Goal: Information Seeking & Learning: Learn about a topic

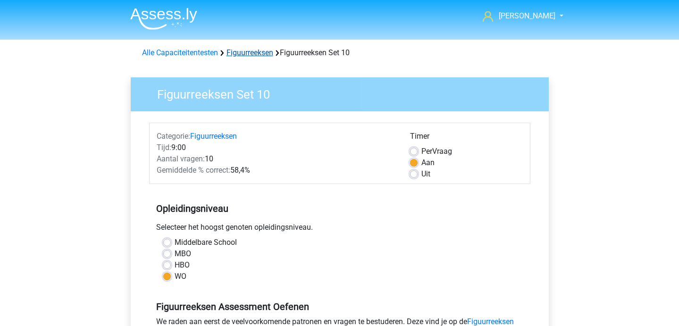
click at [242, 51] on link "Figuurreeksen" at bounding box center [249, 52] width 47 height 9
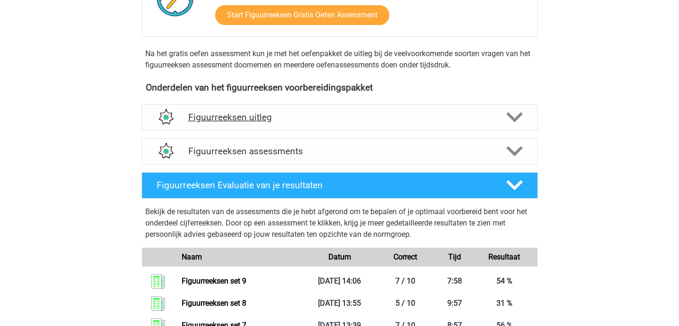
scroll to position [275, 0]
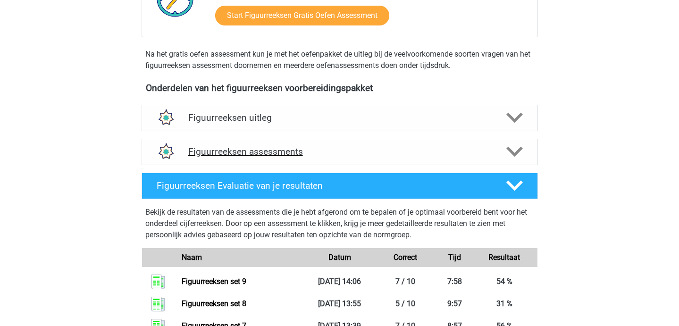
click at [266, 147] on h4 "Figuurreeksen assessments" at bounding box center [339, 151] width 303 height 11
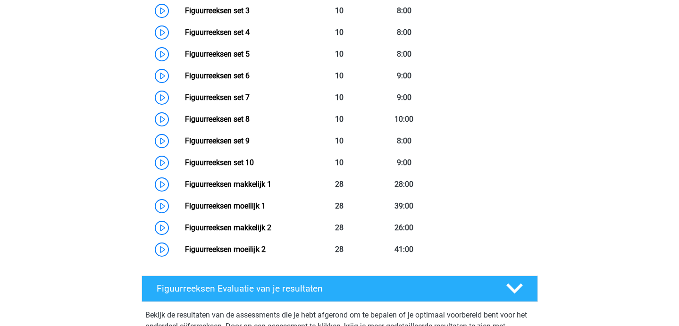
scroll to position [545, 0]
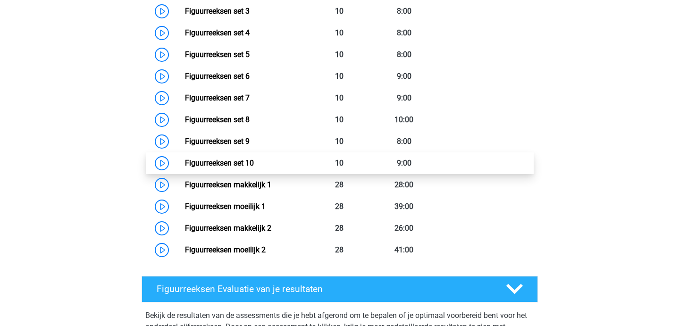
click at [254, 159] on link "Figuurreeksen set 10" at bounding box center [219, 163] width 69 height 9
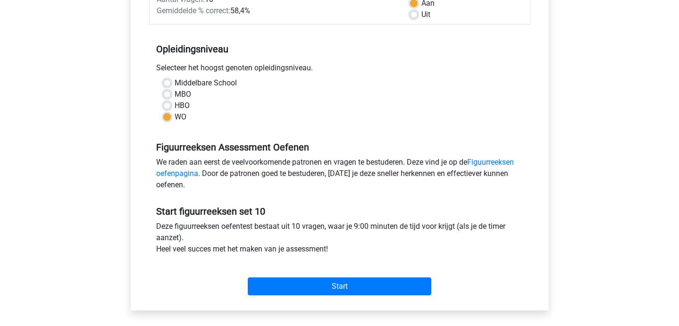
scroll to position [159, 0]
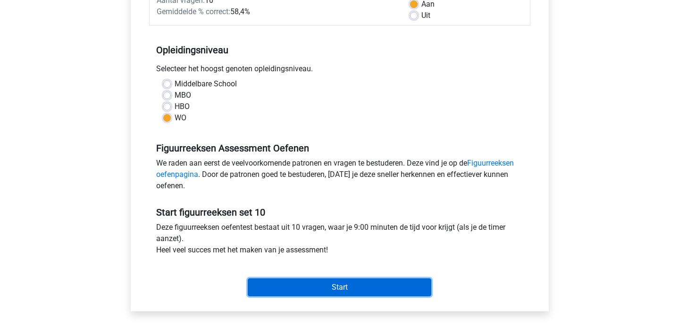
click at [277, 279] on input "Start" at bounding box center [340, 287] width 184 height 18
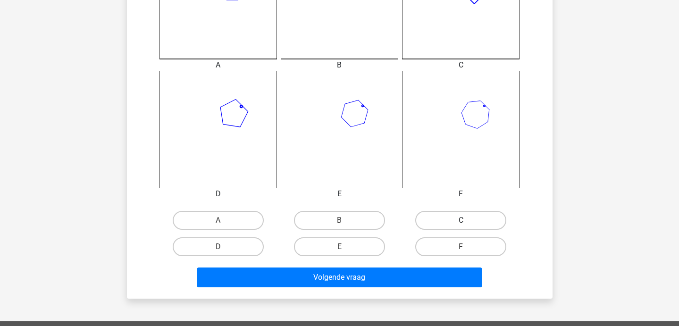
scroll to position [331, 0]
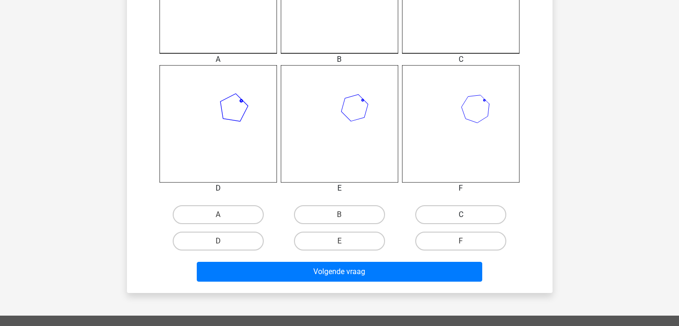
click at [453, 223] on label "C" at bounding box center [460, 214] width 91 height 19
click at [461, 221] on input "C" at bounding box center [464, 218] width 6 height 6
radio input "true"
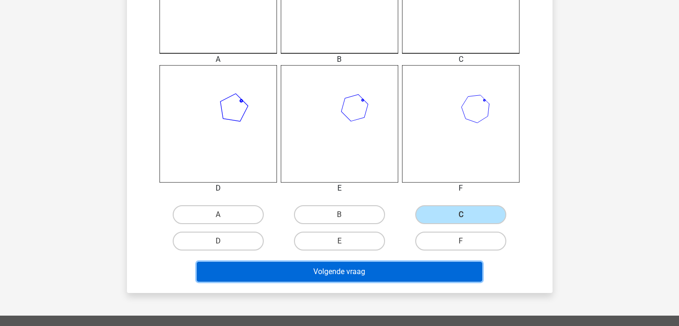
click at [413, 266] on button "Volgende vraag" at bounding box center [339, 272] width 285 height 20
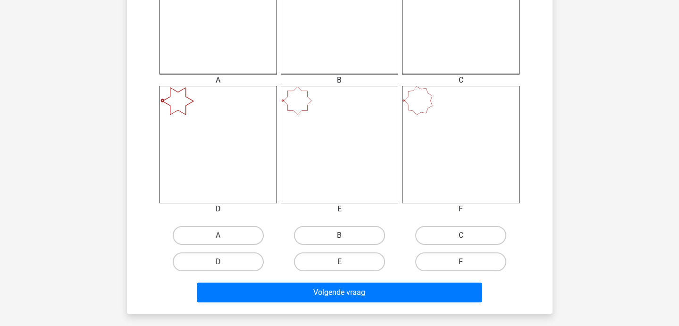
scroll to position [310, 0]
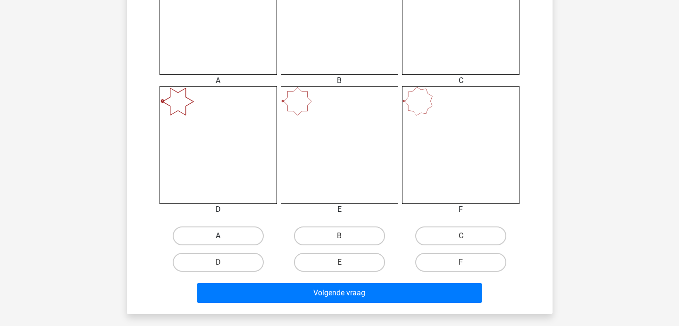
click at [233, 236] on label "A" at bounding box center [218, 235] width 91 height 19
click at [224, 236] on input "A" at bounding box center [221, 239] width 6 height 6
radio input "true"
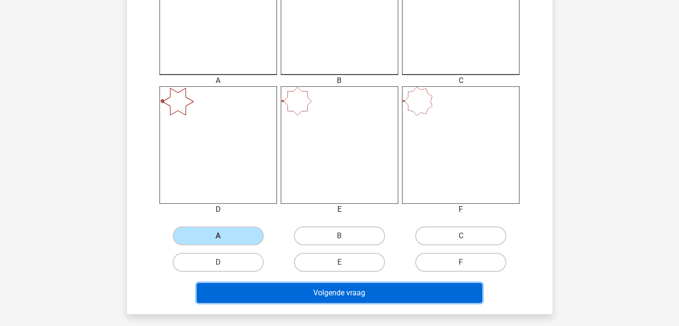
click at [271, 289] on button "Volgende vraag" at bounding box center [339, 293] width 285 height 20
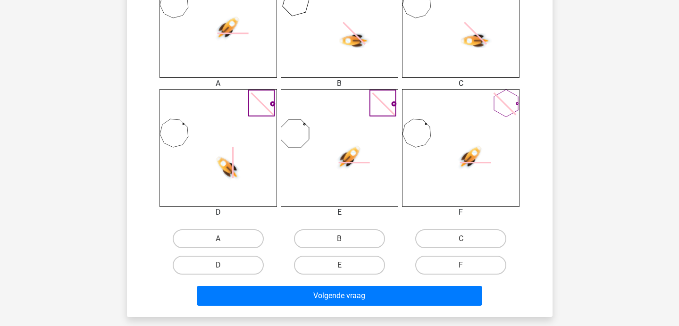
scroll to position [309, 0]
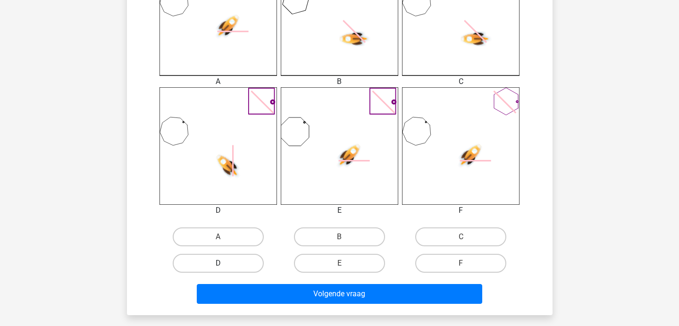
click at [230, 267] on label "D" at bounding box center [218, 263] width 91 height 19
click at [224, 267] on input "D" at bounding box center [221, 266] width 6 height 6
radio input "true"
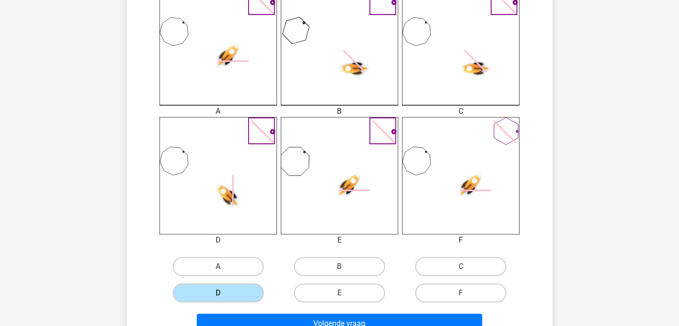
scroll to position [281, 0]
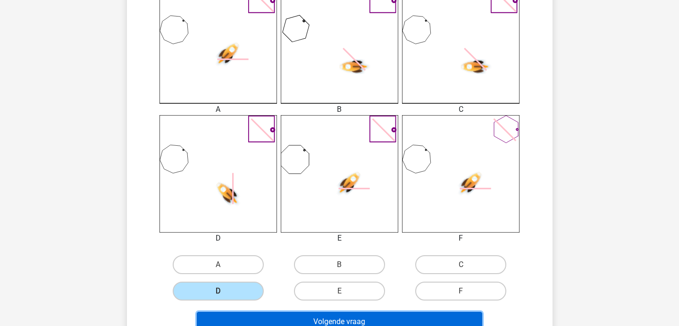
click at [268, 313] on button "Volgende vraag" at bounding box center [339, 322] width 285 height 20
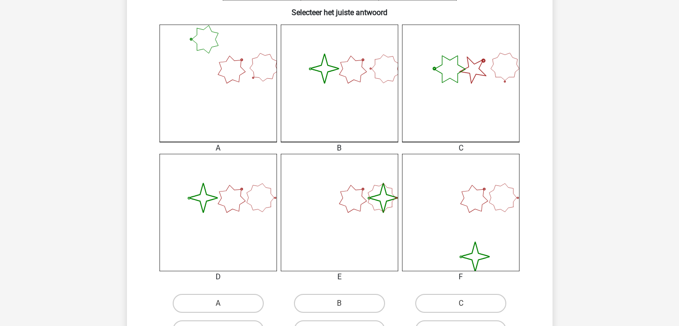
scroll to position [242, 0]
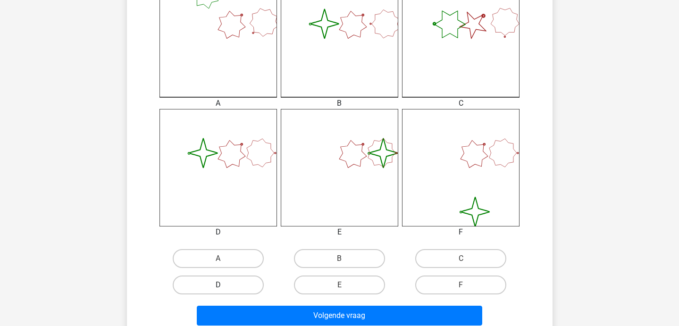
click at [231, 280] on label "D" at bounding box center [218, 285] width 91 height 19
click at [224, 285] on input "D" at bounding box center [221, 288] width 6 height 6
radio input "true"
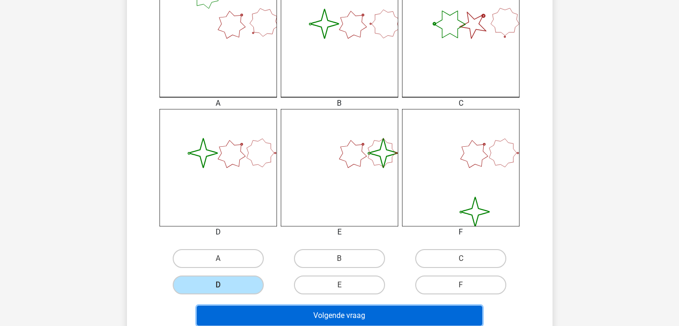
click at [236, 322] on button "Volgende vraag" at bounding box center [339, 316] width 285 height 20
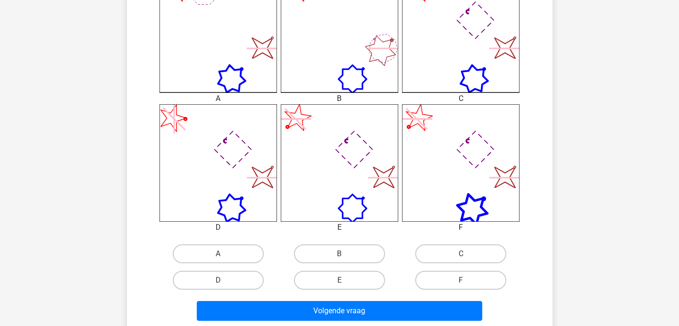
scroll to position [298, 0]
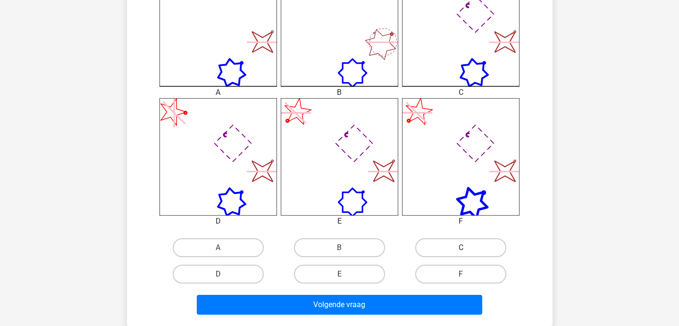
click at [429, 251] on label "C" at bounding box center [460, 247] width 91 height 19
click at [461, 251] on input "C" at bounding box center [464, 251] width 6 height 6
radio input "true"
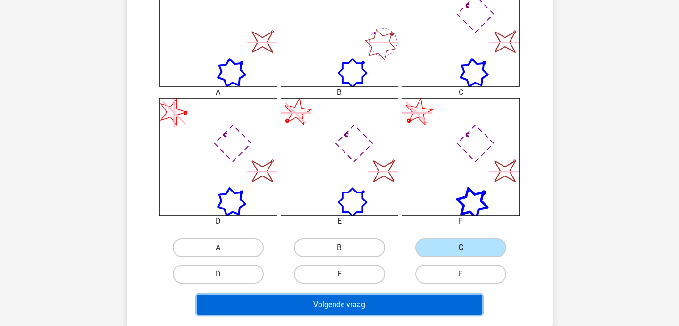
click at [402, 305] on button "Volgende vraag" at bounding box center [339, 305] width 285 height 20
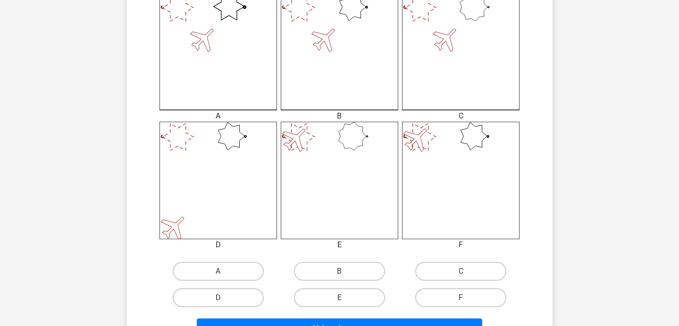
scroll to position [286, 0]
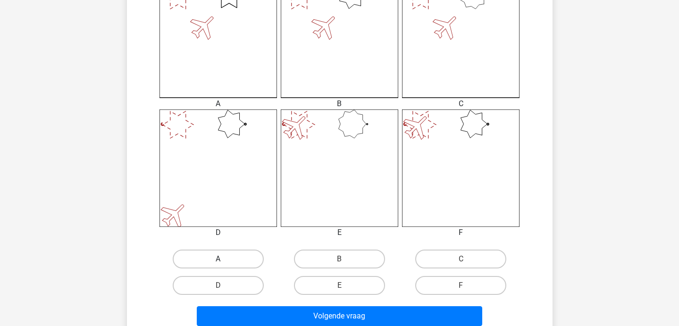
click at [204, 256] on label "A" at bounding box center [218, 259] width 91 height 19
click at [218, 259] on input "A" at bounding box center [221, 262] width 6 height 6
radio input "true"
click at [220, 303] on div "Volgende vraag" at bounding box center [339, 314] width 395 height 31
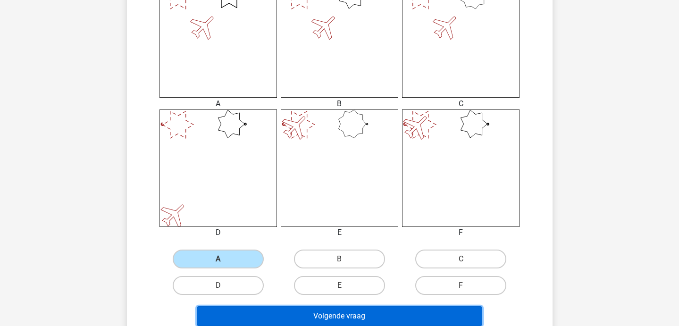
click at [221, 317] on button "Volgende vraag" at bounding box center [339, 316] width 285 height 20
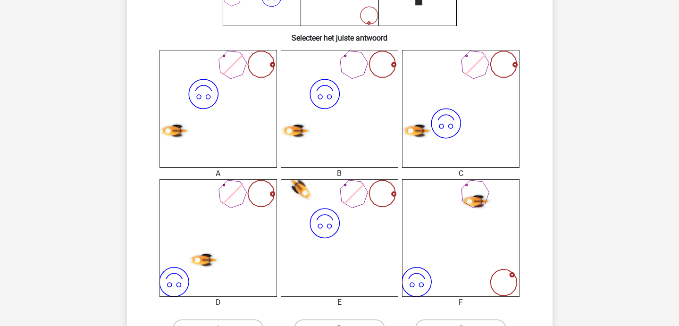
scroll to position [285, 0]
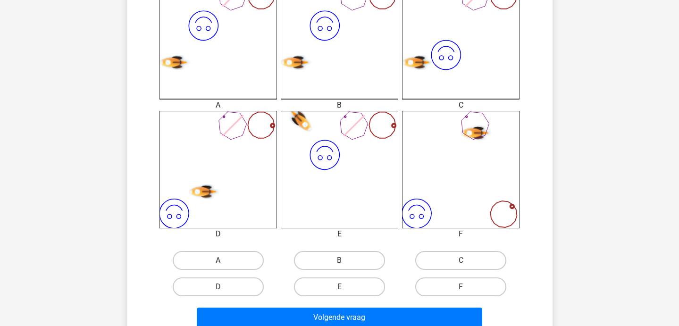
click at [213, 265] on label "A" at bounding box center [218, 260] width 91 height 19
click at [218, 265] on input "A" at bounding box center [221, 263] width 6 height 6
radio input "true"
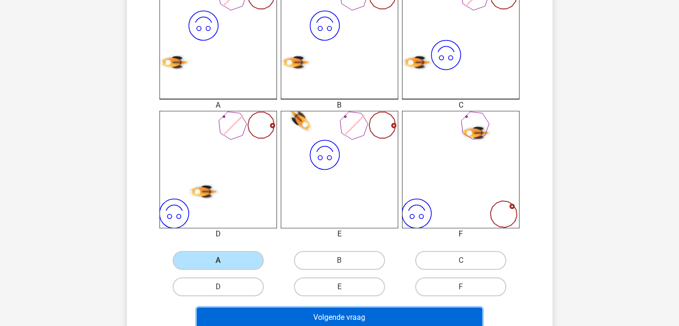
click at [236, 312] on button "Volgende vraag" at bounding box center [339, 318] width 285 height 20
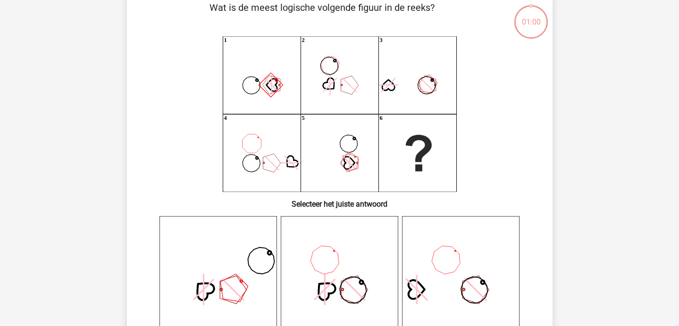
scroll to position [43, 0]
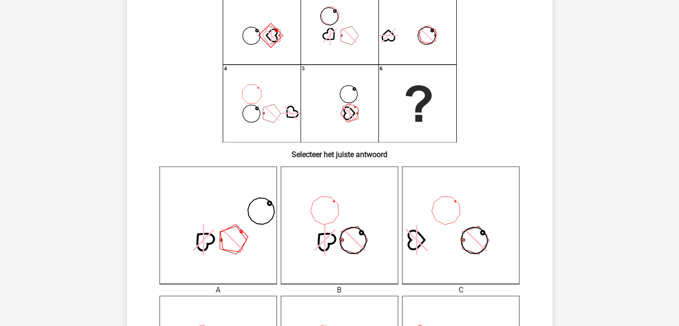
scroll to position [94, 0]
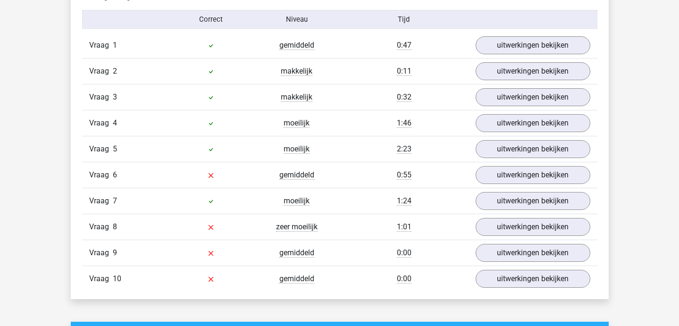
scroll to position [569, 0]
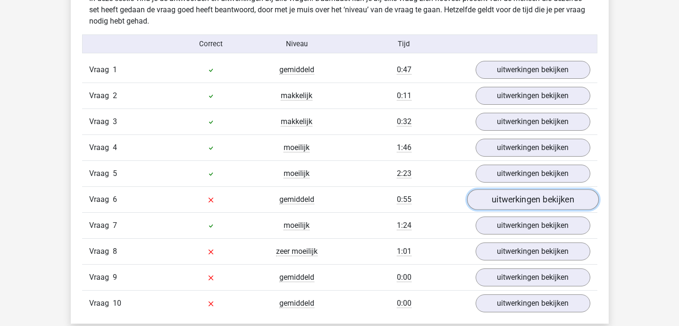
click at [496, 195] on link "uitwerkingen bekijken" at bounding box center [533, 199] width 132 height 21
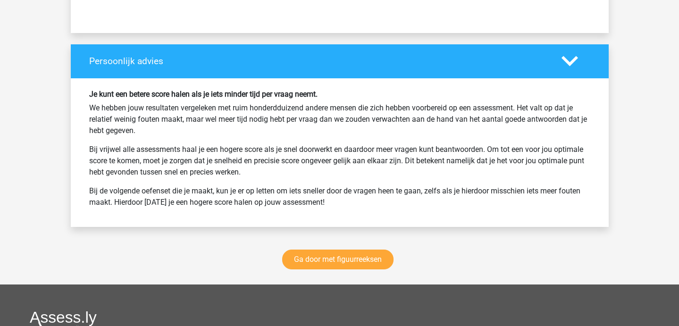
scroll to position [1969, 0]
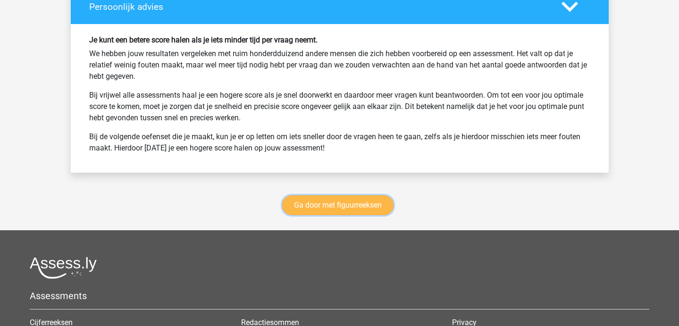
click at [356, 199] on link "Ga door met figuurreeksen" at bounding box center [337, 205] width 111 height 20
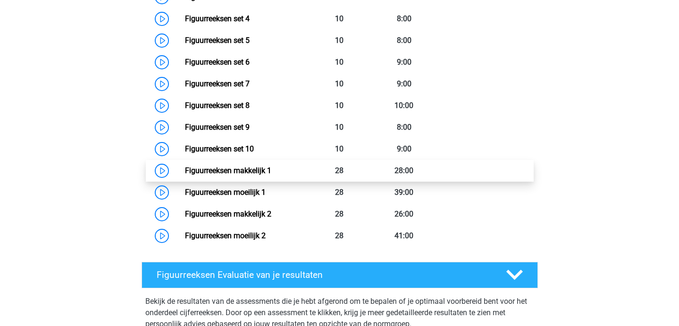
scroll to position [559, 0]
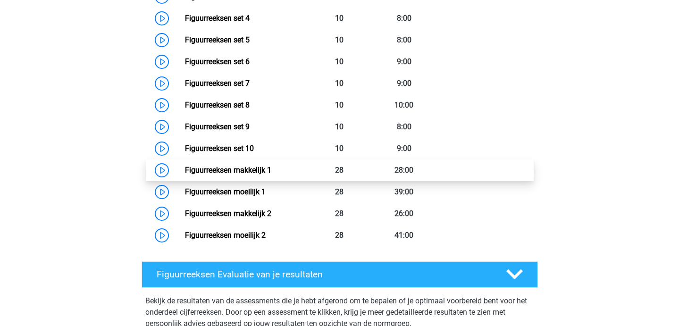
click at [271, 169] on link "Figuurreeksen makkelijk 1" at bounding box center [228, 170] width 86 height 9
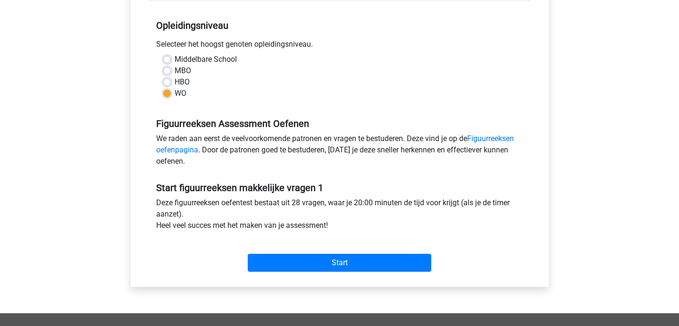
scroll to position [181, 0]
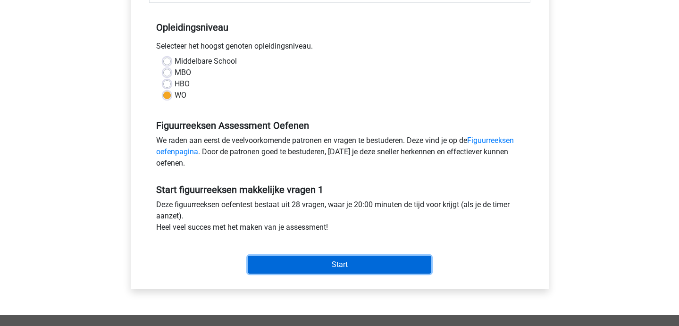
click at [299, 260] on input "Start" at bounding box center [340, 265] width 184 height 18
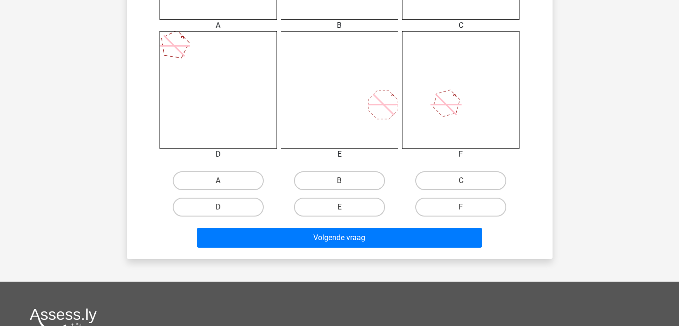
scroll to position [366, 0]
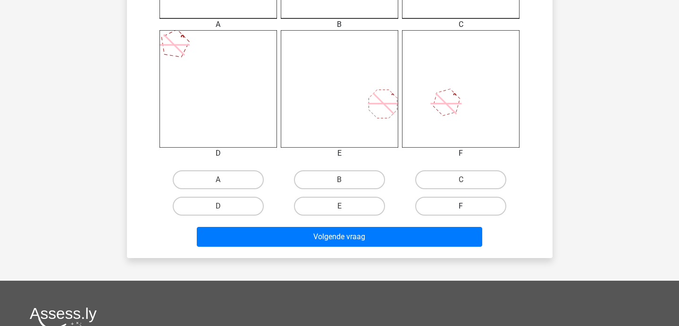
click at [436, 203] on label "F" at bounding box center [460, 206] width 91 height 19
click at [461, 206] on input "F" at bounding box center [464, 209] width 6 height 6
radio input "true"
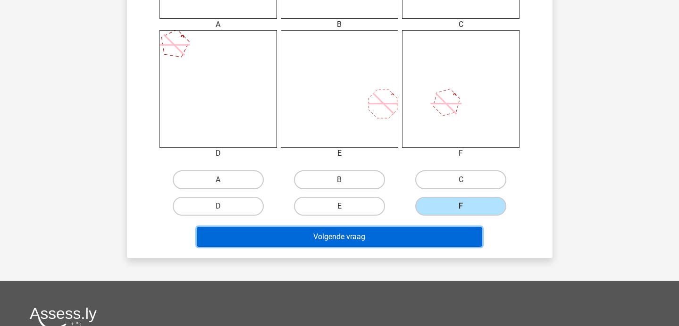
click at [407, 241] on button "Volgende vraag" at bounding box center [339, 237] width 285 height 20
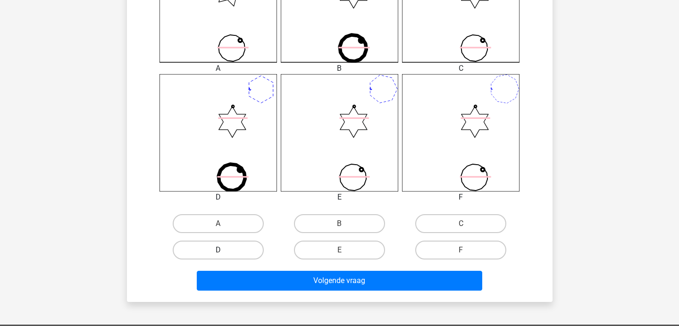
scroll to position [323, 0]
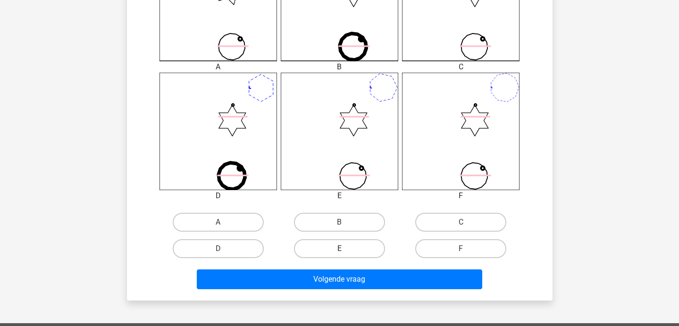
click at [332, 243] on label "E" at bounding box center [339, 248] width 91 height 19
click at [339, 249] on input "E" at bounding box center [342, 252] width 6 height 6
radio input "true"
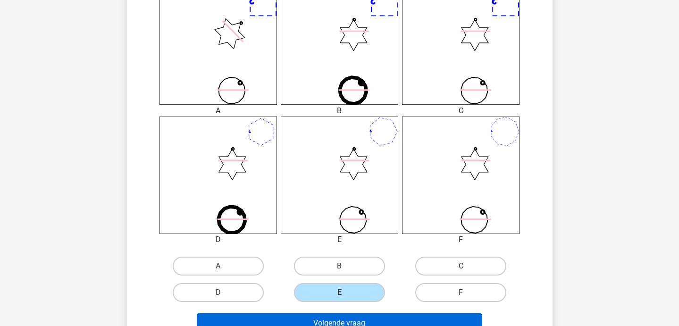
scroll to position [280, 0]
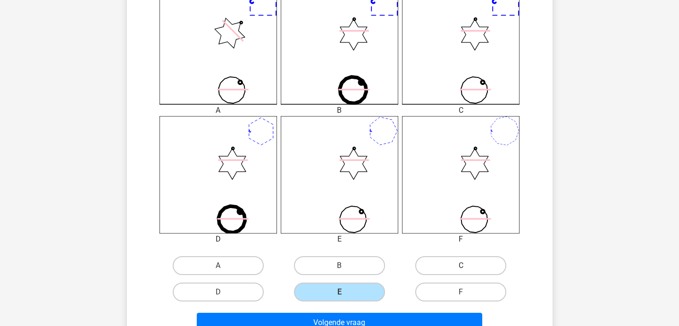
click at [435, 271] on label "C" at bounding box center [460, 265] width 91 height 19
click at [461, 271] on input "C" at bounding box center [464, 269] width 6 height 6
radio input "true"
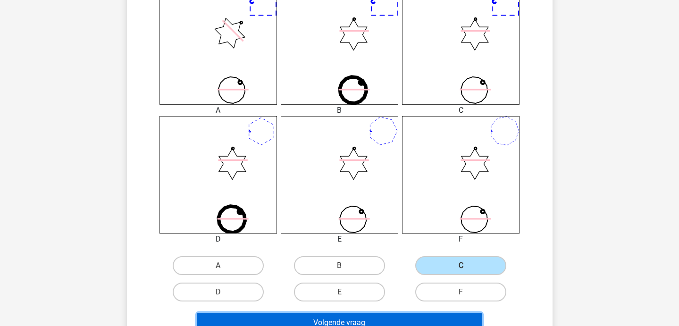
click at [385, 320] on button "Volgende vraag" at bounding box center [339, 323] width 285 height 20
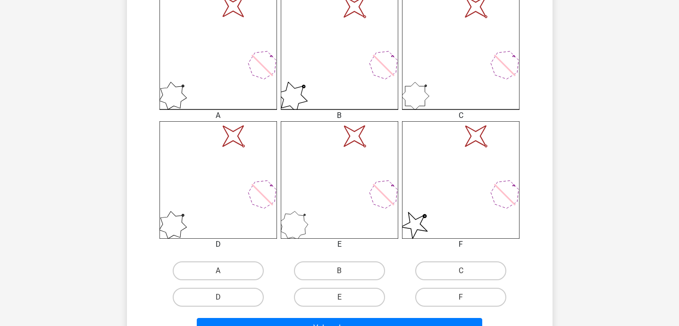
scroll to position [272, 0]
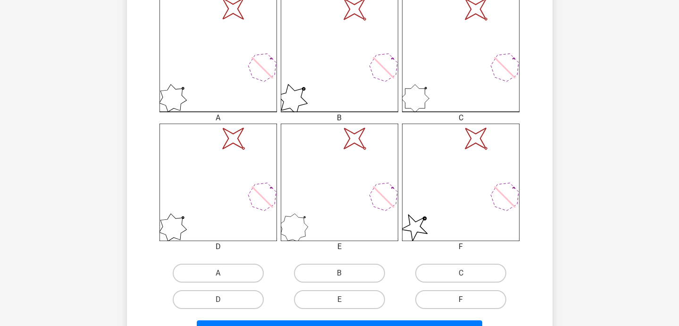
click at [453, 303] on label "F" at bounding box center [460, 299] width 91 height 19
click at [461, 303] on input "F" at bounding box center [464, 303] width 6 height 6
radio input "true"
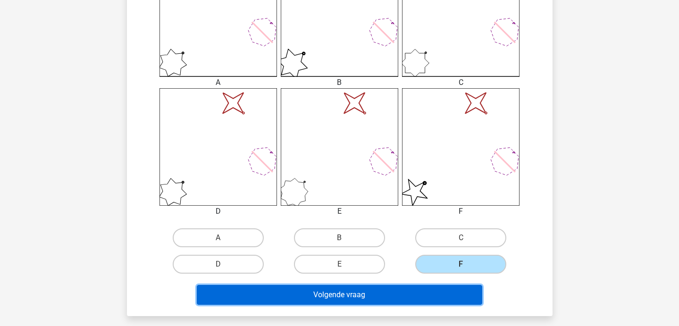
click at [439, 294] on button "Volgende vraag" at bounding box center [339, 295] width 285 height 20
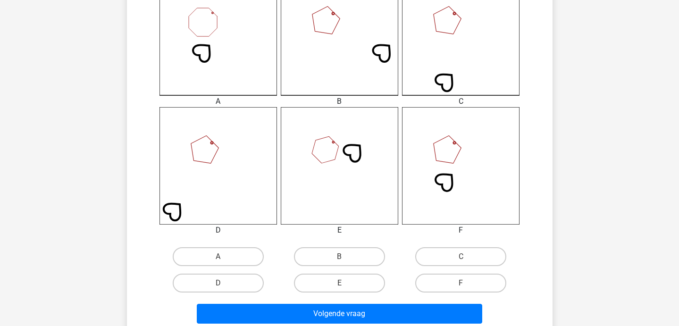
scroll to position [288, 0]
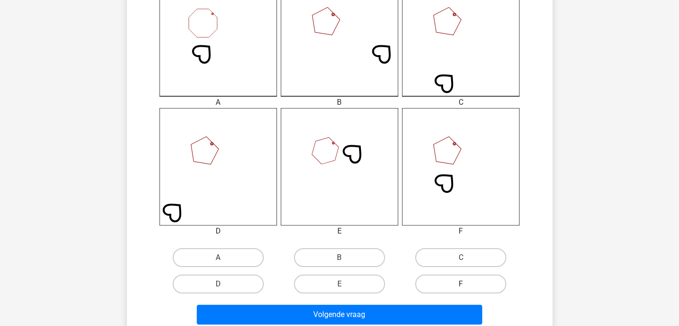
click at [441, 275] on label "F" at bounding box center [460, 284] width 91 height 19
click at [461, 284] on input "F" at bounding box center [464, 287] width 6 height 6
radio input "true"
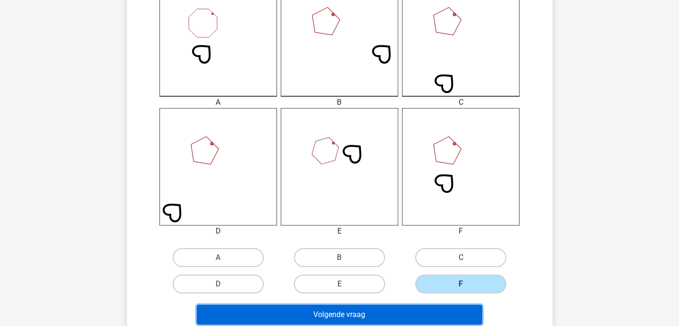
click at [390, 314] on button "Volgende vraag" at bounding box center [339, 315] width 285 height 20
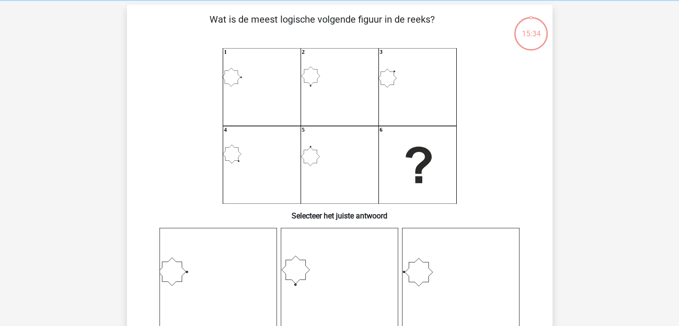
scroll to position [28, 0]
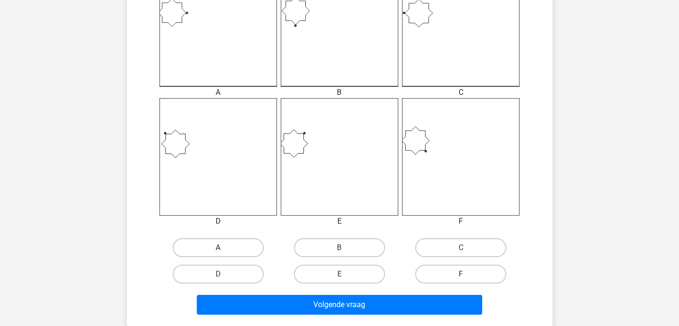
click at [216, 248] on label "A" at bounding box center [218, 247] width 91 height 19
click at [218, 248] on input "A" at bounding box center [221, 251] width 6 height 6
radio input "true"
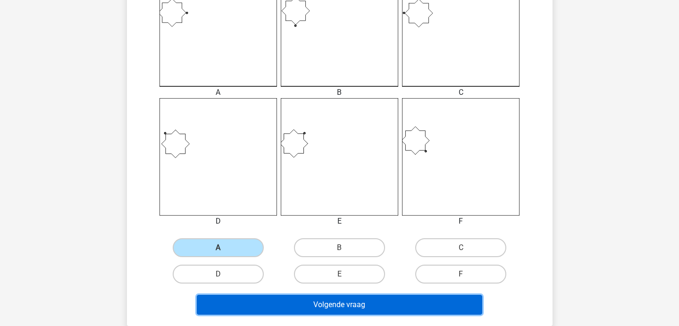
click at [242, 305] on button "Volgende vraag" at bounding box center [339, 305] width 285 height 20
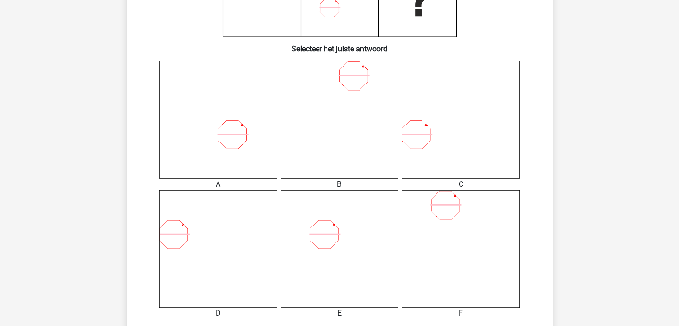
scroll to position [293, 0]
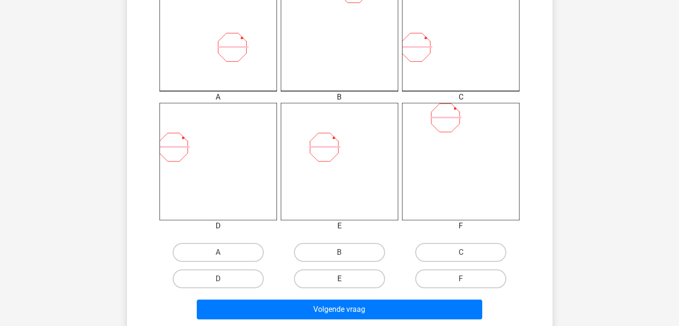
click at [341, 269] on label "E" at bounding box center [339, 278] width 91 height 19
click at [341, 279] on input "E" at bounding box center [342, 282] width 6 height 6
radio input "true"
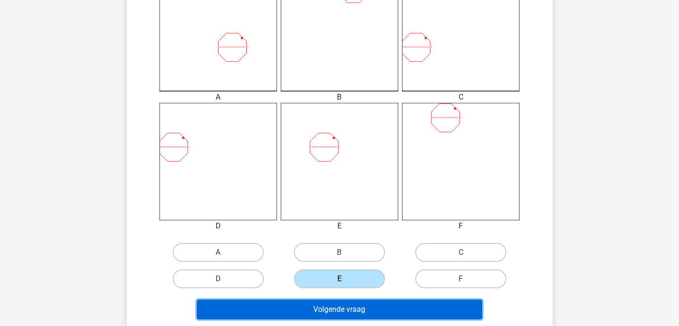
click at [335, 310] on button "Volgende vraag" at bounding box center [339, 310] width 285 height 20
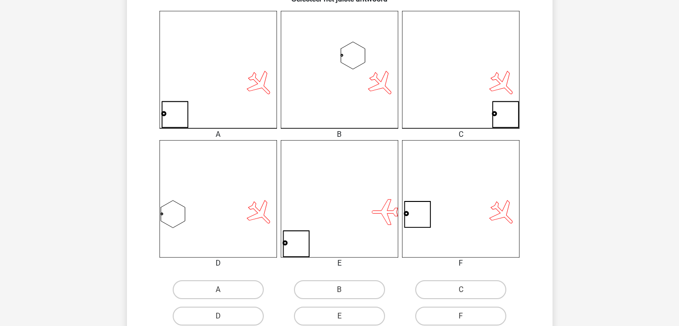
scroll to position [255, 0]
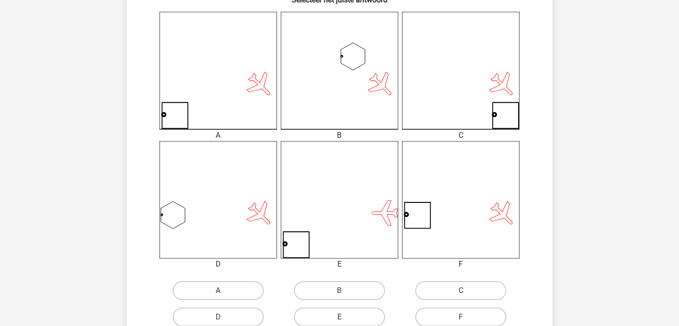
click at [193, 302] on div "A" at bounding box center [218, 290] width 121 height 26
click at [187, 285] on label "A" at bounding box center [218, 290] width 91 height 19
click at [218, 291] on input "A" at bounding box center [221, 294] width 6 height 6
radio input "true"
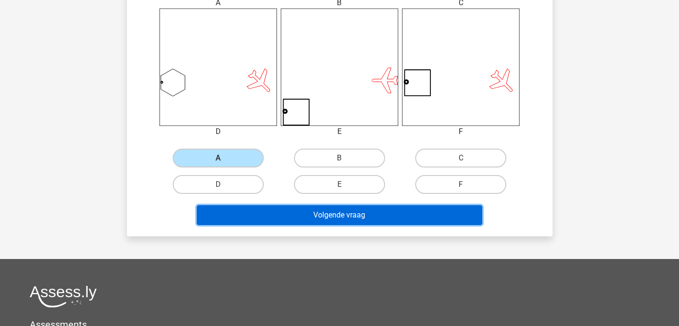
click at [267, 218] on button "Volgende vraag" at bounding box center [339, 215] width 285 height 20
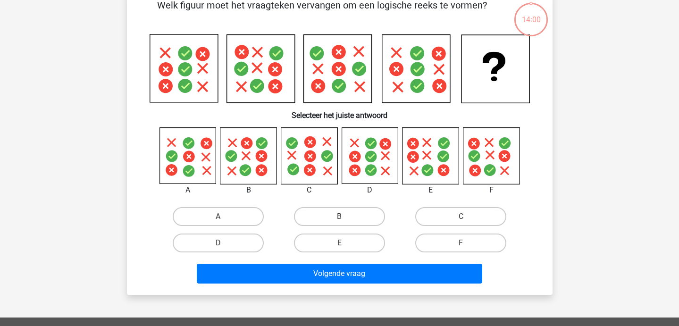
scroll to position [43, 0]
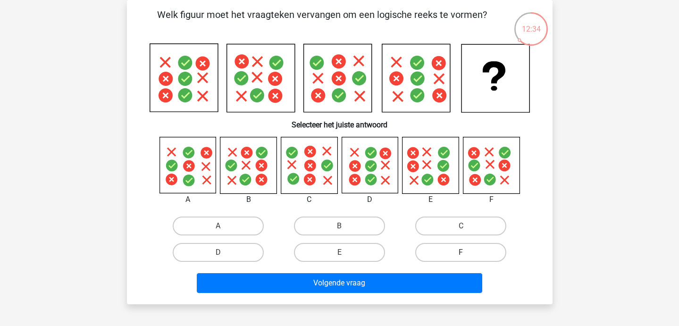
click at [455, 253] on label "F" at bounding box center [460, 252] width 91 height 19
click at [461, 253] on input "F" at bounding box center [464, 255] width 6 height 6
radio input "true"
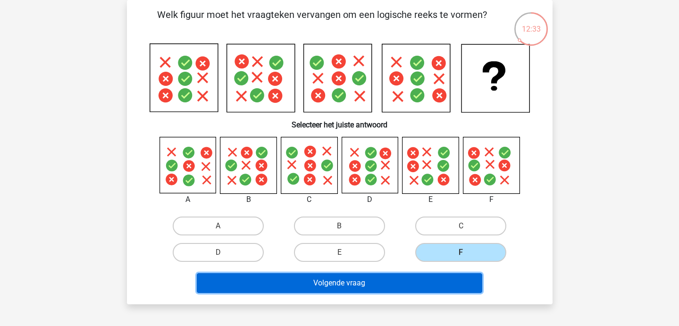
click at [444, 285] on button "Volgende vraag" at bounding box center [339, 283] width 285 height 20
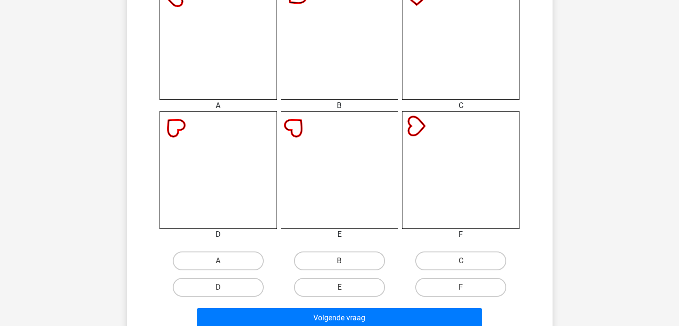
scroll to position [289, 0]
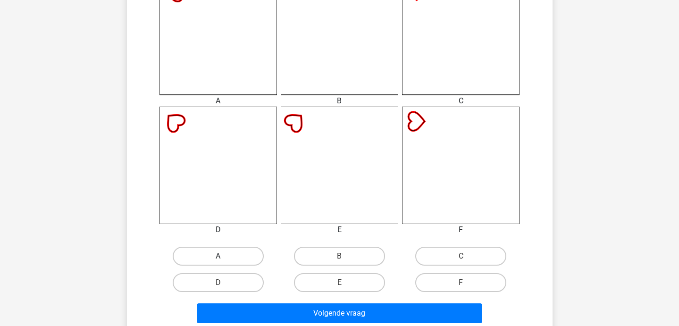
click at [203, 257] on label "A" at bounding box center [218, 256] width 91 height 19
click at [218, 257] on input "A" at bounding box center [221, 259] width 6 height 6
radio input "true"
click at [234, 301] on div "Volgende vraag" at bounding box center [339, 311] width 395 height 31
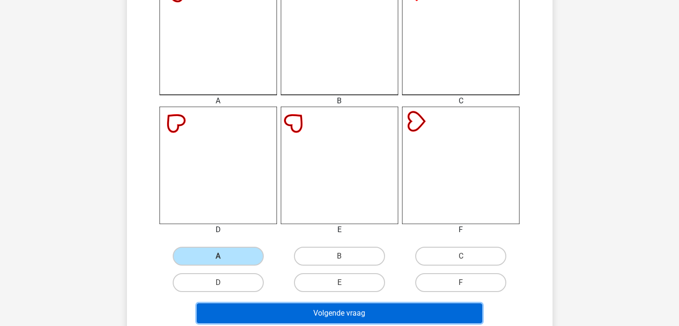
click at [234, 303] on button "Volgende vraag" at bounding box center [339, 313] width 285 height 20
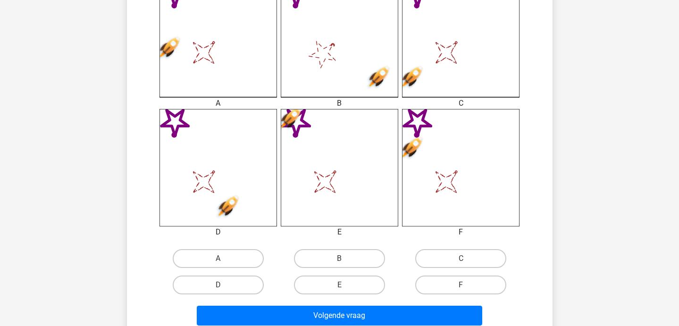
scroll to position [286, 0]
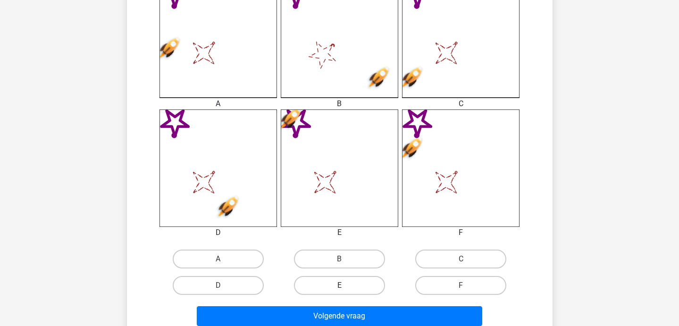
click at [362, 283] on label "E" at bounding box center [339, 285] width 91 height 19
click at [345, 285] on input "E" at bounding box center [342, 288] width 6 height 6
radio input "true"
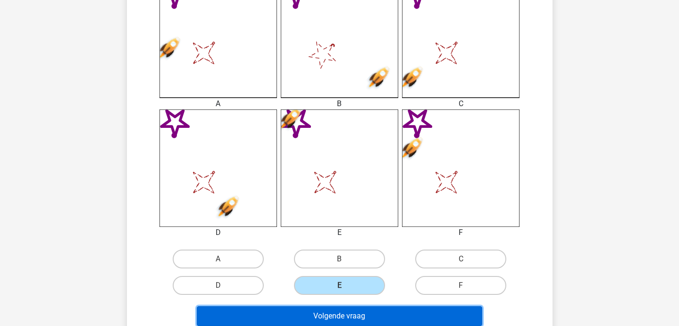
click at [353, 310] on button "Volgende vraag" at bounding box center [339, 316] width 285 height 20
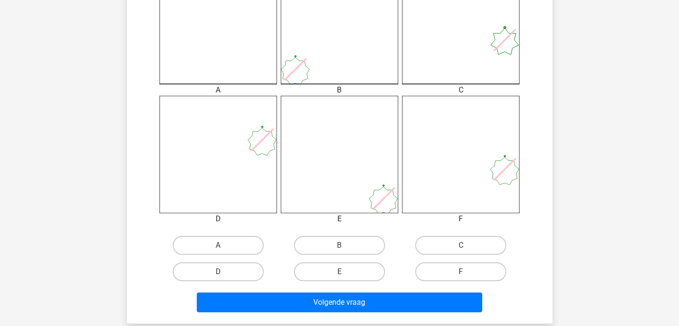
scroll to position [305, 0]
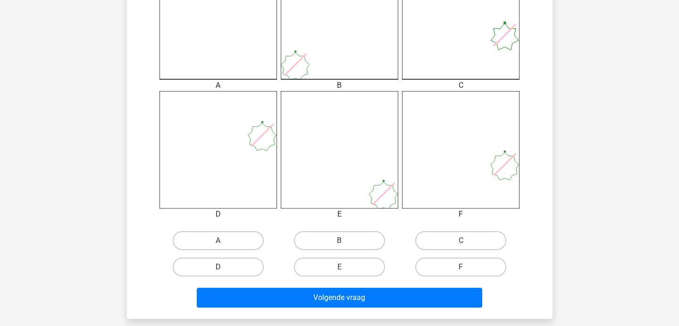
click at [218, 275] on label "D" at bounding box center [218, 267] width 91 height 19
click at [218, 273] on input "D" at bounding box center [221, 270] width 6 height 6
radio input "true"
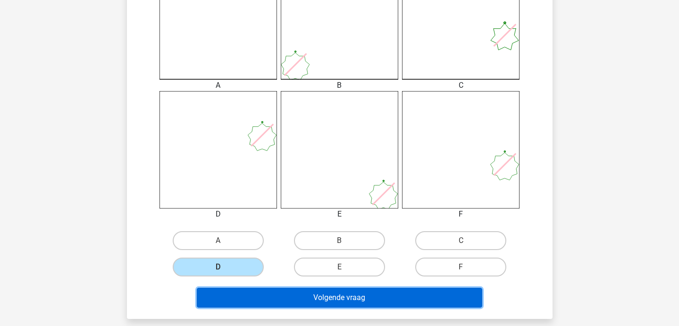
click at [228, 288] on button "Volgende vraag" at bounding box center [339, 298] width 285 height 20
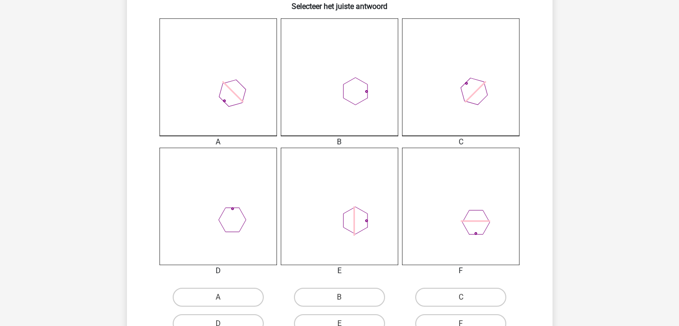
scroll to position [256, 0]
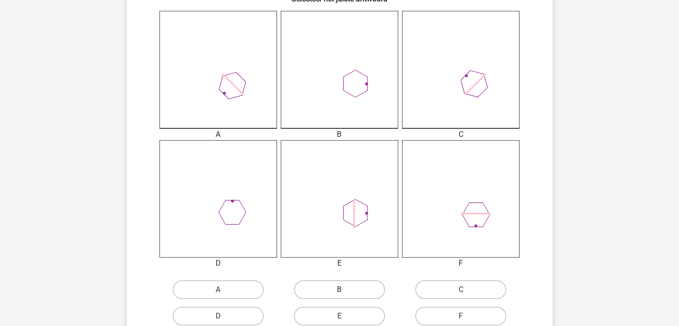
click at [327, 291] on label "B" at bounding box center [339, 289] width 91 height 19
click at [339, 291] on input "B" at bounding box center [342, 293] width 6 height 6
radio input "true"
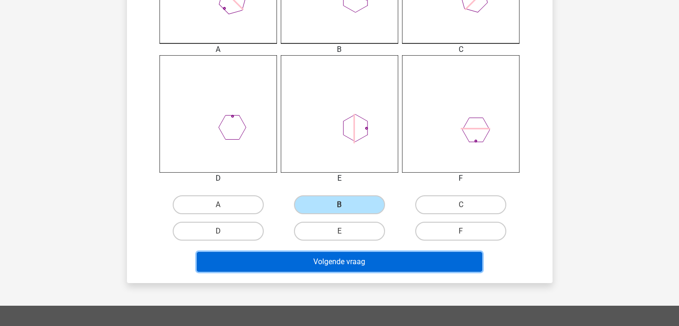
click at [317, 252] on button "Volgende vraag" at bounding box center [339, 262] width 285 height 20
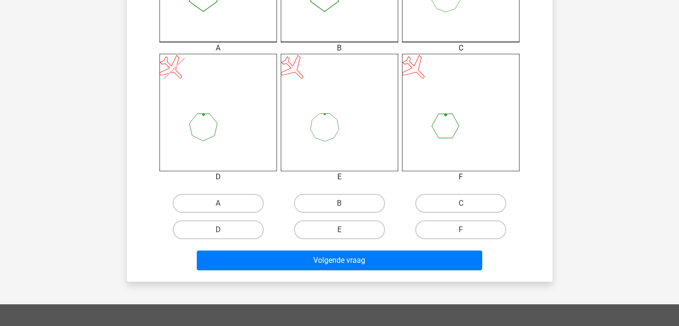
scroll to position [342, 0]
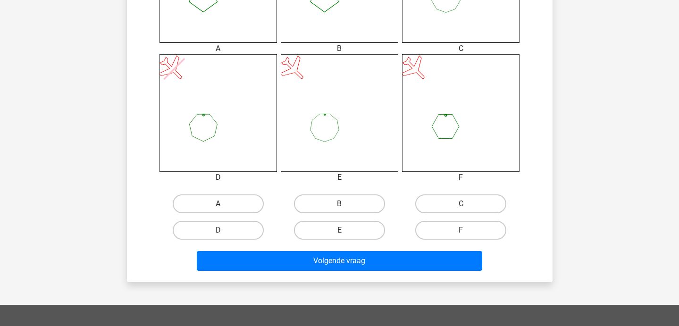
click at [210, 201] on label "A" at bounding box center [218, 203] width 91 height 19
click at [218, 204] on input "A" at bounding box center [221, 207] width 6 height 6
radio input "true"
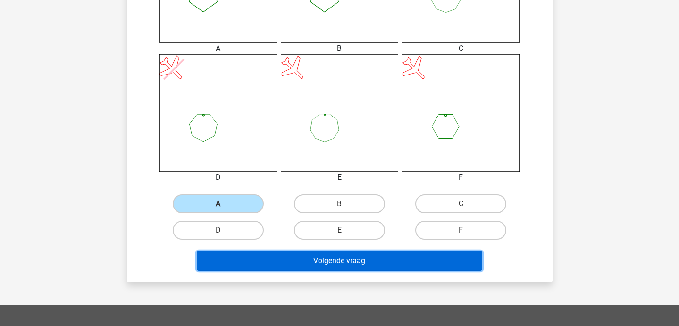
click at [241, 260] on button "Volgende vraag" at bounding box center [339, 261] width 285 height 20
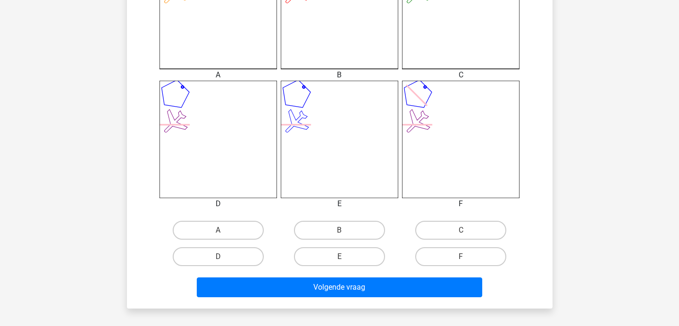
scroll to position [335, 0]
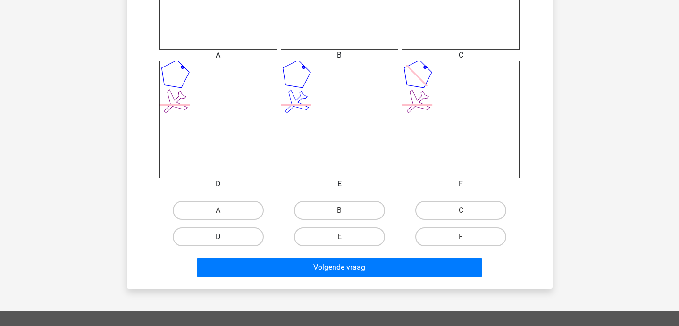
click at [214, 235] on label "D" at bounding box center [218, 236] width 91 height 19
click at [218, 237] on input "D" at bounding box center [221, 240] width 6 height 6
radio input "true"
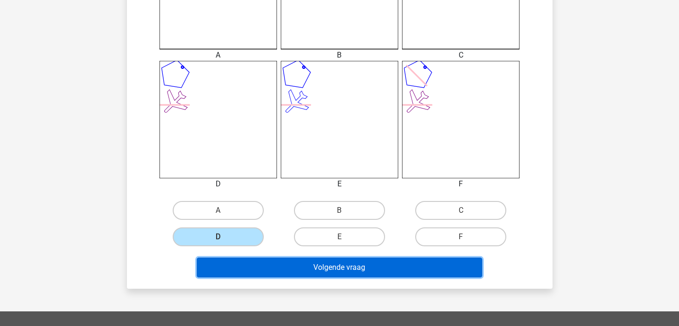
click at [213, 268] on button "Volgende vraag" at bounding box center [339, 268] width 285 height 20
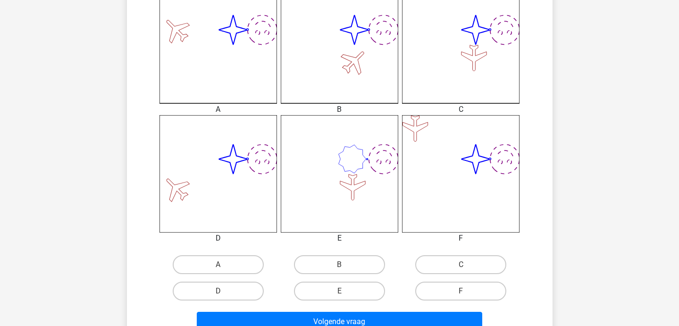
scroll to position [298, 0]
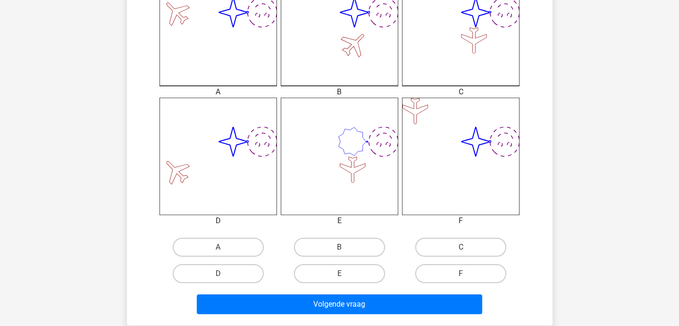
click at [339, 277] on input "E" at bounding box center [342, 277] width 6 height 6
radio input "true"
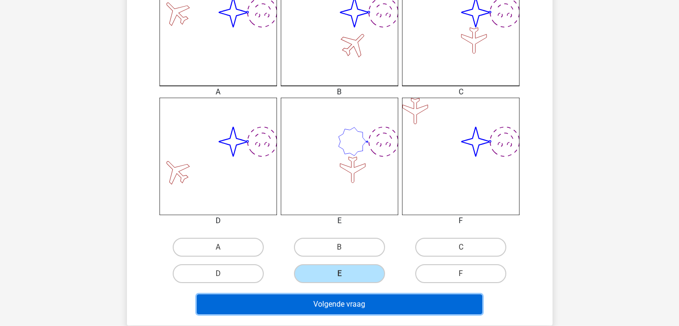
click at [339, 303] on button "Volgende vraag" at bounding box center [339, 304] width 285 height 20
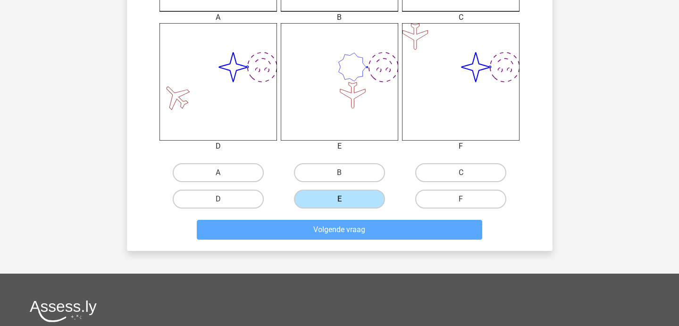
scroll to position [372, 0]
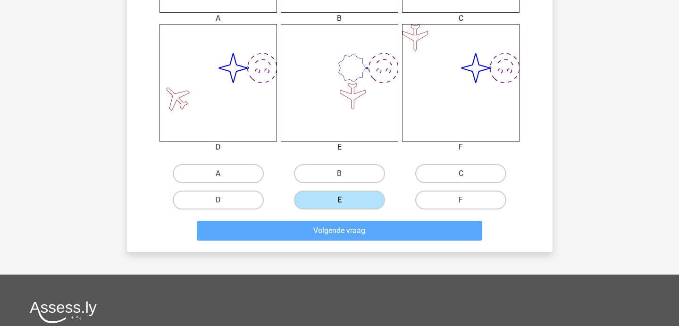
click at [338, 196] on label "E" at bounding box center [339, 200] width 91 height 19
click at [339, 200] on input "E" at bounding box center [342, 203] width 6 height 6
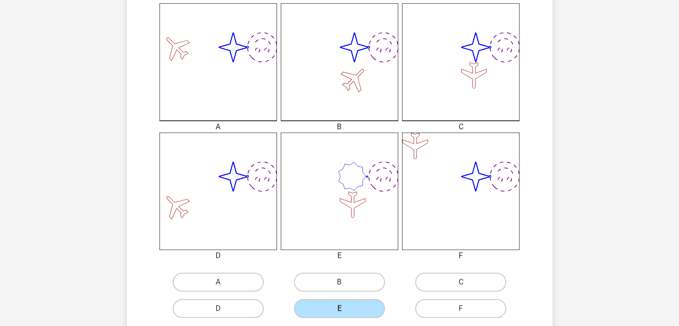
scroll to position [262, 0]
click at [339, 285] on input "B" at bounding box center [342, 287] width 6 height 6
radio input "true"
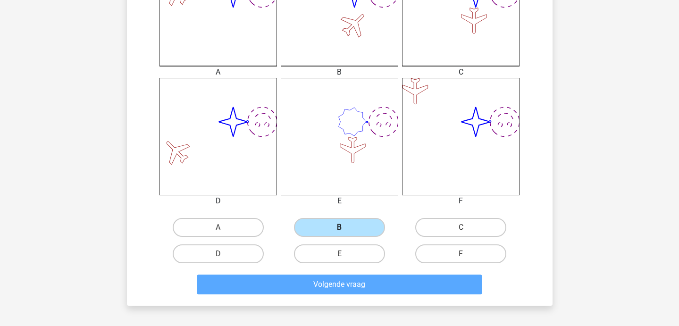
scroll to position [318, 0]
click at [344, 251] on label "E" at bounding box center [339, 254] width 91 height 19
click at [344, 254] on input "E" at bounding box center [342, 257] width 6 height 6
radio input "true"
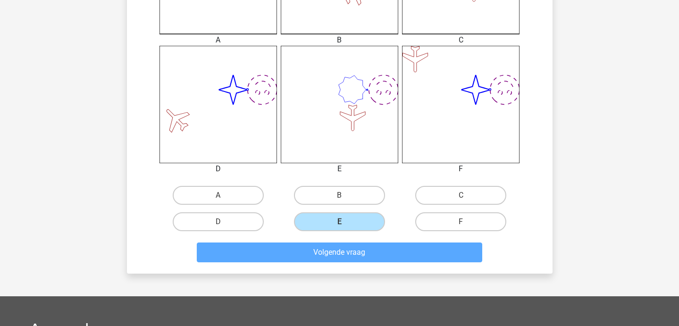
scroll to position [349, 0]
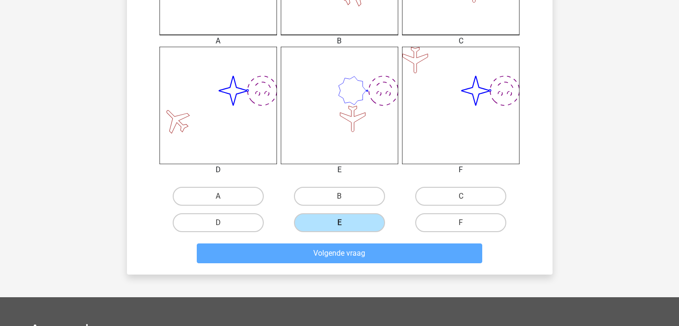
click at [339, 231] on label "E" at bounding box center [339, 222] width 91 height 19
click at [339, 229] on input "E" at bounding box center [342, 226] width 6 height 6
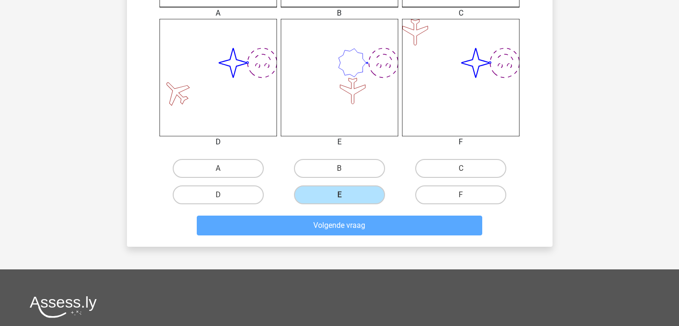
scroll to position [378, 0]
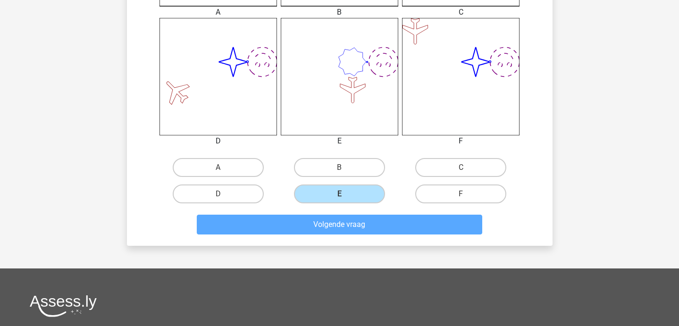
click at [344, 170] on input "B" at bounding box center [342, 171] width 6 height 6
radio input "true"
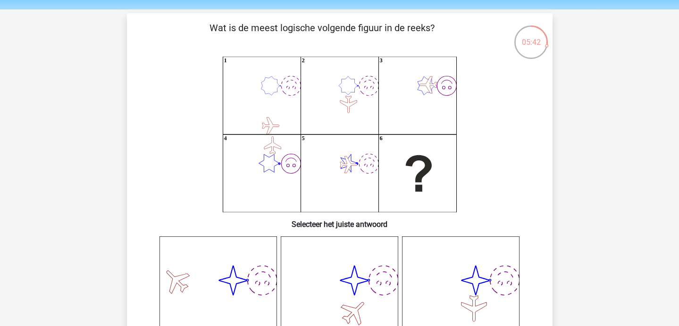
scroll to position [0, 0]
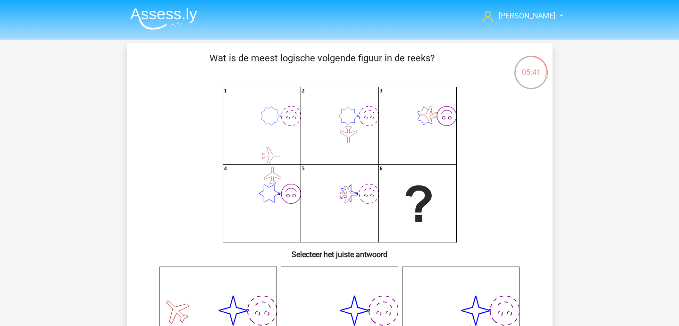
click at [170, 12] on img at bounding box center [163, 19] width 67 height 22
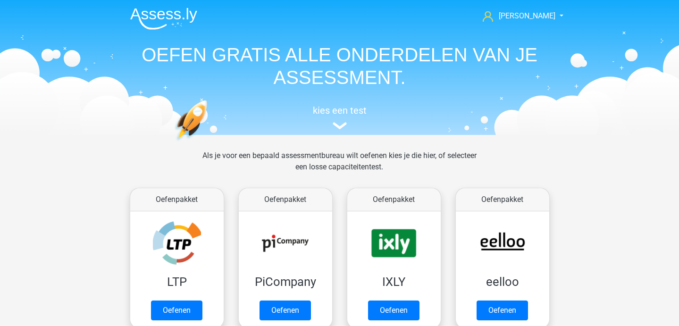
click at [202, 151] on div "Als je voor een bepaald assessmentbureau wilt oefenen kies je die hier, of sele…" at bounding box center [339, 167] width 289 height 34
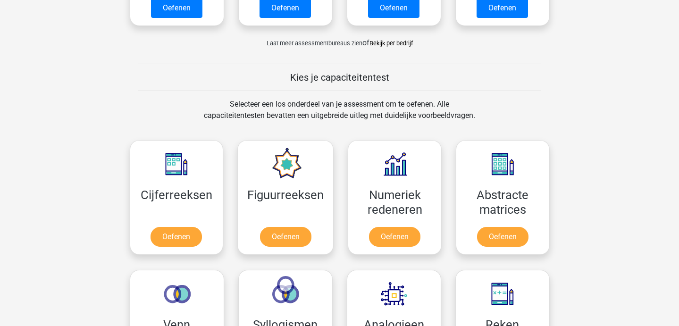
scroll to position [304, 0]
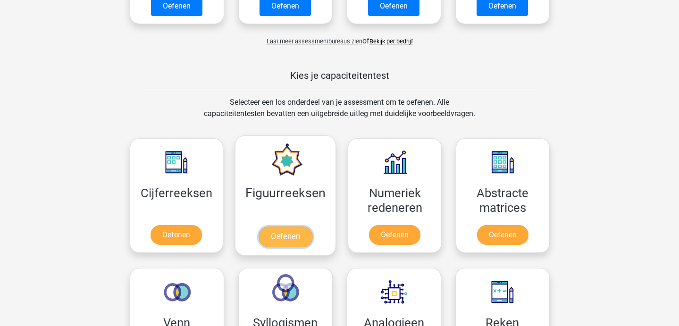
click at [291, 236] on link "Oefenen" at bounding box center [286, 236] width 54 height 21
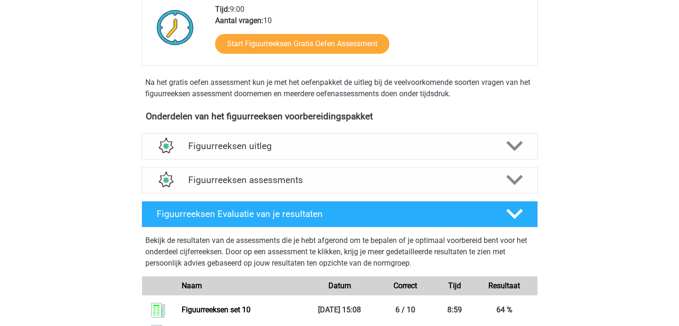
scroll to position [245, 0]
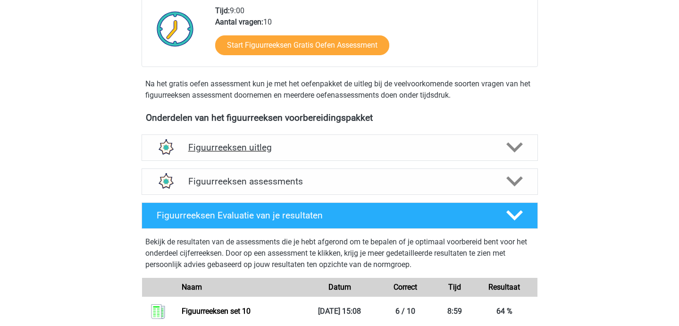
click at [273, 150] on h4 "Figuurreeksen uitleg" at bounding box center [339, 147] width 303 height 11
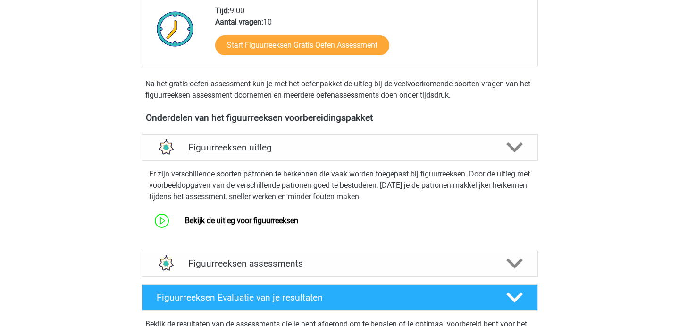
click at [273, 150] on h4 "Figuurreeksen uitleg" at bounding box center [339, 147] width 303 height 11
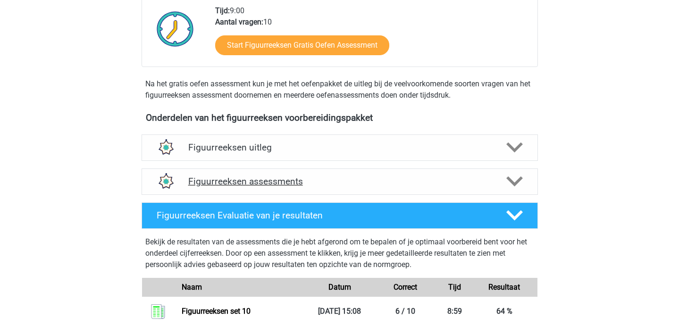
click at [268, 187] on div "Figuurreeksen assessments" at bounding box center [340, 181] width 396 height 26
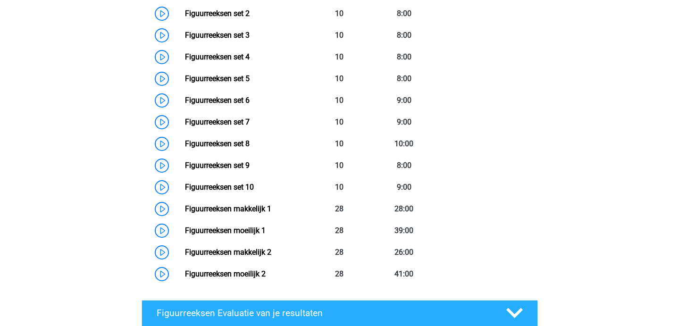
scroll to position [520, 0]
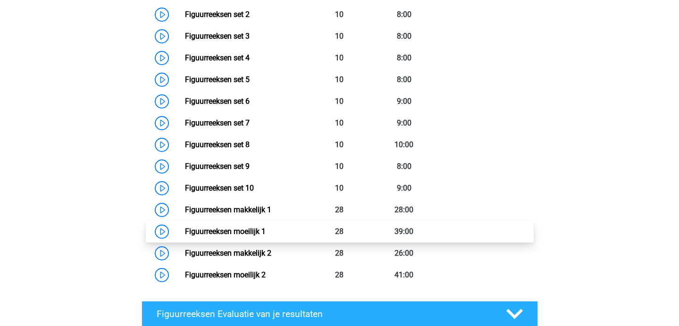
click at [262, 235] on link "Figuurreeksen moeilijk 1" at bounding box center [225, 231] width 81 height 9
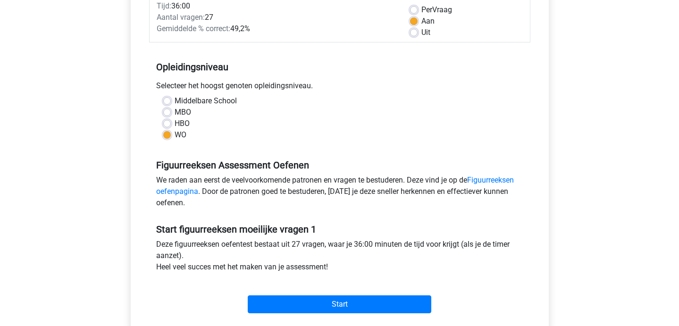
scroll to position [140, 0]
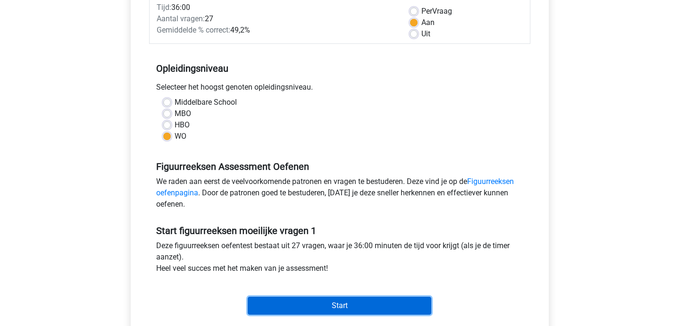
click at [288, 306] on input "Start" at bounding box center [340, 306] width 184 height 18
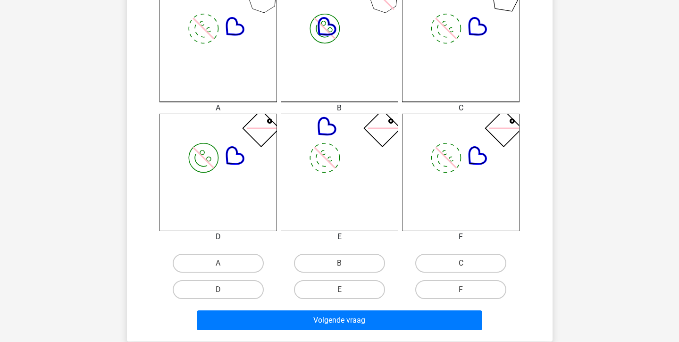
scroll to position [281, 0]
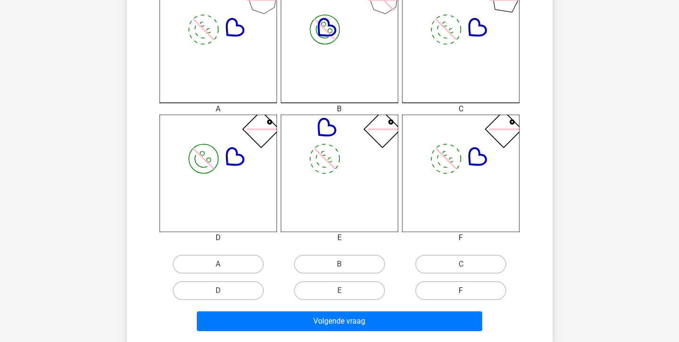
click at [470, 292] on label "F" at bounding box center [460, 290] width 91 height 19
click at [467, 292] on input "F" at bounding box center [464, 294] width 6 height 6
radio input "true"
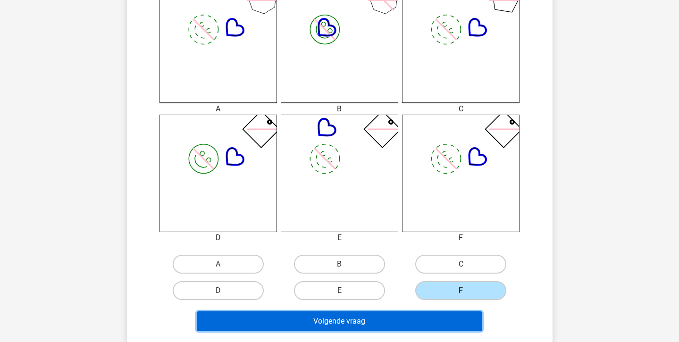
click at [439, 315] on button "Volgende vraag" at bounding box center [339, 321] width 285 height 20
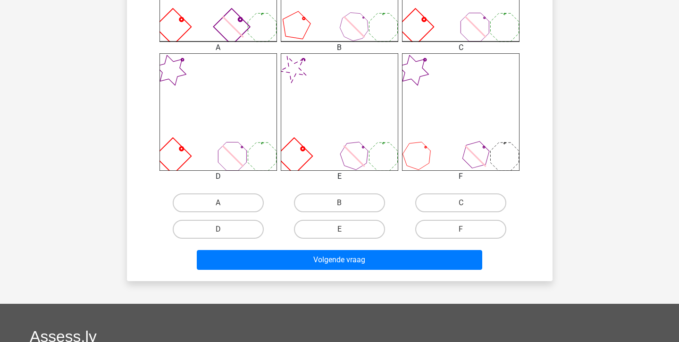
scroll to position [348, 0]
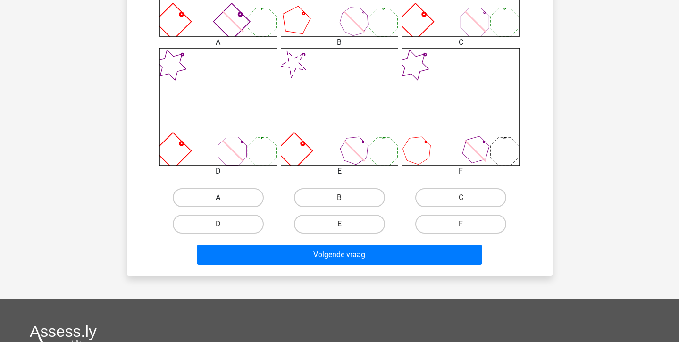
click at [231, 196] on label "A" at bounding box center [218, 197] width 91 height 19
click at [224, 198] on input "A" at bounding box center [221, 201] width 6 height 6
radio input "true"
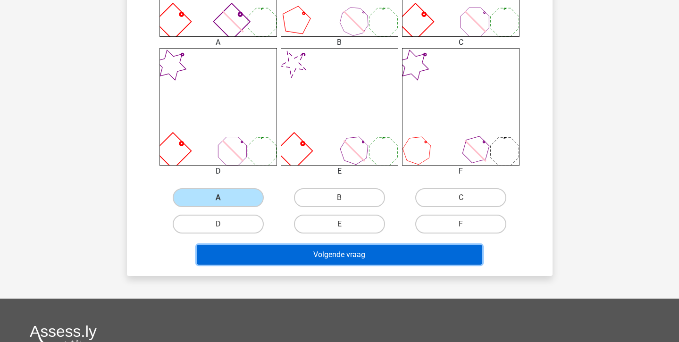
click at [268, 260] on button "Volgende vraag" at bounding box center [339, 255] width 285 height 20
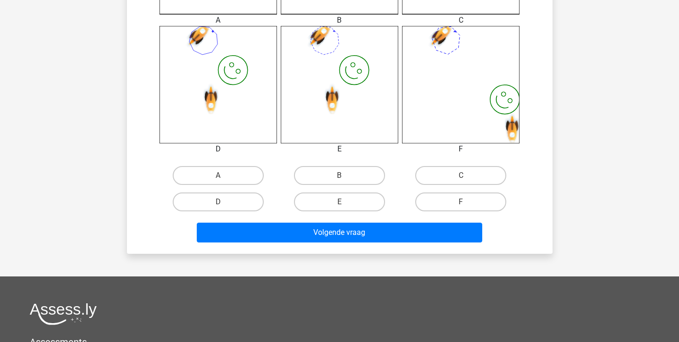
scroll to position [285, 0]
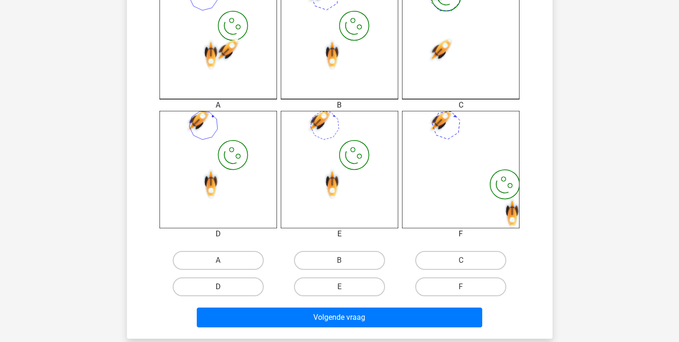
click at [243, 282] on label "D" at bounding box center [218, 286] width 91 height 19
click at [224, 287] on input "D" at bounding box center [221, 290] width 6 height 6
radio input "true"
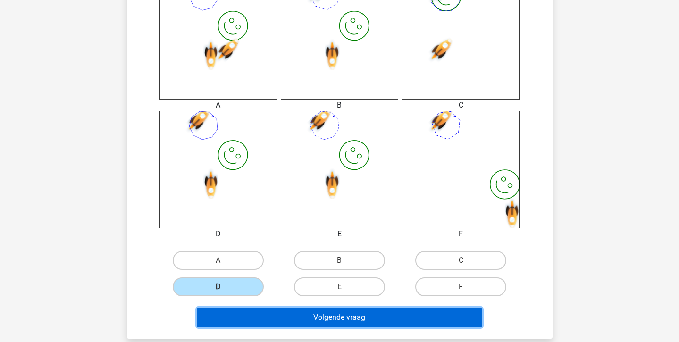
click at [270, 319] on button "Volgende vraag" at bounding box center [339, 318] width 285 height 20
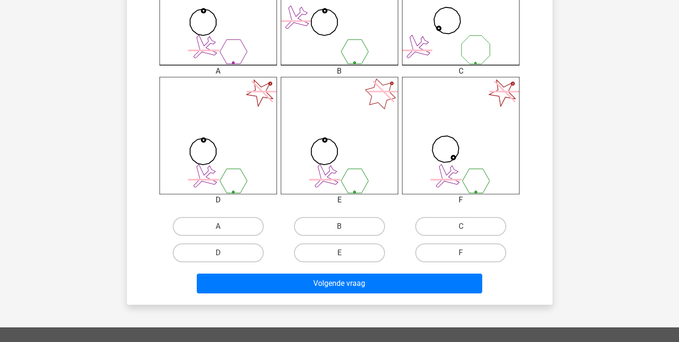
scroll to position [329, 0]
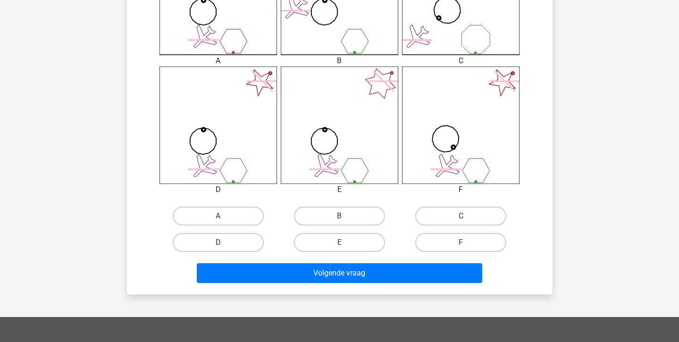
click at [220, 245] on input "D" at bounding box center [221, 246] width 6 height 6
radio input "true"
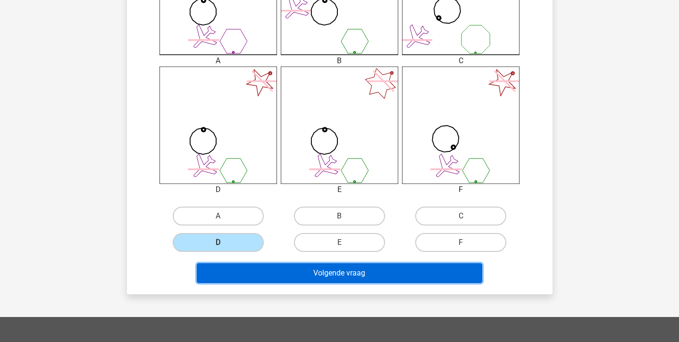
click at [233, 269] on button "Volgende vraag" at bounding box center [339, 273] width 285 height 20
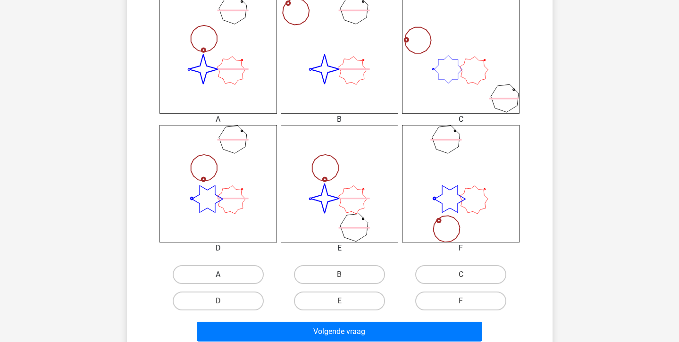
scroll to position [270, 0]
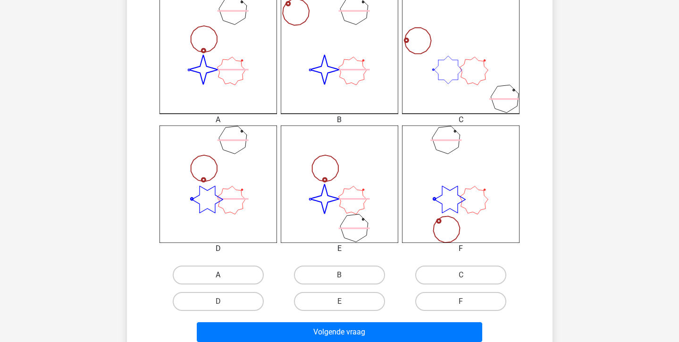
click at [224, 268] on label "A" at bounding box center [218, 275] width 91 height 19
click at [224, 275] on input "A" at bounding box center [221, 278] width 6 height 6
radio input "true"
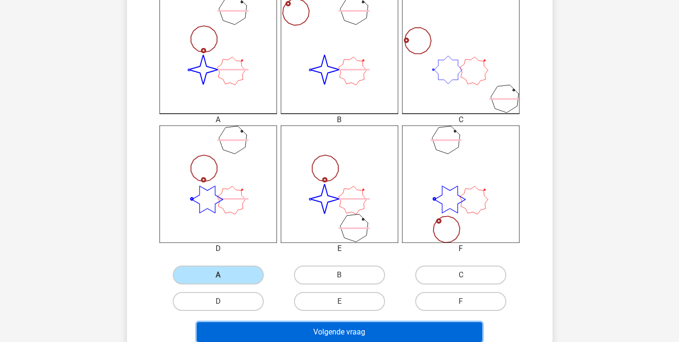
click at [281, 326] on button "Volgende vraag" at bounding box center [339, 332] width 285 height 20
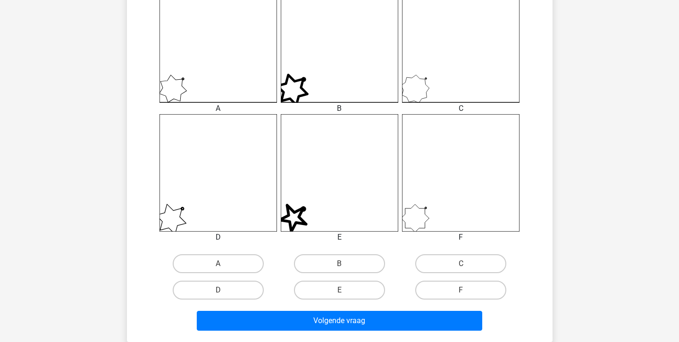
scroll to position [284, 0]
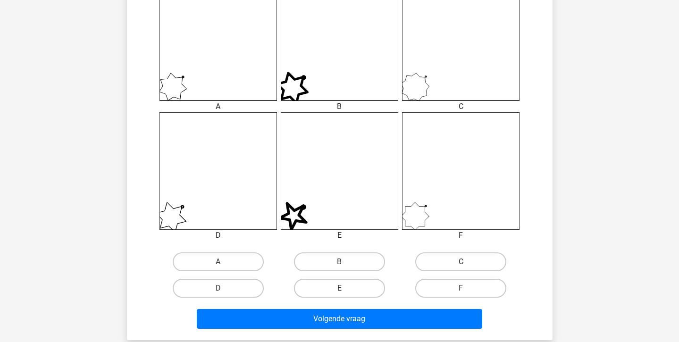
click at [436, 261] on label "C" at bounding box center [460, 261] width 91 height 19
click at [461, 262] on input "C" at bounding box center [464, 265] width 6 height 6
radio input "true"
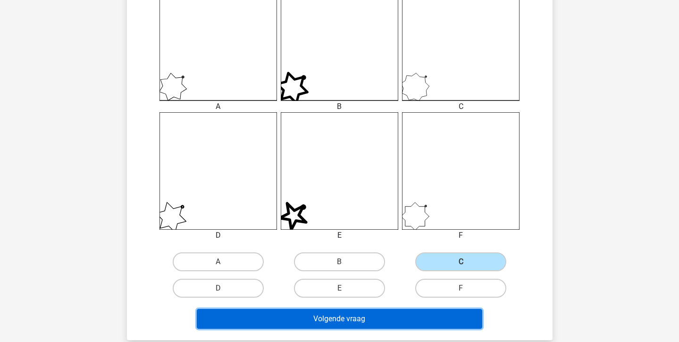
click at [409, 316] on button "Volgende vraag" at bounding box center [339, 319] width 285 height 20
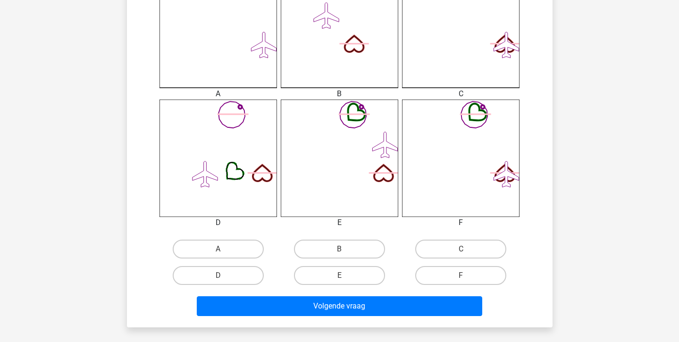
scroll to position [294, 0]
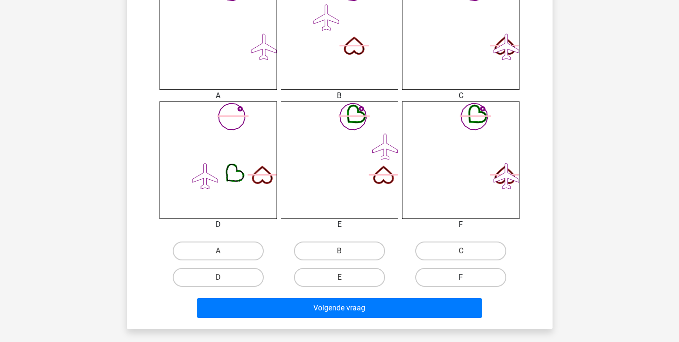
click at [470, 279] on label "F" at bounding box center [460, 277] width 91 height 19
click at [467, 279] on input "F" at bounding box center [464, 280] width 6 height 6
radio input "true"
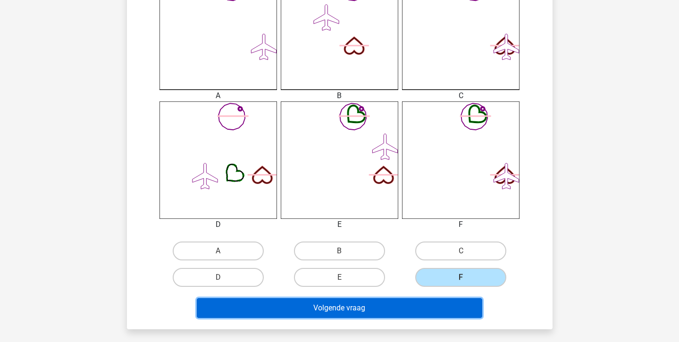
click at [464, 301] on button "Volgende vraag" at bounding box center [339, 308] width 285 height 20
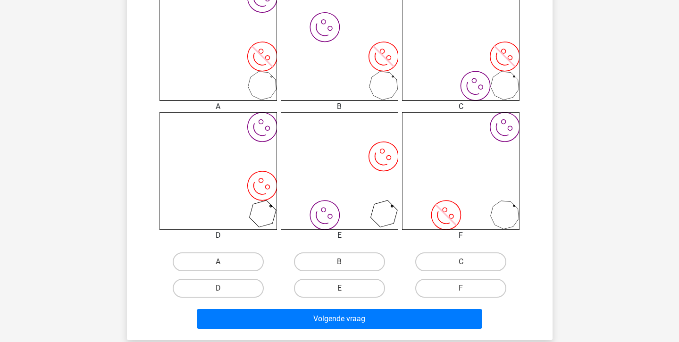
scroll to position [285, 0]
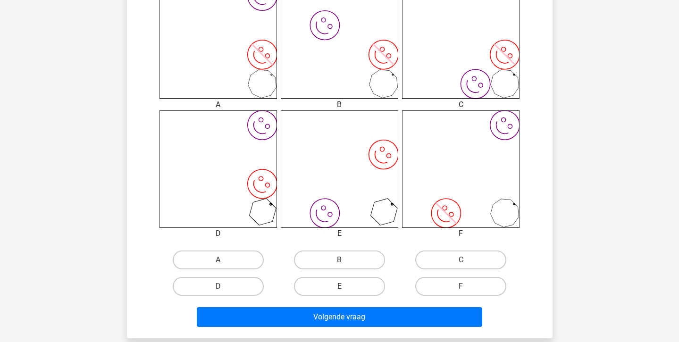
click at [222, 262] on input "A" at bounding box center [221, 263] width 6 height 6
radio input "true"
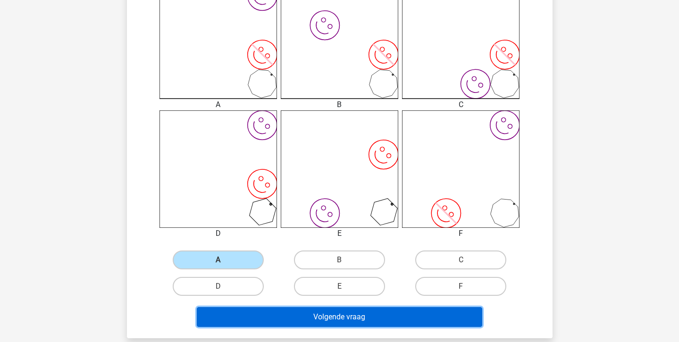
click at [243, 310] on button "Volgende vraag" at bounding box center [339, 317] width 285 height 20
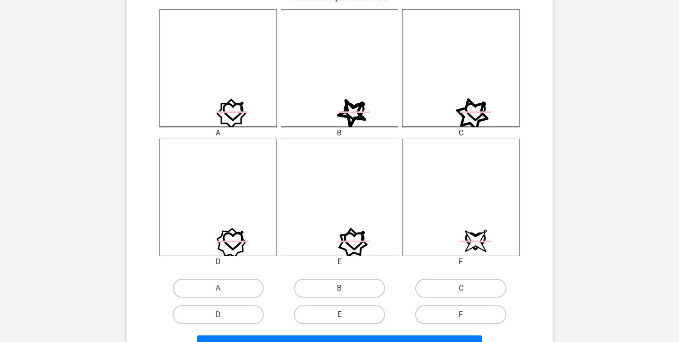
scroll to position [256, 0]
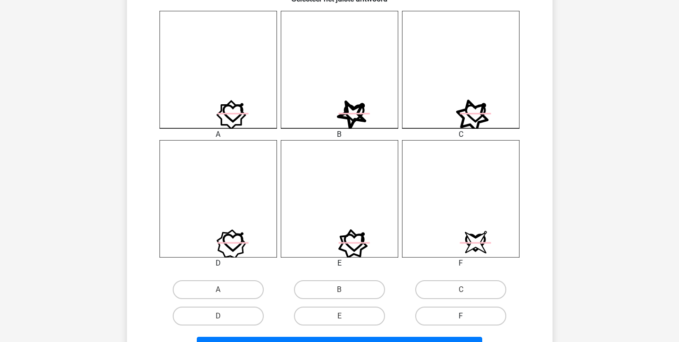
click at [473, 316] on label "F" at bounding box center [460, 316] width 91 height 19
click at [467, 316] on input "F" at bounding box center [464, 319] width 6 height 6
radio input "true"
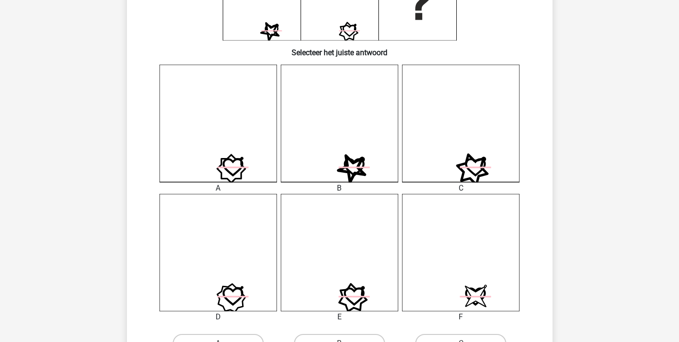
scroll to position [203, 0]
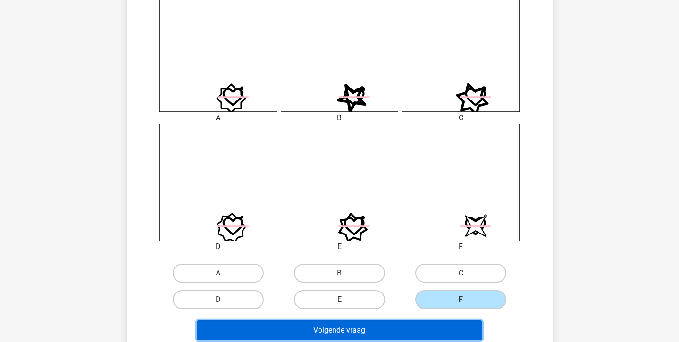
click at [383, 326] on button "Volgende vraag" at bounding box center [339, 330] width 285 height 20
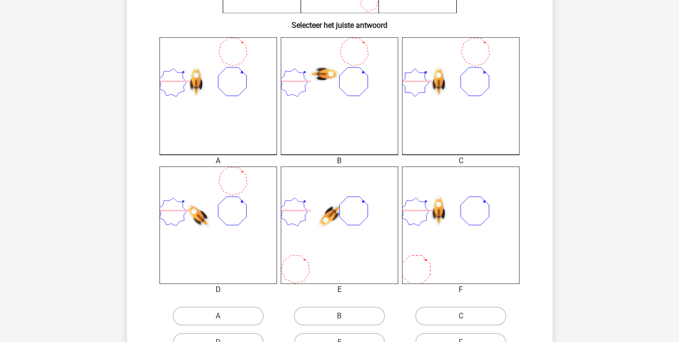
scroll to position [229, 0]
click at [428, 309] on label "C" at bounding box center [460, 316] width 91 height 19
click at [461, 317] on input "C" at bounding box center [464, 320] width 6 height 6
radio input "true"
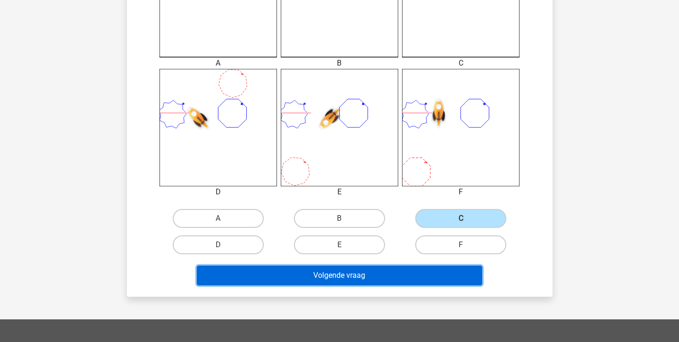
click at [360, 273] on button "Volgende vraag" at bounding box center [339, 276] width 285 height 20
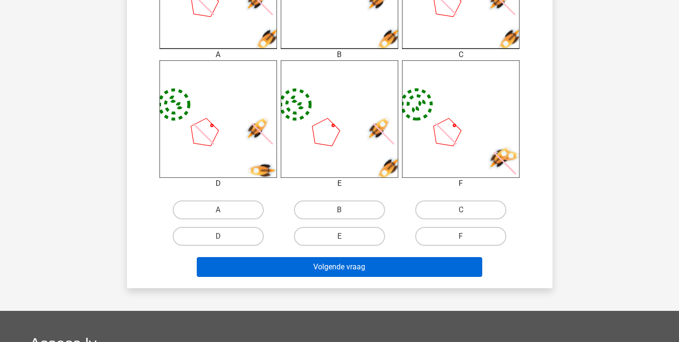
scroll to position [337, 0]
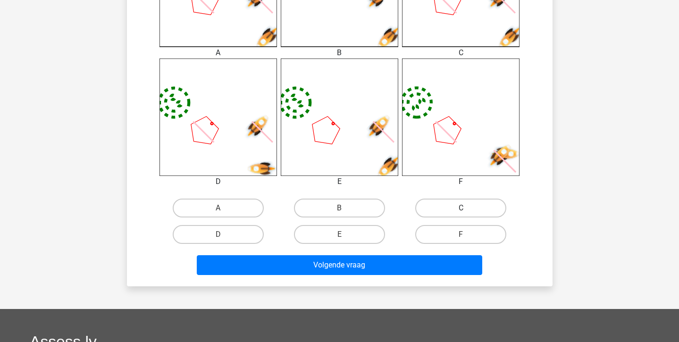
click at [459, 201] on label "C" at bounding box center [460, 208] width 91 height 19
click at [461, 208] on input "C" at bounding box center [464, 211] width 6 height 6
radio input "true"
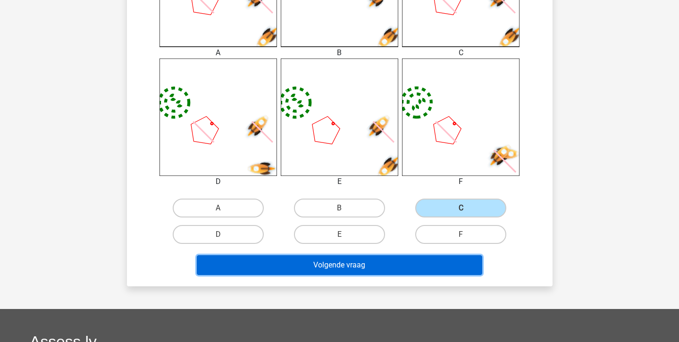
click at [440, 268] on button "Volgende vraag" at bounding box center [339, 265] width 285 height 20
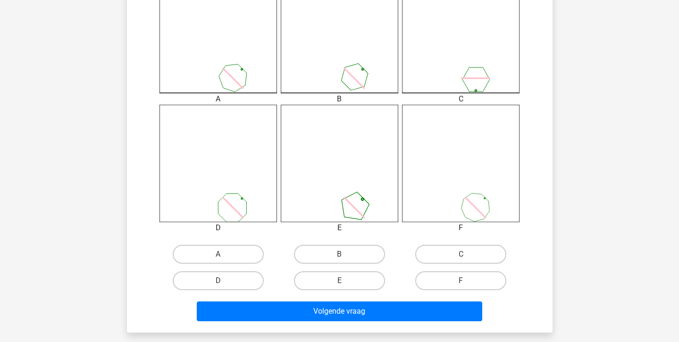
scroll to position [292, 0]
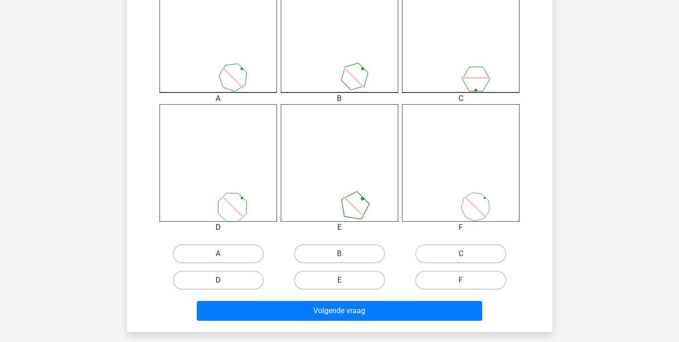
click at [230, 284] on label "D" at bounding box center [218, 280] width 91 height 19
click at [224, 284] on input "D" at bounding box center [221, 283] width 6 height 6
radio input "true"
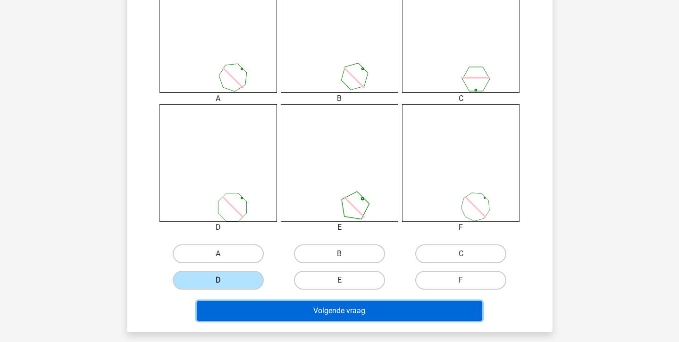
click at [244, 309] on button "Volgende vraag" at bounding box center [339, 311] width 285 height 20
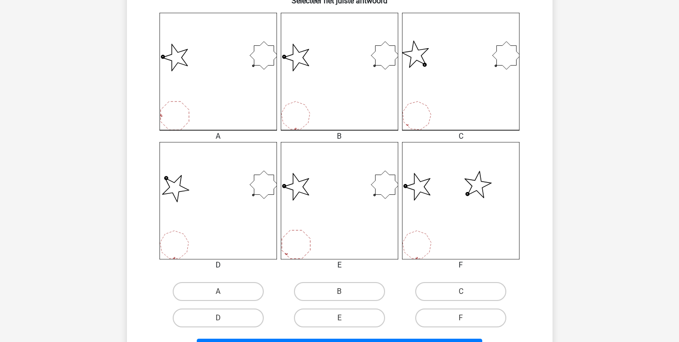
scroll to position [252, 0]
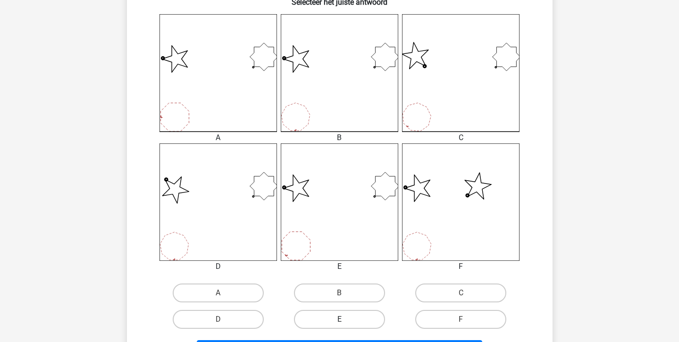
click at [336, 316] on label "E" at bounding box center [339, 319] width 91 height 19
click at [339, 319] on input "E" at bounding box center [342, 322] width 6 height 6
radio input "true"
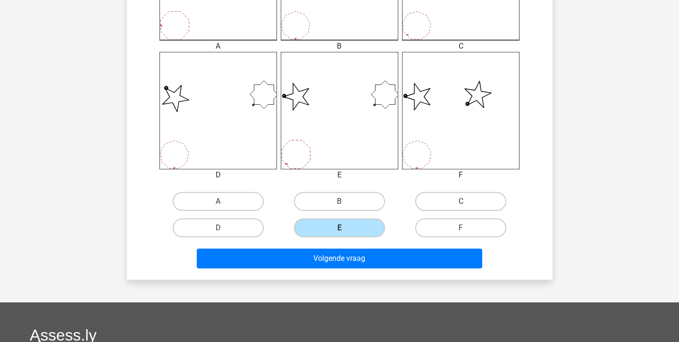
scroll to position [344, 0]
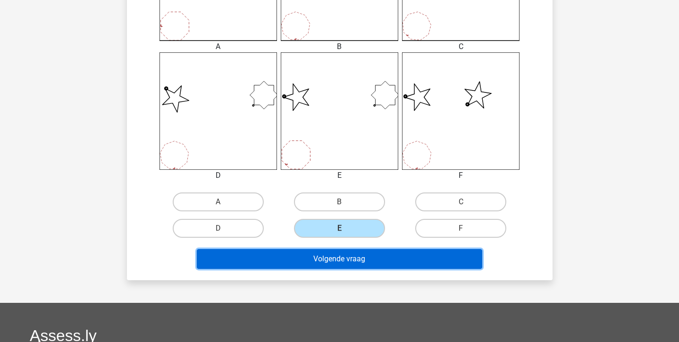
click at [335, 259] on button "Volgende vraag" at bounding box center [339, 259] width 285 height 20
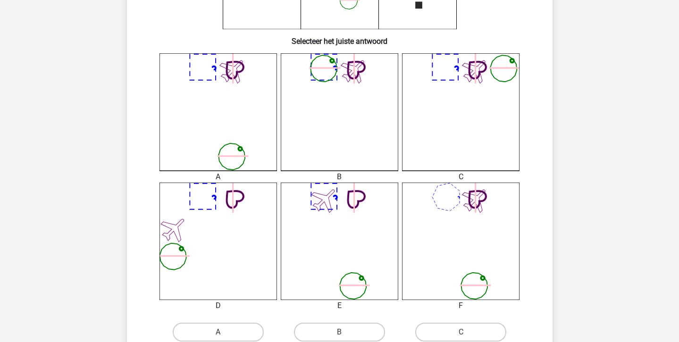
scroll to position [212, 0]
click at [234, 326] on label "A" at bounding box center [218, 333] width 91 height 19
click at [224, 326] on input "A" at bounding box center [221, 336] width 6 height 6
radio input "true"
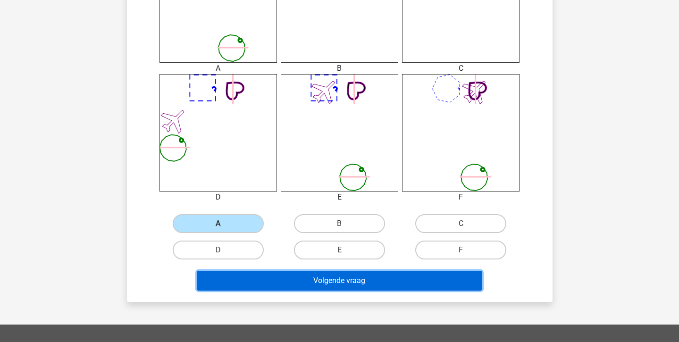
click at [237, 288] on button "Volgende vraag" at bounding box center [339, 281] width 285 height 20
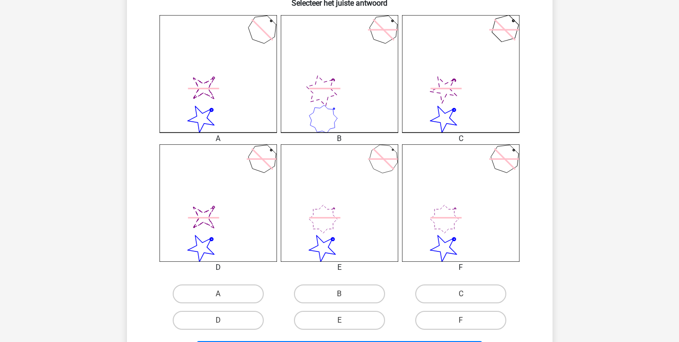
scroll to position [279, 0]
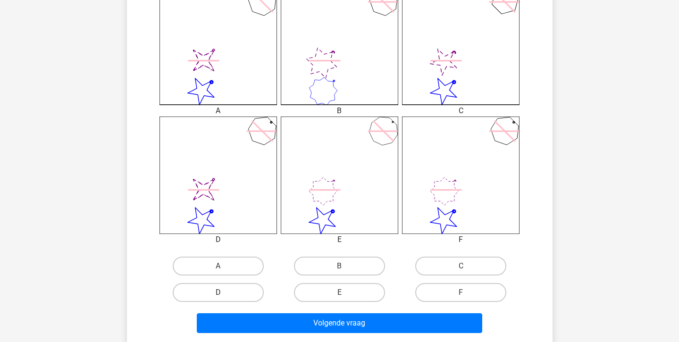
click at [247, 295] on label "D" at bounding box center [218, 292] width 91 height 19
click at [224, 295] on input "D" at bounding box center [221, 296] width 6 height 6
radio input "true"
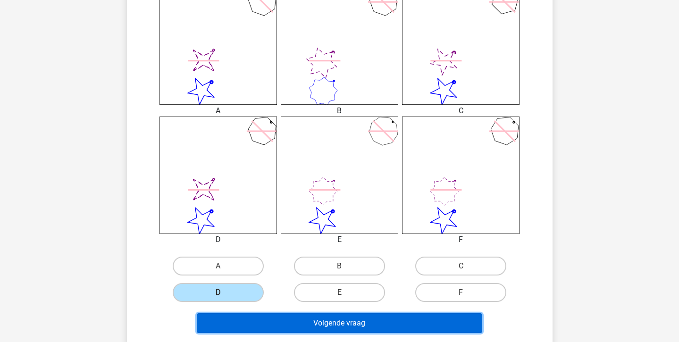
click at [246, 323] on button "Volgende vraag" at bounding box center [339, 323] width 285 height 20
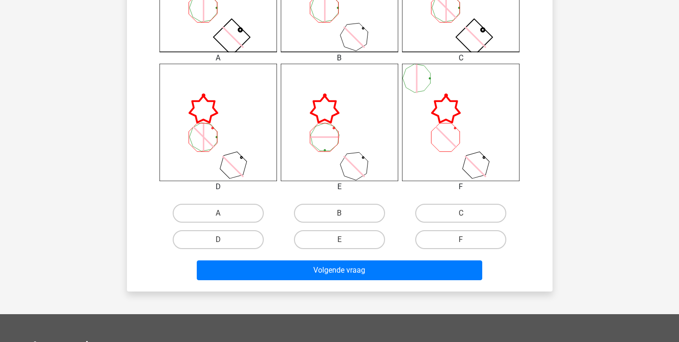
scroll to position [340, 0]
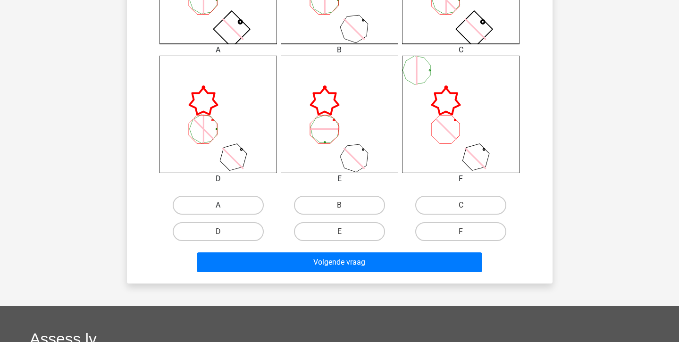
click at [225, 198] on label "A" at bounding box center [218, 205] width 91 height 19
click at [224, 205] on input "A" at bounding box center [221, 208] width 6 height 6
radio input "true"
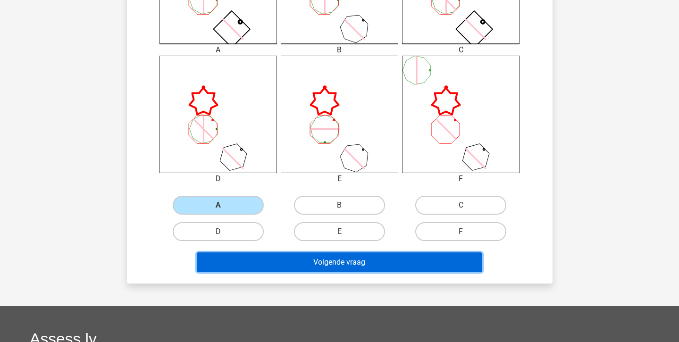
click at [260, 264] on button "Volgende vraag" at bounding box center [339, 262] width 285 height 20
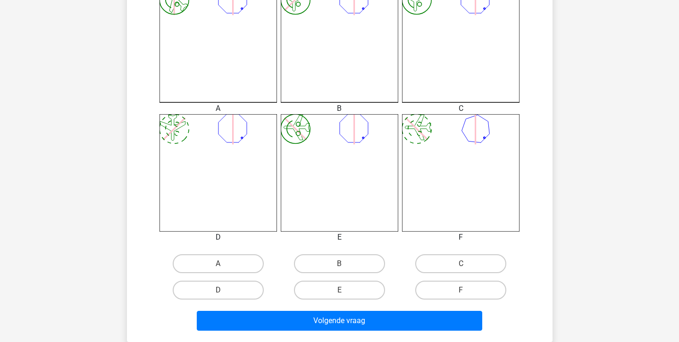
scroll to position [298, 0]
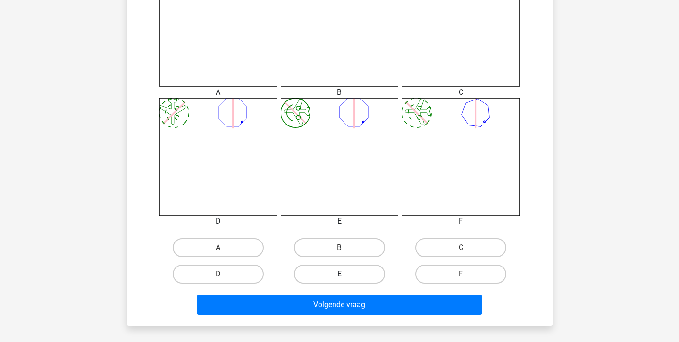
click at [369, 268] on label "E" at bounding box center [339, 274] width 91 height 19
click at [345, 274] on input "E" at bounding box center [342, 277] width 6 height 6
radio input "true"
click at [363, 253] on label "B" at bounding box center [339, 247] width 91 height 19
click at [345, 253] on input "B" at bounding box center [342, 251] width 6 height 6
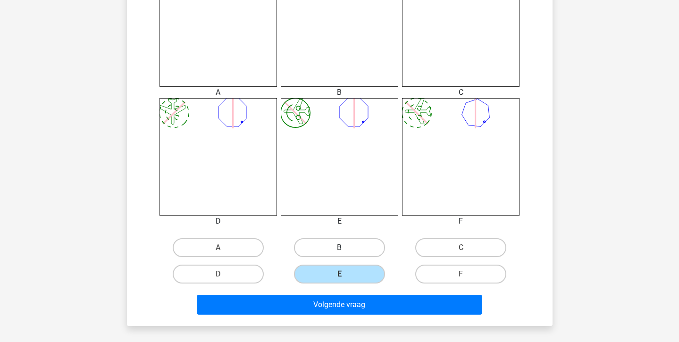
radio input "true"
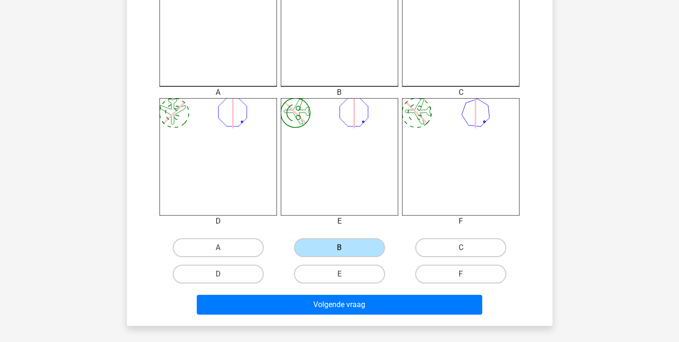
click at [363, 293] on div "Volgende vraag" at bounding box center [339, 302] width 395 height 31
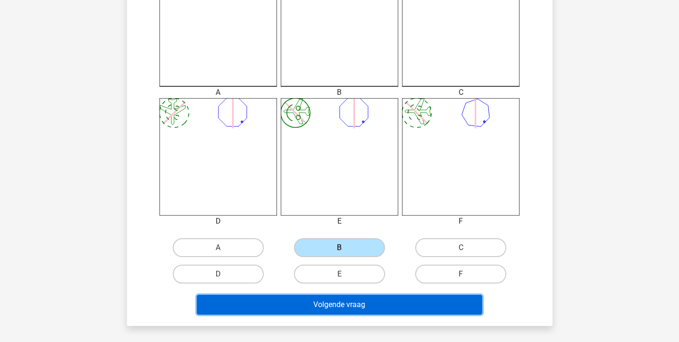
click at [362, 307] on button "Volgende vraag" at bounding box center [339, 305] width 285 height 20
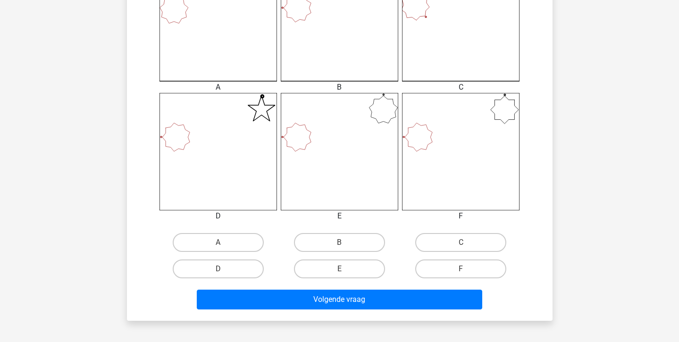
scroll to position [304, 0]
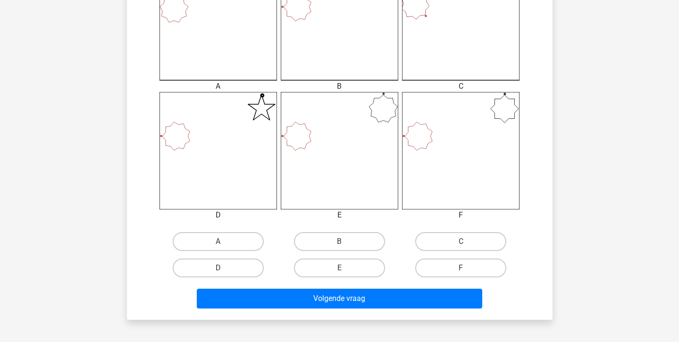
click at [456, 280] on div "F" at bounding box center [460, 268] width 121 height 26
click at [454, 271] on label "F" at bounding box center [460, 268] width 91 height 19
click at [461, 271] on input "F" at bounding box center [464, 271] width 6 height 6
radio input "true"
click at [442, 316] on div "Wat is de meest logische volgende figuur in de reeks? image/svg+xml 1 2 3 4 5 6…" at bounding box center [340, 30] width 426 height 580
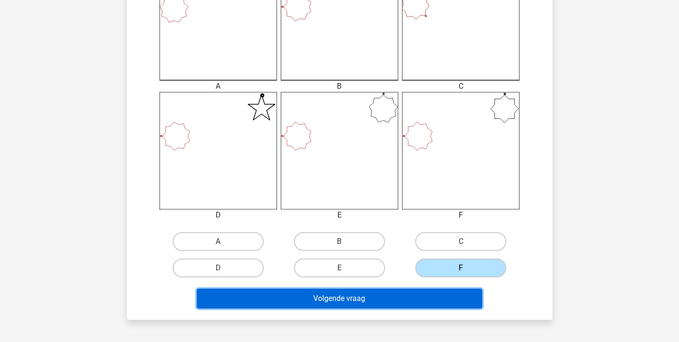
click at [428, 306] on button "Volgende vraag" at bounding box center [339, 299] width 285 height 20
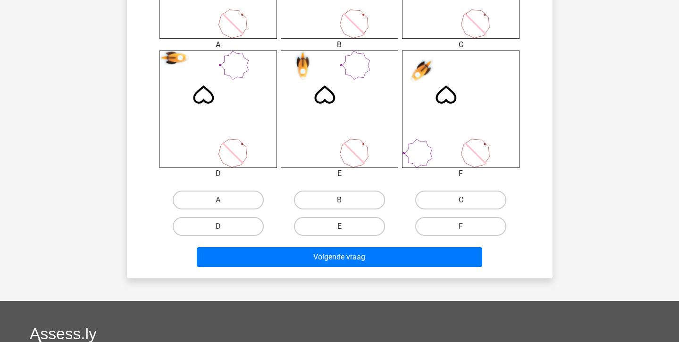
scroll to position [389, 0]
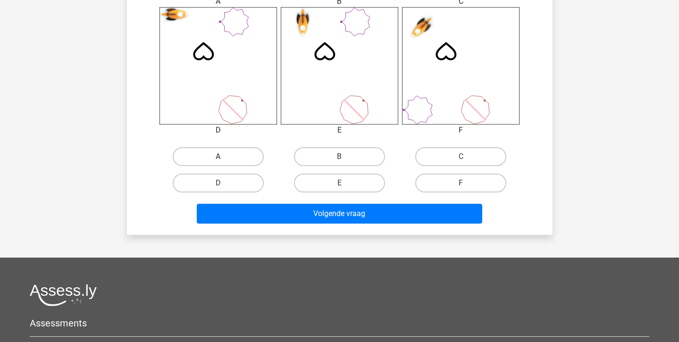
click at [244, 152] on label "A" at bounding box center [218, 156] width 91 height 19
click at [224, 157] on input "A" at bounding box center [221, 160] width 6 height 6
radio input "true"
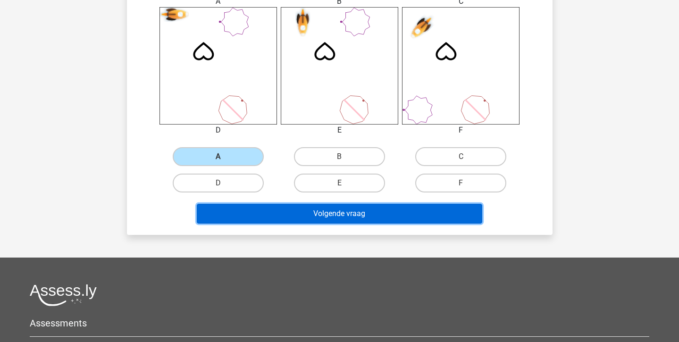
click at [284, 221] on button "Volgende vraag" at bounding box center [339, 214] width 285 height 20
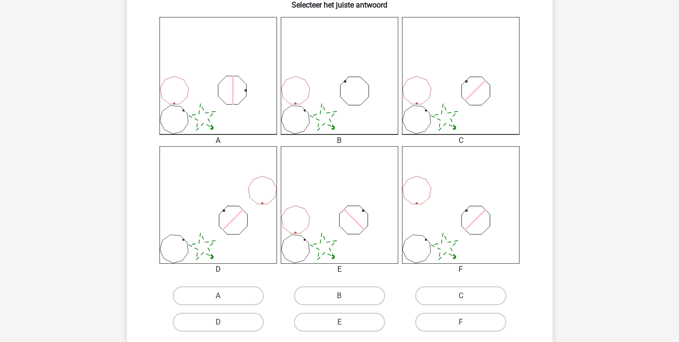
scroll to position [249, 0]
click at [452, 298] on label "C" at bounding box center [460, 296] width 91 height 19
click at [461, 298] on input "C" at bounding box center [464, 300] width 6 height 6
radio input "true"
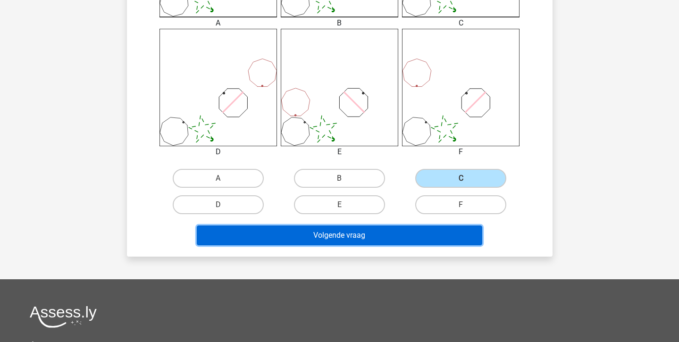
click at [379, 239] on button "Volgende vraag" at bounding box center [339, 236] width 285 height 20
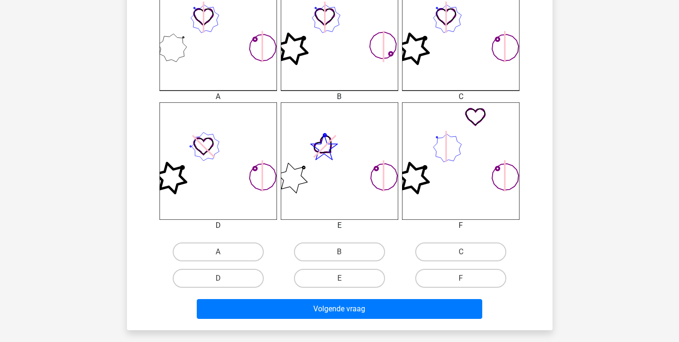
scroll to position [294, 0]
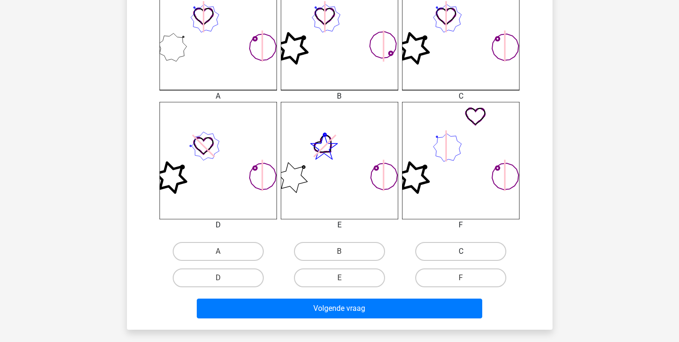
click at [444, 251] on label "C" at bounding box center [460, 251] width 91 height 19
click at [461, 252] on input "C" at bounding box center [464, 255] width 6 height 6
radio input "true"
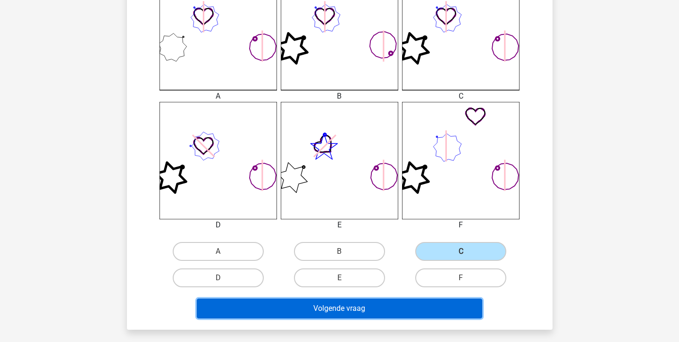
click at [411, 310] on button "Volgende vraag" at bounding box center [339, 309] width 285 height 20
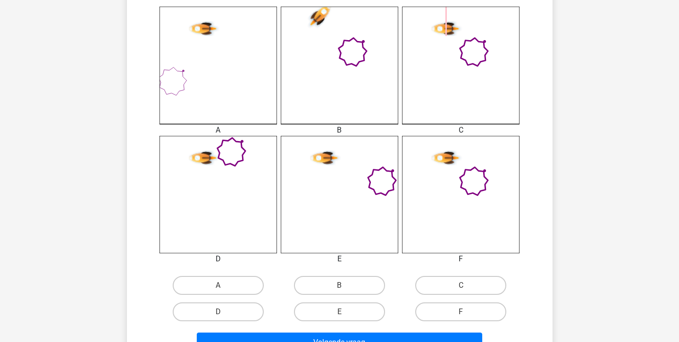
scroll to position [264, 0]
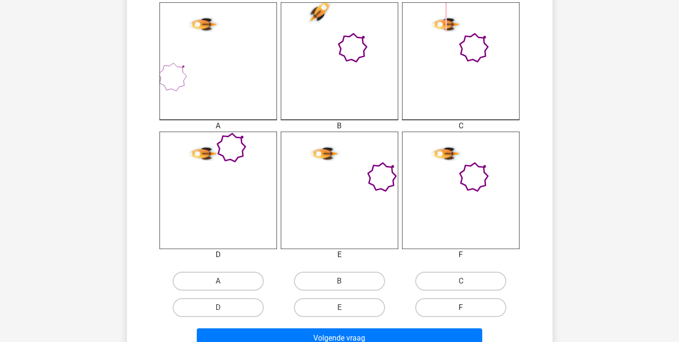
click at [455, 306] on label "F" at bounding box center [460, 307] width 91 height 19
click at [461, 308] on input "F" at bounding box center [464, 311] width 6 height 6
radio input "true"
click at [429, 326] on div "Volgende vraag" at bounding box center [339, 336] width 395 height 31
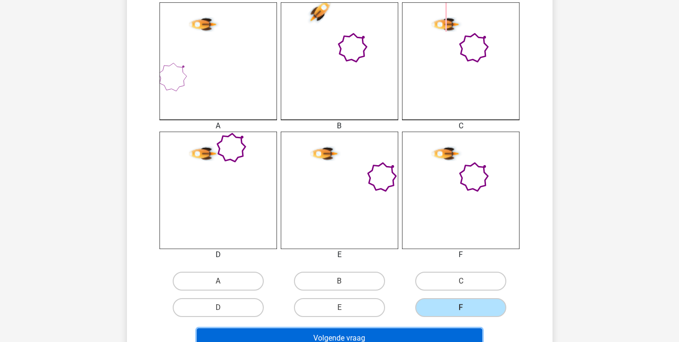
click at [426, 326] on button "Volgende vraag" at bounding box center [339, 338] width 285 height 20
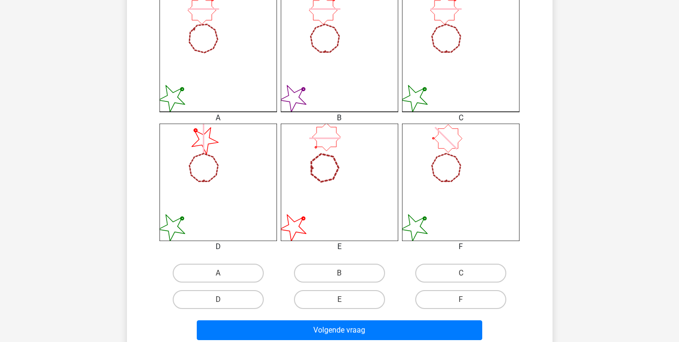
scroll to position [273, 0]
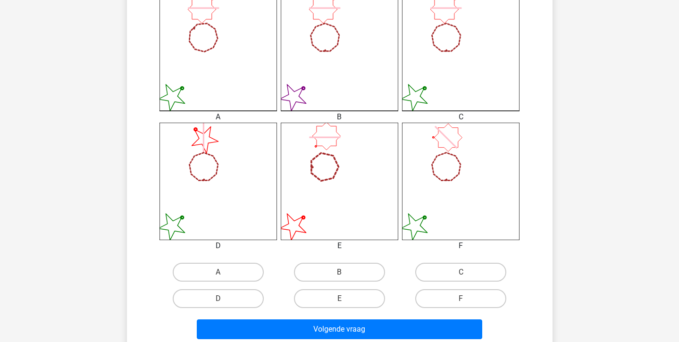
click at [435, 285] on div "F" at bounding box center [460, 298] width 121 height 26
click at [430, 273] on label "C" at bounding box center [460, 272] width 91 height 19
click at [461, 273] on input "C" at bounding box center [464, 275] width 6 height 6
radio input "true"
click at [413, 314] on div "Volgende vraag" at bounding box center [339, 327] width 395 height 31
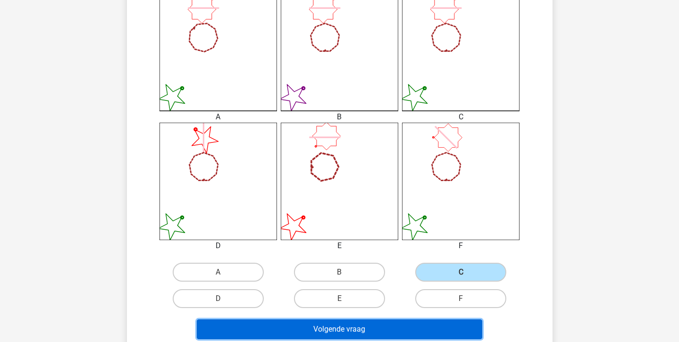
click at [413, 322] on button "Volgende vraag" at bounding box center [339, 329] width 285 height 20
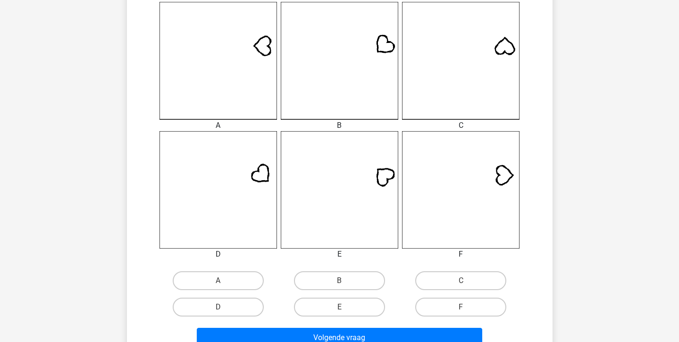
scroll to position [266, 0]
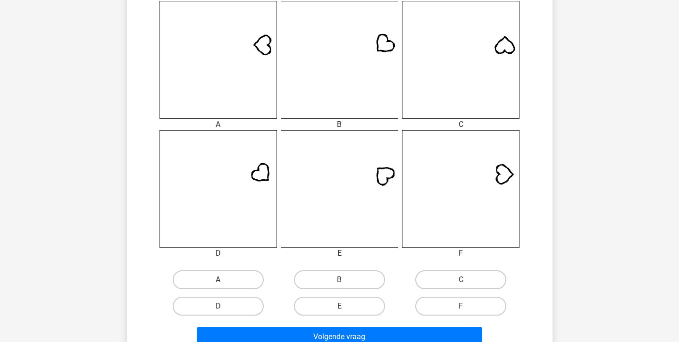
click at [242, 279] on label "A" at bounding box center [218, 279] width 91 height 19
click at [224, 280] on input "A" at bounding box center [221, 283] width 6 height 6
radio input "true"
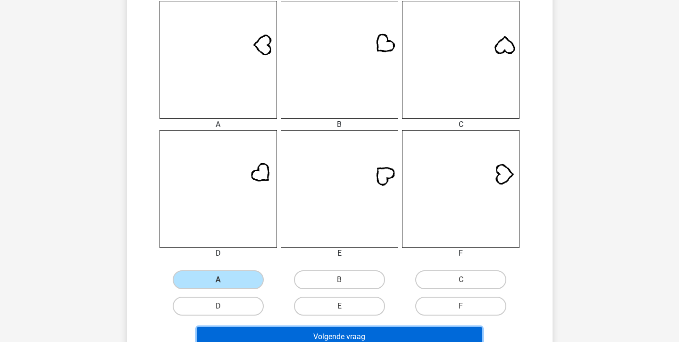
click at [277, 326] on button "Volgende vraag" at bounding box center [339, 337] width 285 height 20
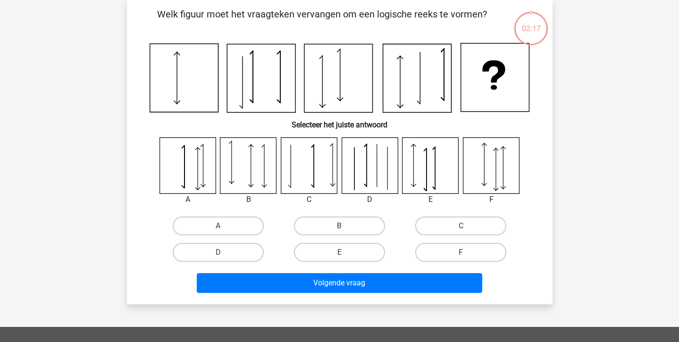
scroll to position [43, 0]
click at [314, 250] on label "E" at bounding box center [339, 252] width 91 height 19
click at [339, 253] on input "E" at bounding box center [342, 256] width 6 height 6
radio input "true"
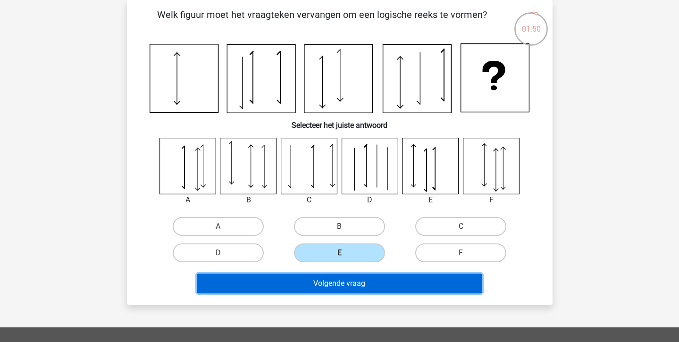
click at [317, 291] on button "Volgende vraag" at bounding box center [339, 284] width 285 height 20
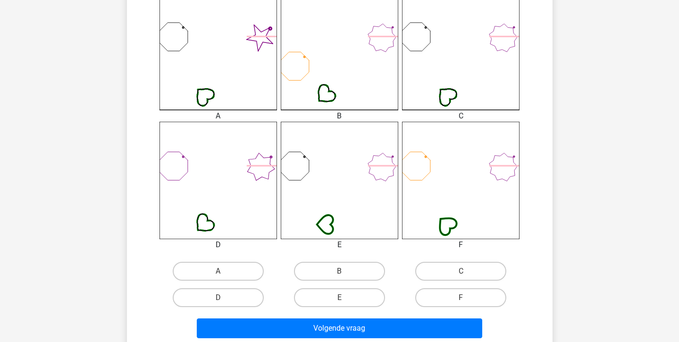
scroll to position [285, 0]
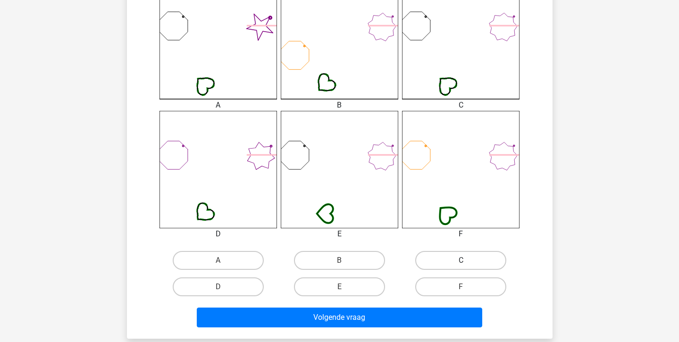
click at [448, 262] on label "C" at bounding box center [460, 260] width 91 height 19
click at [461, 262] on input "C" at bounding box center [464, 263] width 6 height 6
radio input "true"
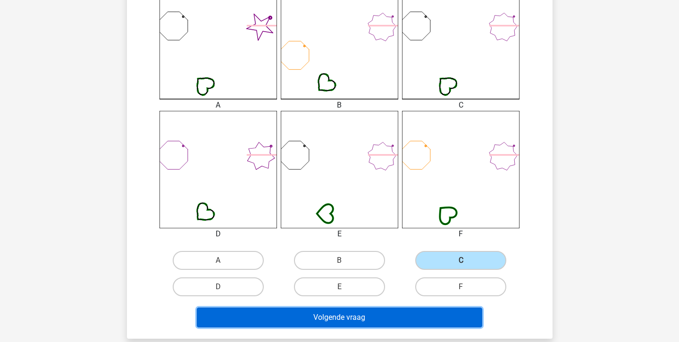
click at [445, 312] on button "Volgende vraag" at bounding box center [339, 318] width 285 height 20
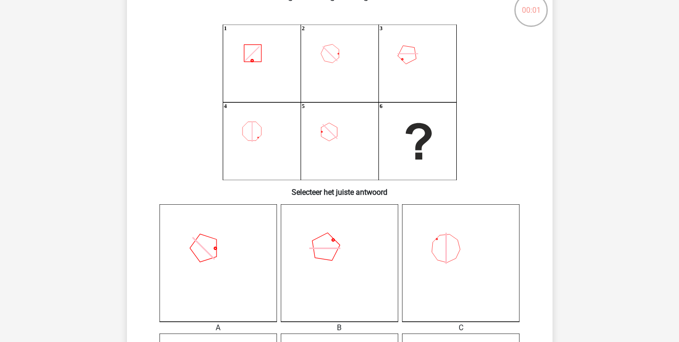
scroll to position [63, 0]
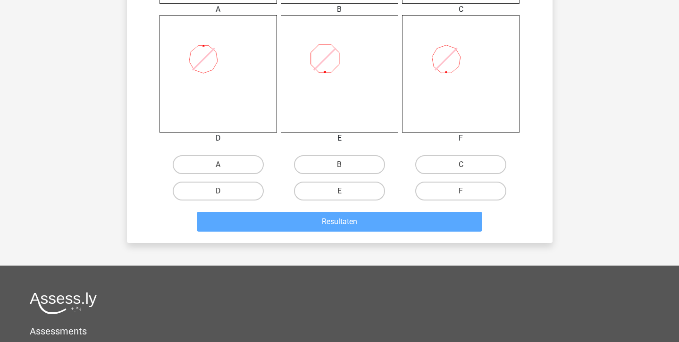
scroll to position [384, 0]
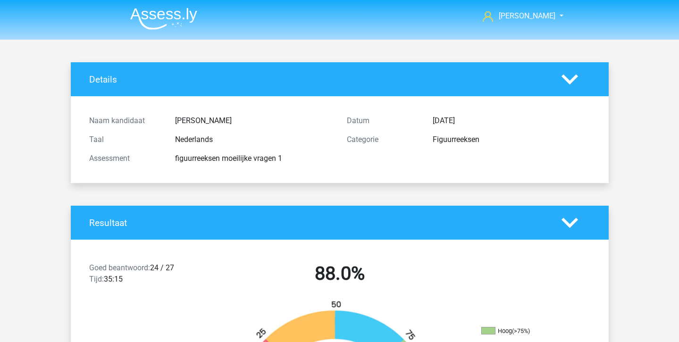
click at [161, 17] on img at bounding box center [163, 19] width 67 height 22
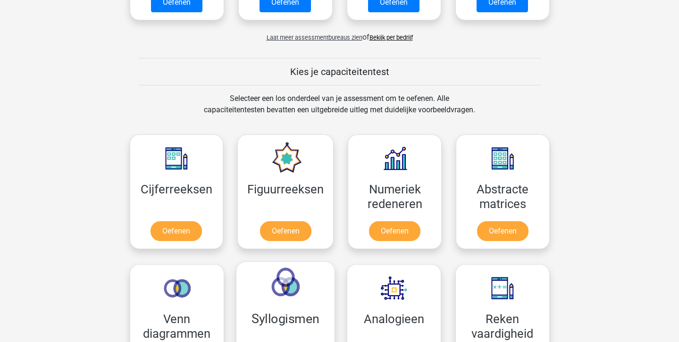
scroll to position [342, 0]
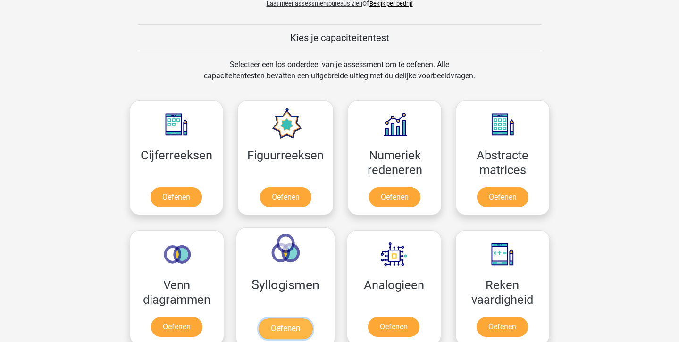
click at [282, 319] on link "Oefenen" at bounding box center [285, 329] width 54 height 21
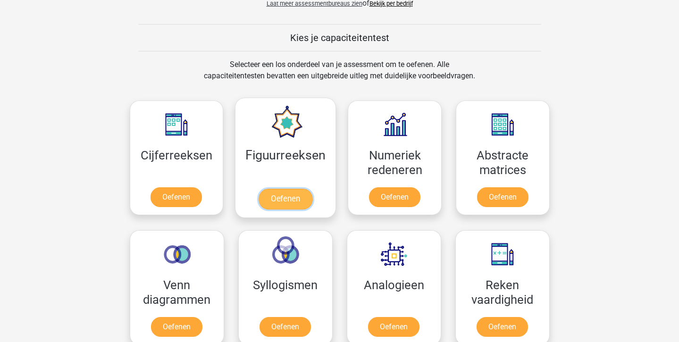
click at [272, 202] on link "Oefenen" at bounding box center [286, 199] width 54 height 21
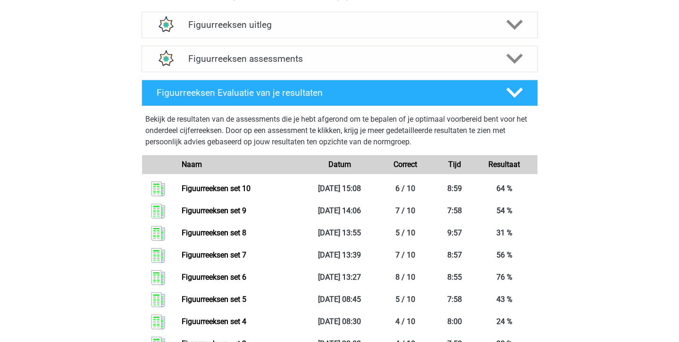
scroll to position [358, 0]
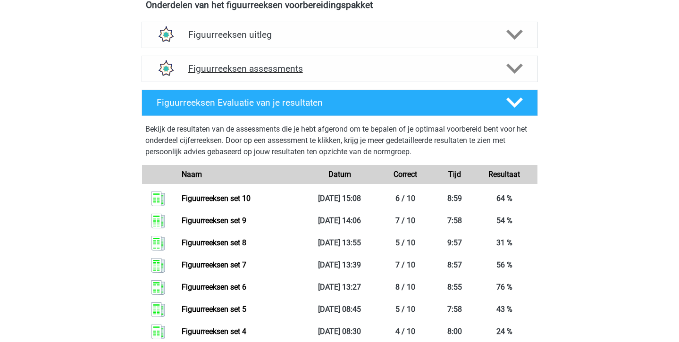
click at [269, 73] on h4 "Figuurreeksen assessments" at bounding box center [339, 68] width 303 height 11
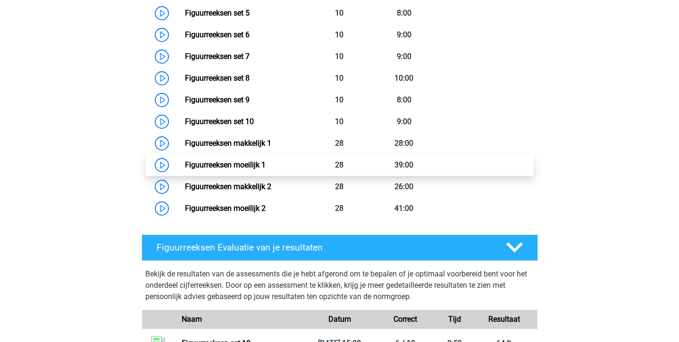
scroll to position [585, 0]
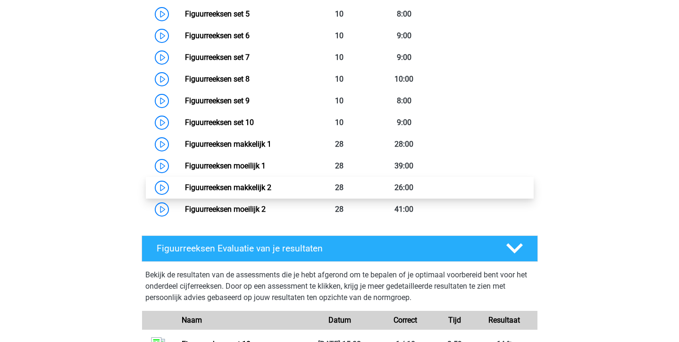
click at [244, 192] on link "Figuurreeksen makkelijk 2" at bounding box center [228, 187] width 86 height 9
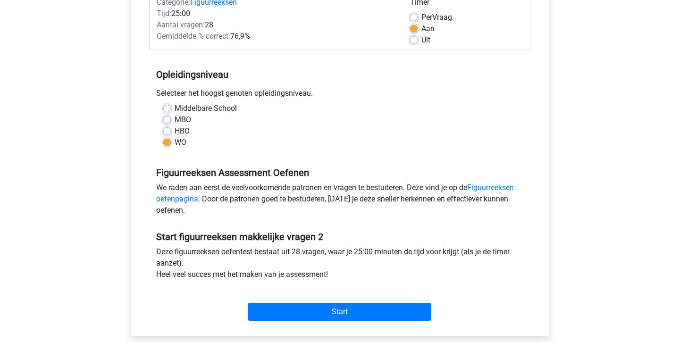
scroll to position [136, 0]
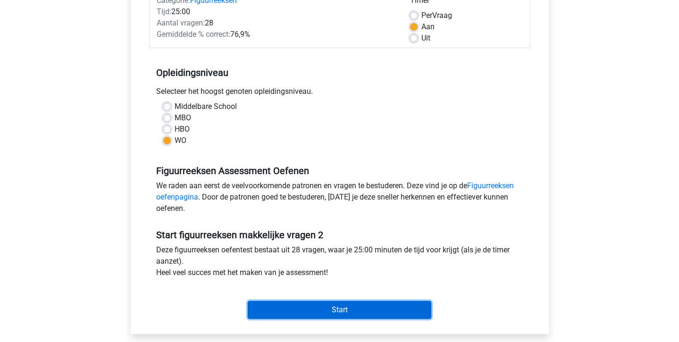
click at [266, 306] on input "Start" at bounding box center [340, 310] width 184 height 18
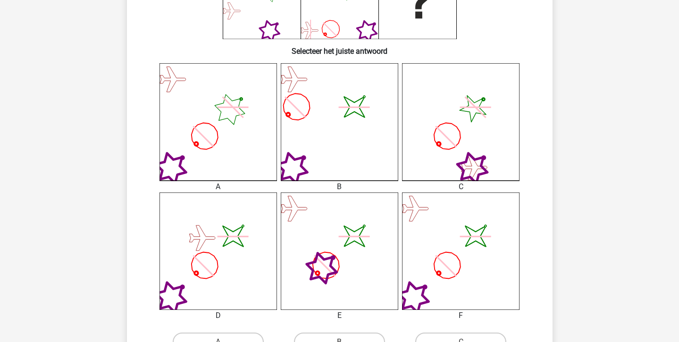
scroll to position [280, 0]
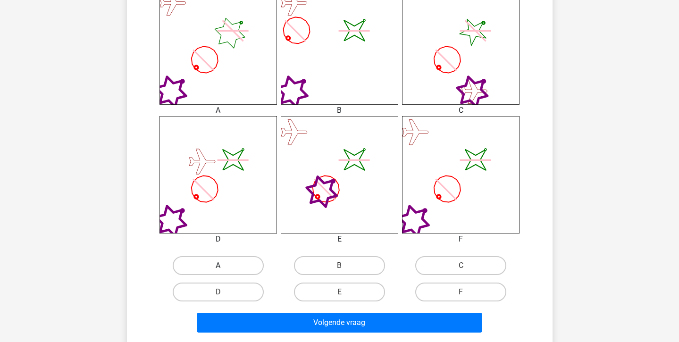
click at [206, 268] on label "A" at bounding box center [218, 265] width 91 height 19
click at [218, 268] on input "A" at bounding box center [221, 269] width 6 height 6
radio input "true"
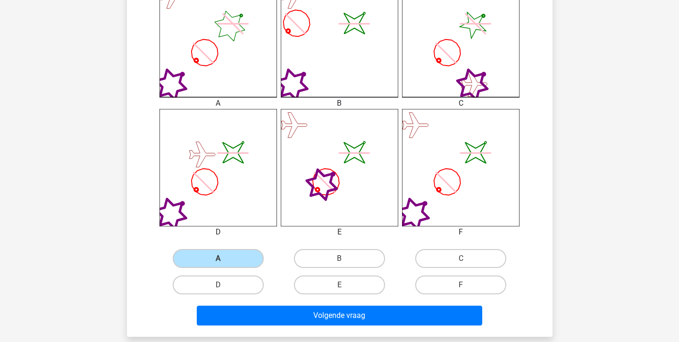
scroll to position [293, 0]
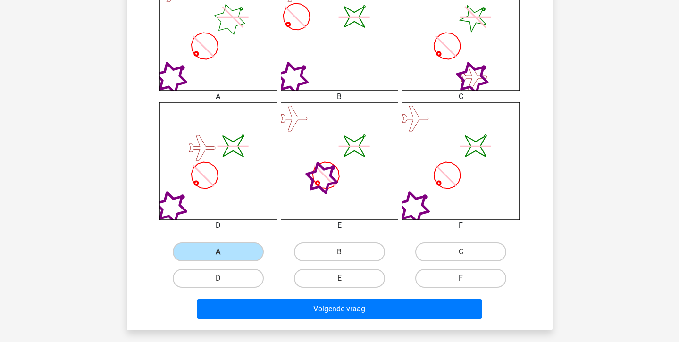
click at [447, 277] on label "F" at bounding box center [460, 278] width 91 height 19
click at [461, 278] on input "F" at bounding box center [464, 281] width 6 height 6
radio input "true"
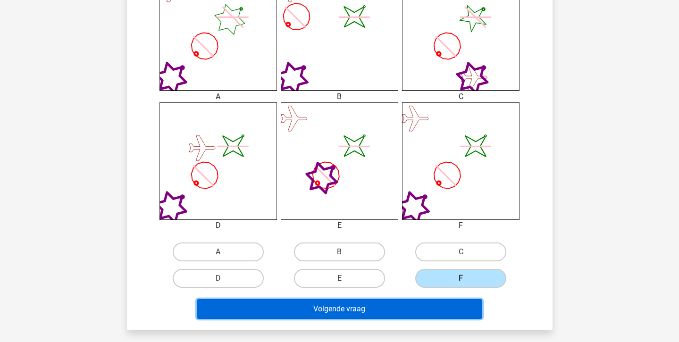
click at [445, 306] on button "Volgende vraag" at bounding box center [339, 309] width 285 height 20
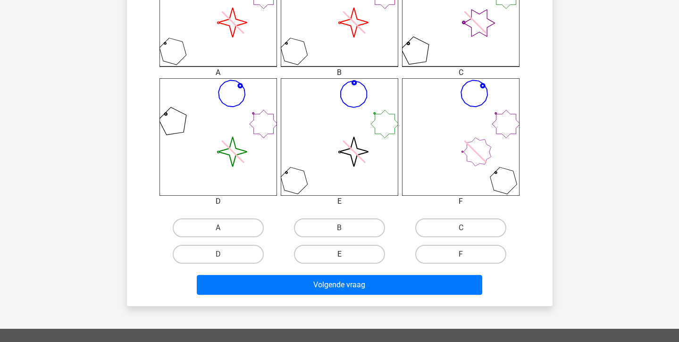
scroll to position [323, 0]
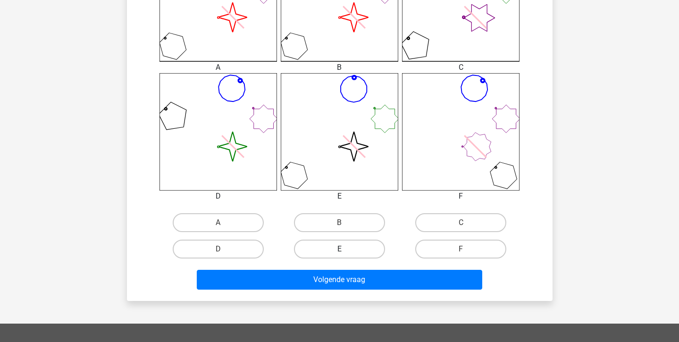
click at [333, 256] on label "E" at bounding box center [339, 249] width 91 height 19
click at [339, 255] on input "E" at bounding box center [342, 252] width 6 height 6
radio input "true"
click at [329, 213] on label "B" at bounding box center [339, 222] width 91 height 19
click at [339, 223] on input "B" at bounding box center [342, 226] width 6 height 6
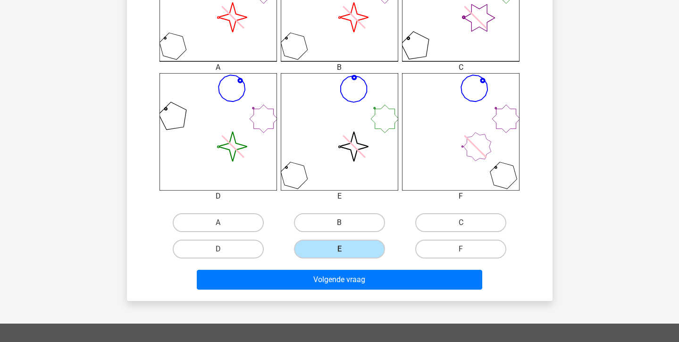
radio input "true"
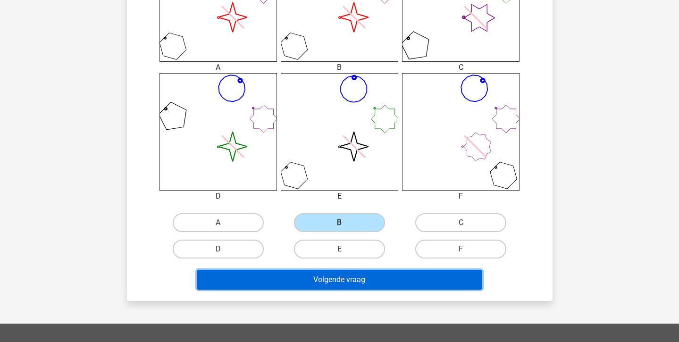
click at [336, 277] on button "Volgende vraag" at bounding box center [339, 280] width 285 height 20
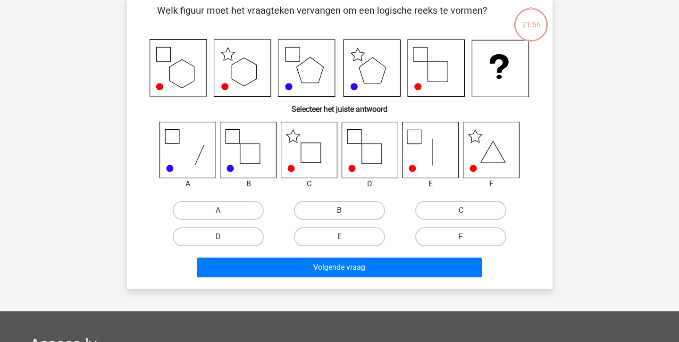
scroll to position [43, 0]
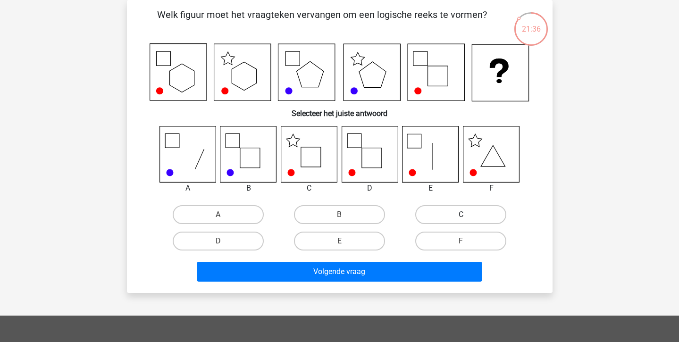
click at [486, 211] on label "C" at bounding box center [460, 214] width 91 height 19
click at [467, 215] on input "C" at bounding box center [464, 218] width 6 height 6
radio input "true"
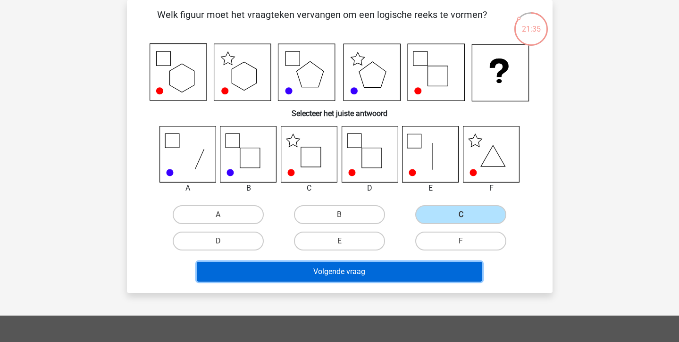
click at [411, 277] on button "Volgende vraag" at bounding box center [339, 272] width 285 height 20
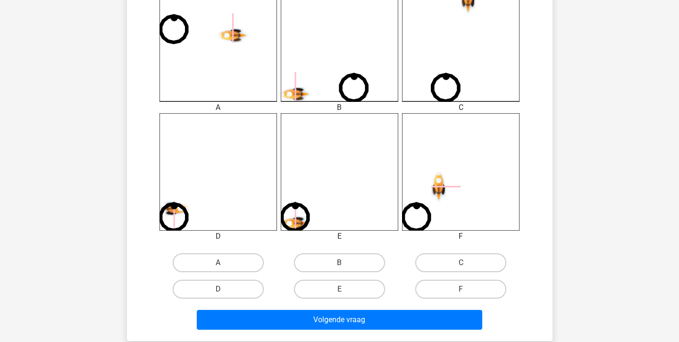
scroll to position [297, 0]
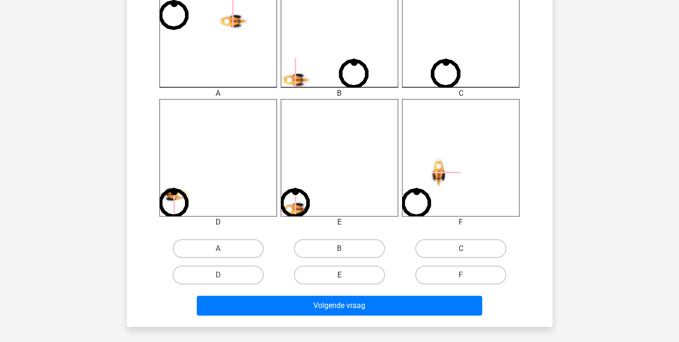
click at [298, 276] on label "E" at bounding box center [339, 275] width 91 height 19
click at [339, 276] on input "E" at bounding box center [342, 278] width 6 height 6
radio input "true"
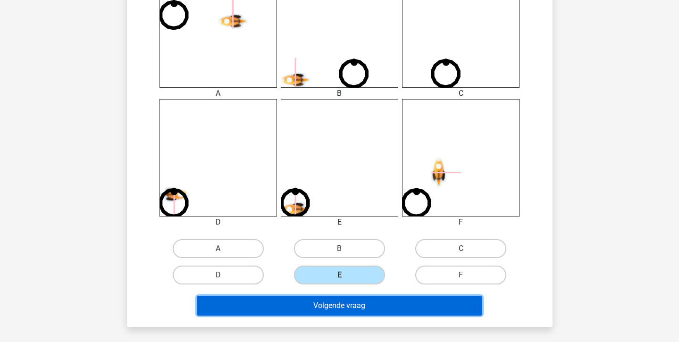
click at [302, 300] on button "Volgende vraag" at bounding box center [339, 306] width 285 height 20
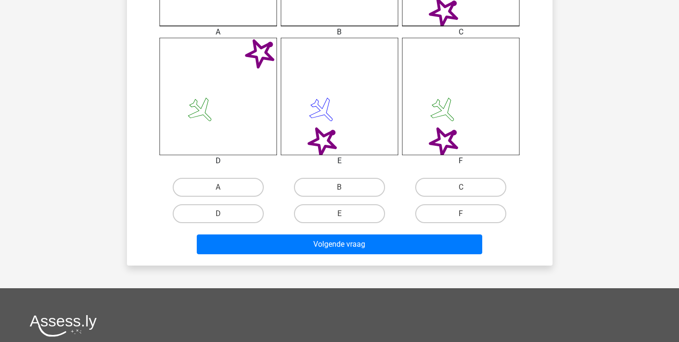
scroll to position [361, 0]
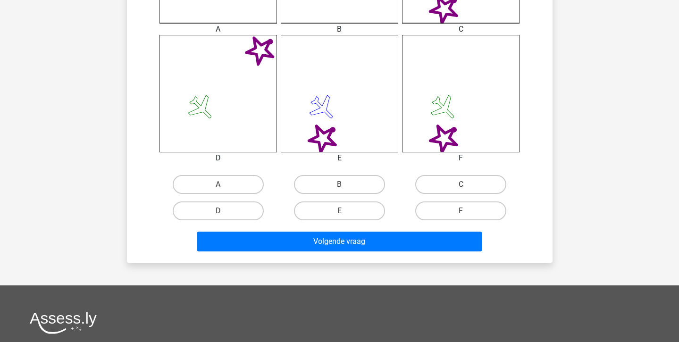
click at [450, 221] on div "F" at bounding box center [460, 211] width 121 height 26
click at [440, 212] on label "F" at bounding box center [460, 210] width 91 height 19
click at [461, 212] on input "F" at bounding box center [464, 214] width 6 height 6
radio input "true"
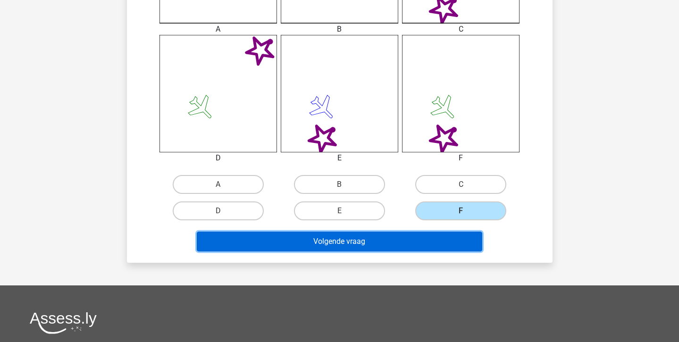
click at [437, 236] on button "Volgende vraag" at bounding box center [339, 242] width 285 height 20
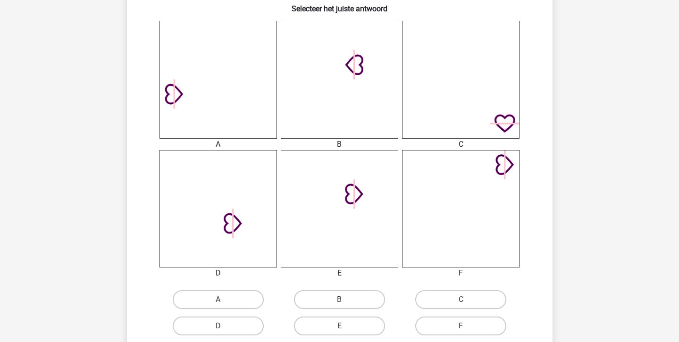
scroll to position [252, 0]
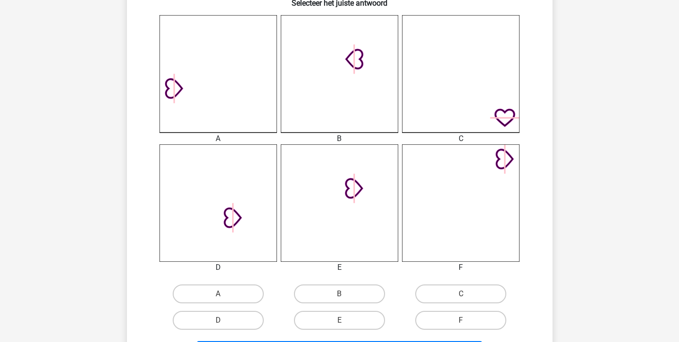
click at [345, 321] on input "E" at bounding box center [342, 323] width 6 height 6
radio input "true"
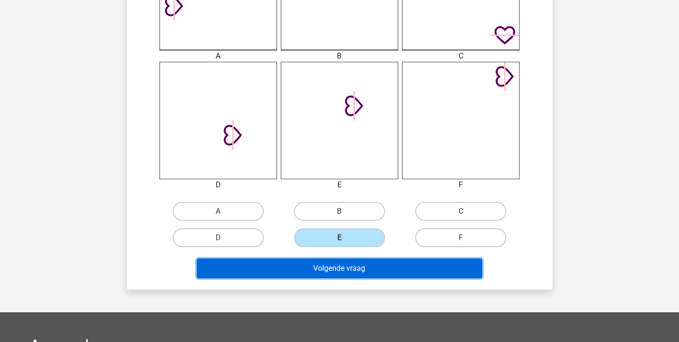
click at [343, 273] on button "Volgende vraag" at bounding box center [339, 269] width 285 height 20
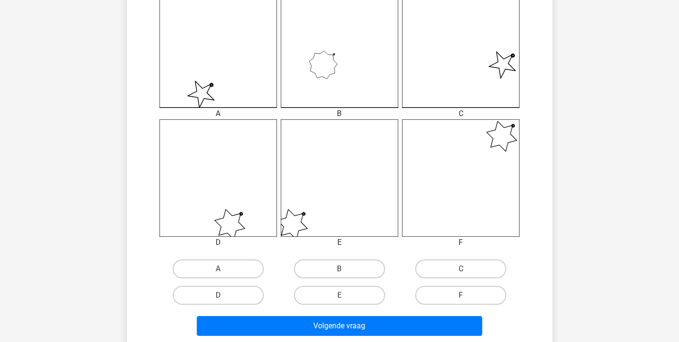
scroll to position [273, 0]
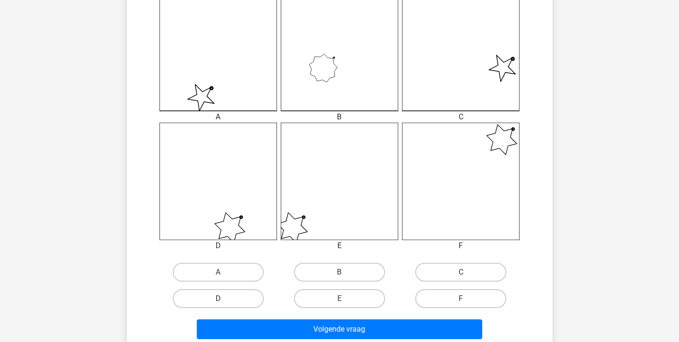
click at [227, 301] on label "D" at bounding box center [218, 298] width 91 height 19
click at [224, 301] on input "D" at bounding box center [221, 302] width 6 height 6
radio input "true"
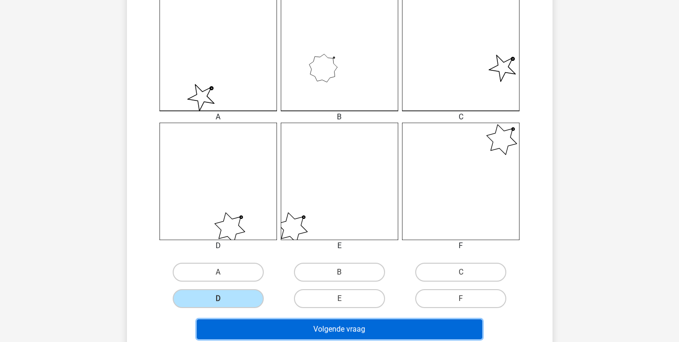
click at [233, 328] on button "Volgende vraag" at bounding box center [339, 329] width 285 height 20
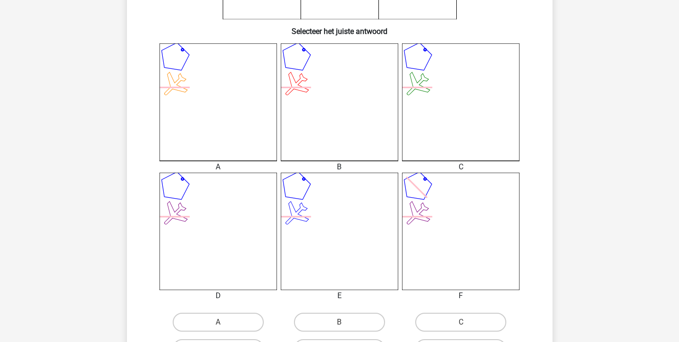
scroll to position [221, 0]
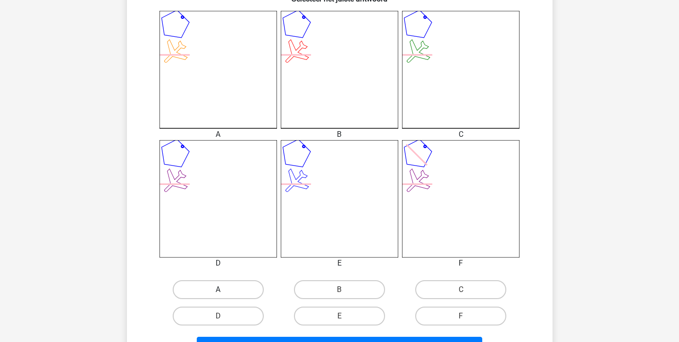
click at [235, 323] on label "D" at bounding box center [218, 316] width 91 height 19
click at [224, 322] on input "D" at bounding box center [221, 319] width 6 height 6
radio input "true"
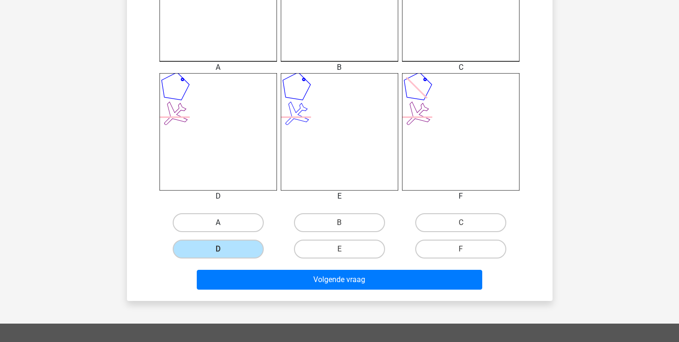
scroll to position [322, 0]
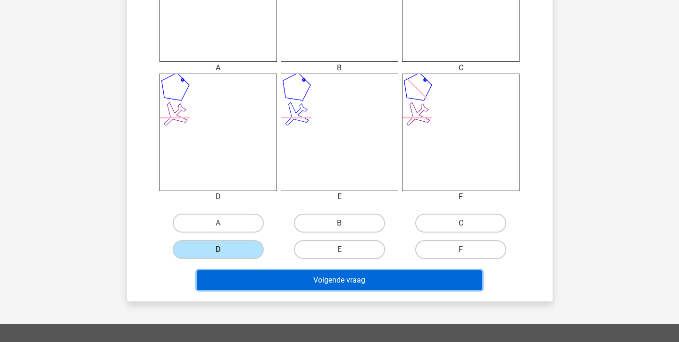
click at [265, 287] on button "Volgende vraag" at bounding box center [339, 280] width 285 height 20
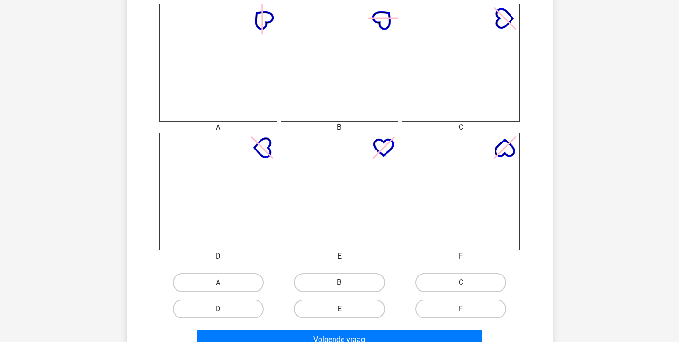
scroll to position [262, 0]
click at [338, 311] on label "E" at bounding box center [339, 310] width 91 height 19
click at [339, 311] on input "E" at bounding box center [342, 313] width 6 height 6
radio input "true"
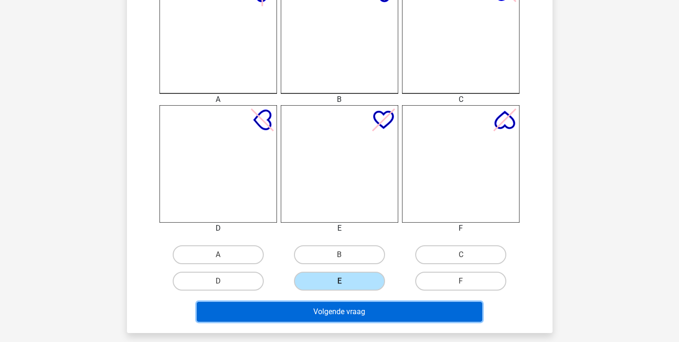
click at [338, 311] on button "Volgende vraag" at bounding box center [339, 312] width 285 height 20
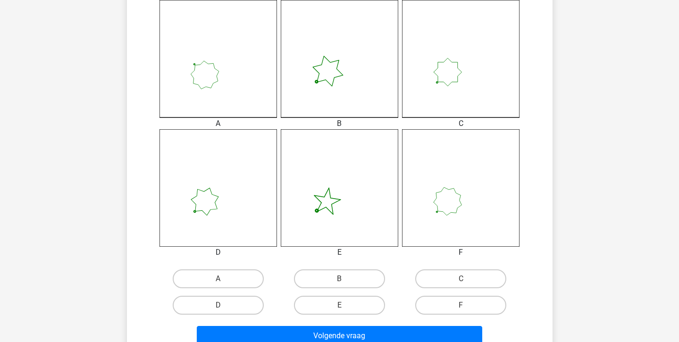
scroll to position [267, 0]
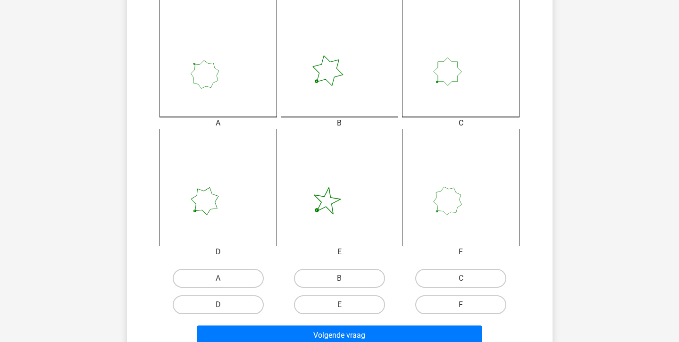
drag, startPoint x: 430, startPoint y: 299, endPoint x: 423, endPoint y: 322, distance: 24.0
click at [430, 300] on label "F" at bounding box center [460, 304] width 91 height 19
click at [461, 305] on input "F" at bounding box center [464, 308] width 6 height 6
radio input "true"
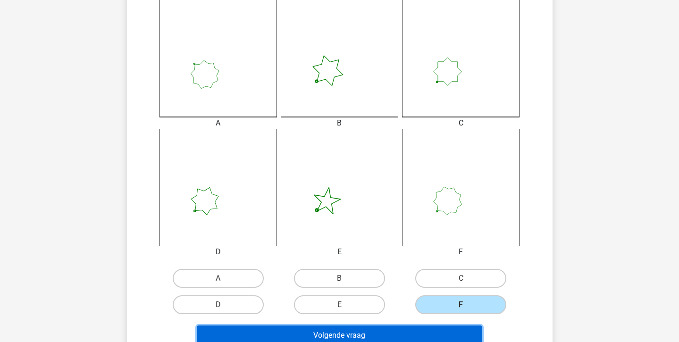
click at [423, 328] on button "Volgende vraag" at bounding box center [339, 336] width 285 height 20
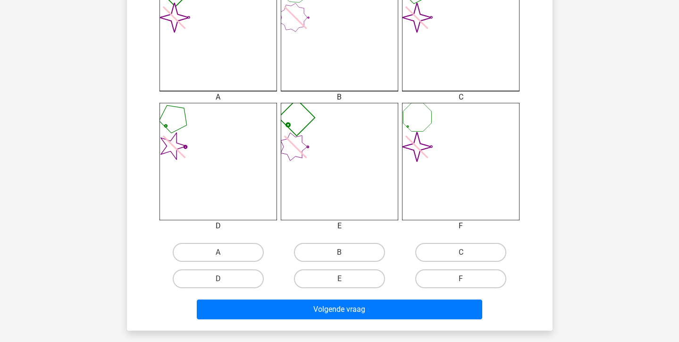
scroll to position [295, 0]
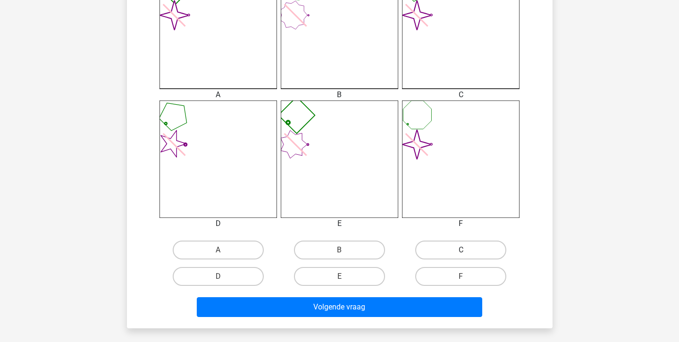
click at [430, 256] on label "C" at bounding box center [460, 250] width 91 height 19
click at [461, 256] on input "C" at bounding box center [464, 253] width 6 height 6
radio input "true"
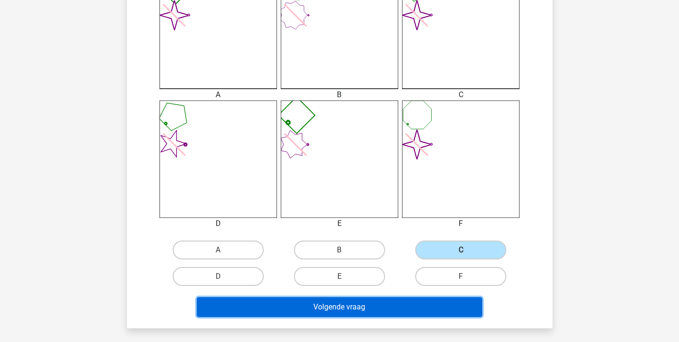
click at [406, 304] on button "Volgende vraag" at bounding box center [339, 307] width 285 height 20
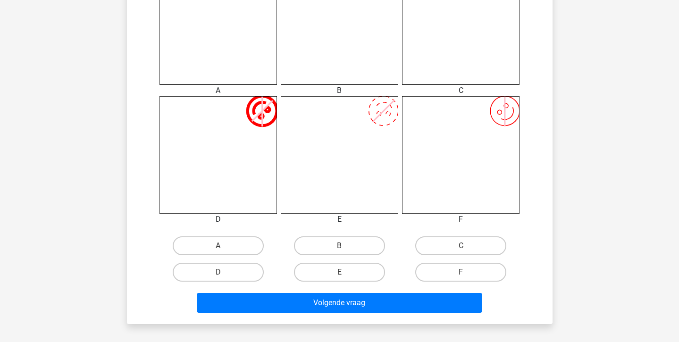
scroll to position [299, 0]
click at [225, 248] on label "A" at bounding box center [218, 246] width 91 height 19
click at [224, 248] on input "A" at bounding box center [221, 249] width 6 height 6
radio input "true"
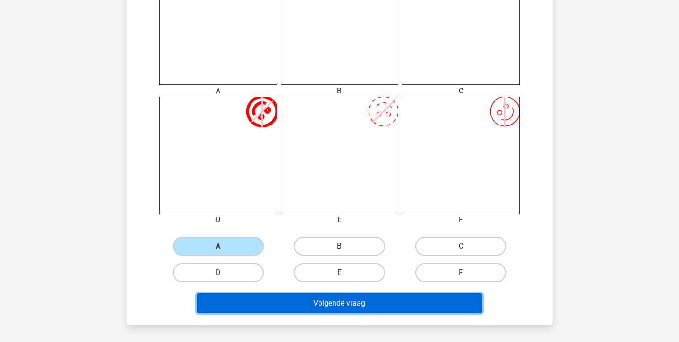
click at [241, 295] on button "Volgende vraag" at bounding box center [339, 303] width 285 height 20
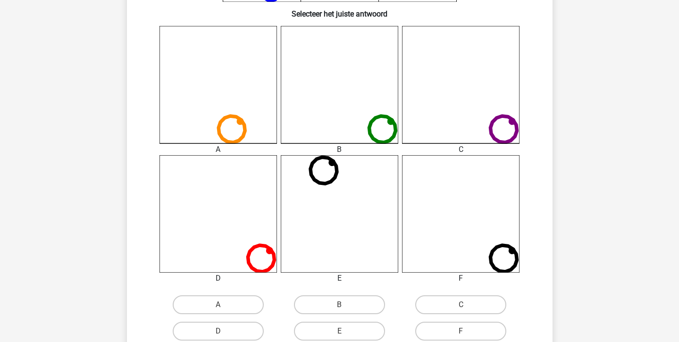
scroll to position [241, 0]
click at [478, 331] on label "F" at bounding box center [460, 331] width 91 height 19
click at [467, 331] on input "F" at bounding box center [464, 334] width 6 height 6
radio input "true"
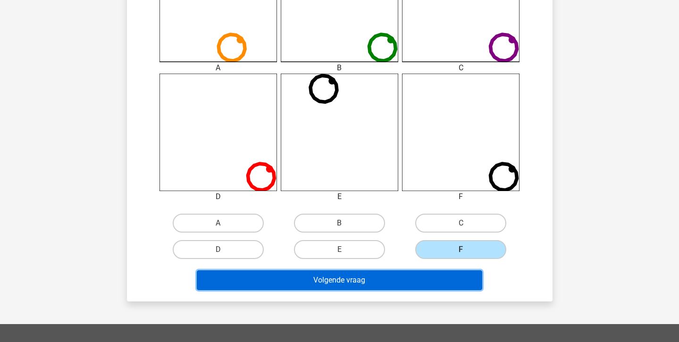
click at [416, 280] on button "Volgende vraag" at bounding box center [339, 280] width 285 height 20
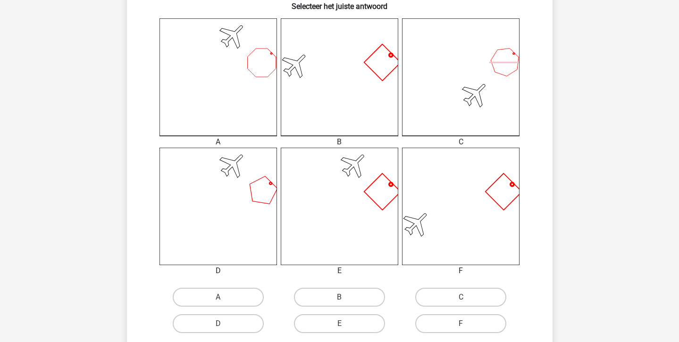
scroll to position [253, 0]
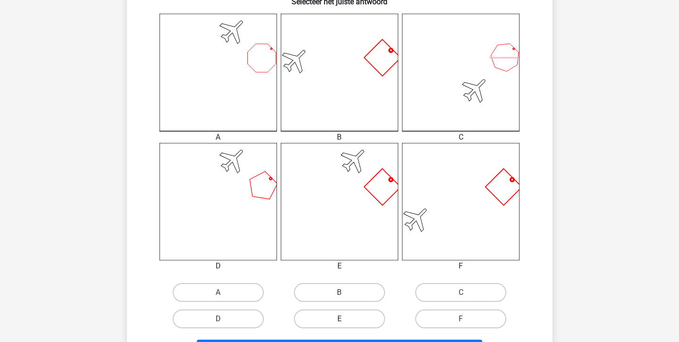
click at [361, 318] on label "E" at bounding box center [339, 319] width 91 height 19
click at [345, 319] on input "E" at bounding box center [342, 322] width 6 height 6
radio input "true"
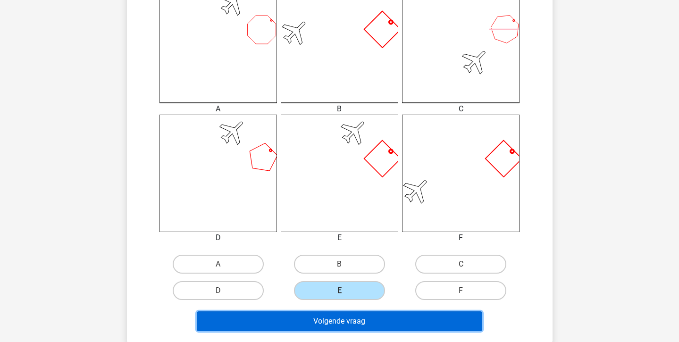
click at [361, 317] on button "Volgende vraag" at bounding box center [339, 321] width 285 height 20
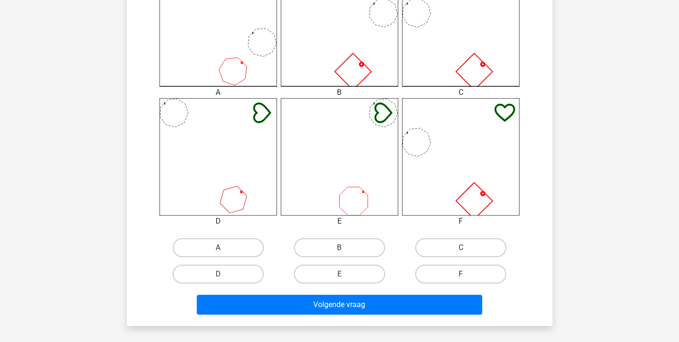
scroll to position [300, 0]
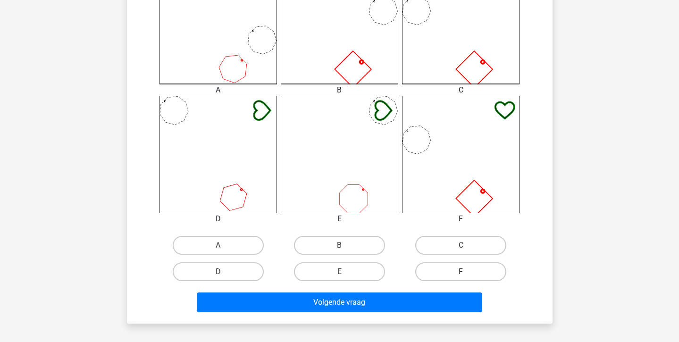
click at [489, 272] on label "F" at bounding box center [460, 271] width 91 height 19
click at [467, 272] on input "F" at bounding box center [464, 275] width 6 height 6
radio input "true"
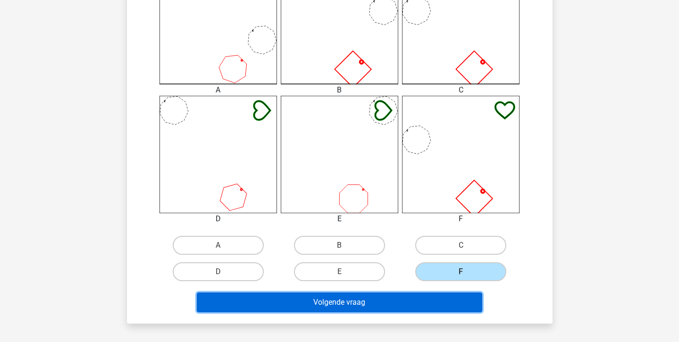
click at [443, 301] on button "Volgende vraag" at bounding box center [339, 303] width 285 height 20
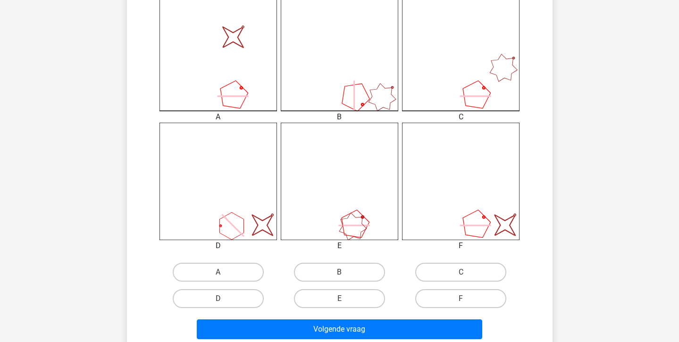
scroll to position [282, 0]
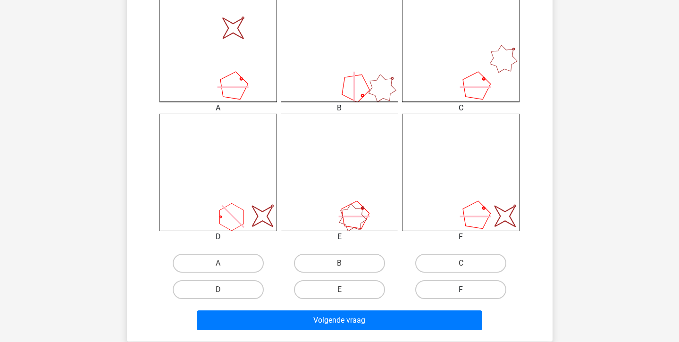
click at [466, 287] on label "F" at bounding box center [460, 289] width 91 height 19
click at [466, 290] on input "F" at bounding box center [464, 293] width 6 height 6
radio input "true"
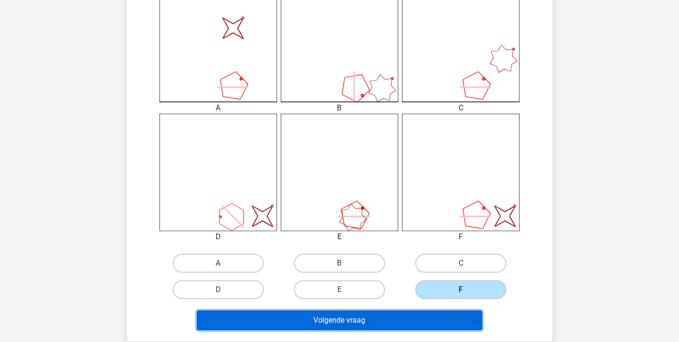
click at [447, 318] on button "Volgende vraag" at bounding box center [339, 320] width 285 height 20
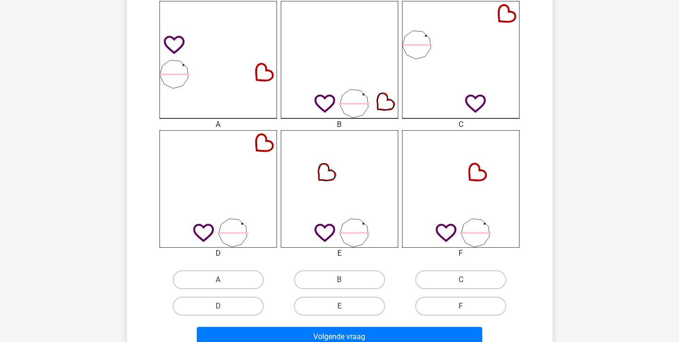
scroll to position [265, 0]
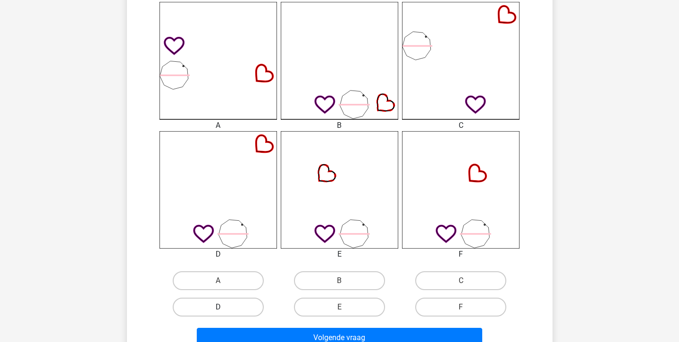
click at [229, 305] on label "D" at bounding box center [218, 307] width 91 height 19
click at [224, 307] on input "D" at bounding box center [221, 310] width 6 height 6
radio input "true"
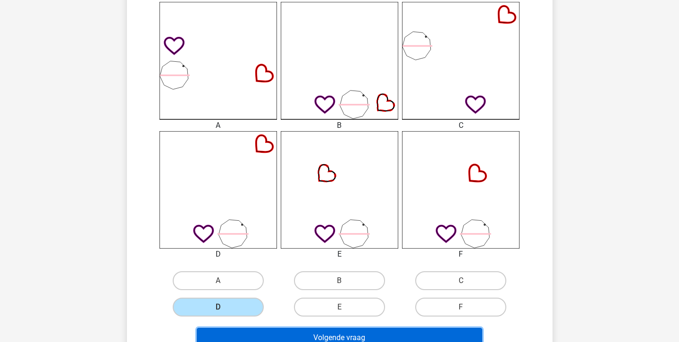
click at [244, 335] on button "Volgende vraag" at bounding box center [339, 338] width 285 height 20
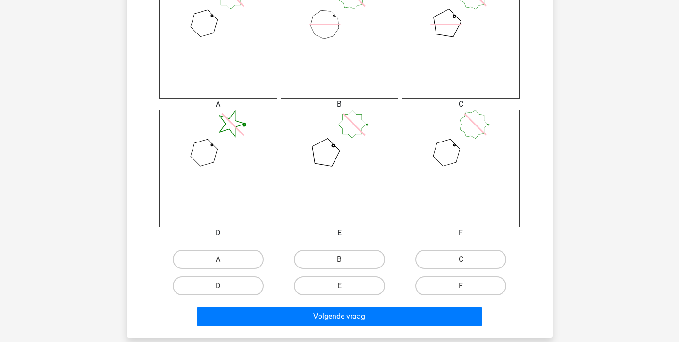
scroll to position [300, 0]
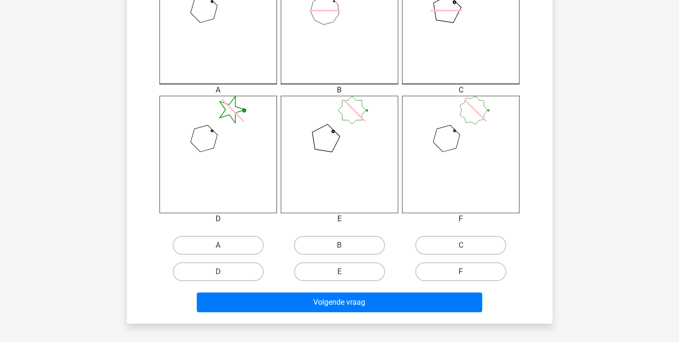
click at [443, 276] on label "F" at bounding box center [460, 271] width 91 height 19
click at [461, 276] on input "F" at bounding box center [464, 275] width 6 height 6
radio input "true"
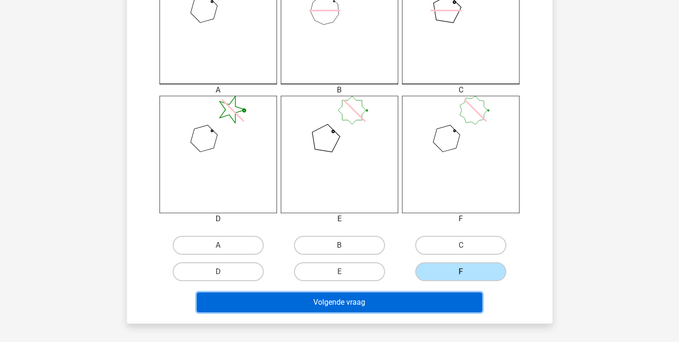
click at [439, 302] on button "Volgende vraag" at bounding box center [339, 303] width 285 height 20
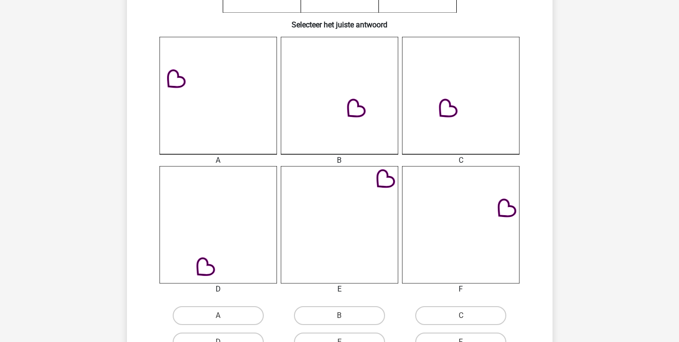
scroll to position [232, 0]
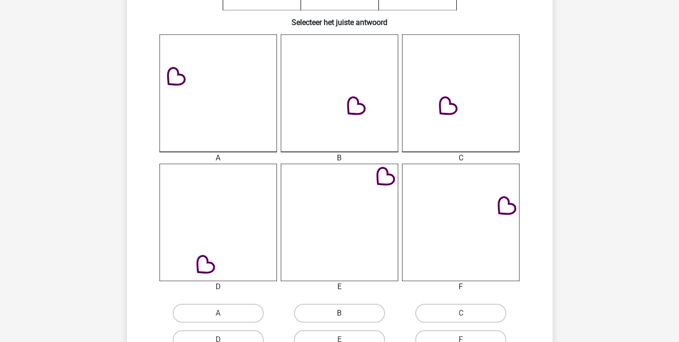
click at [351, 316] on label "B" at bounding box center [339, 313] width 91 height 19
click at [345, 316] on input "B" at bounding box center [342, 316] width 6 height 6
radio input "true"
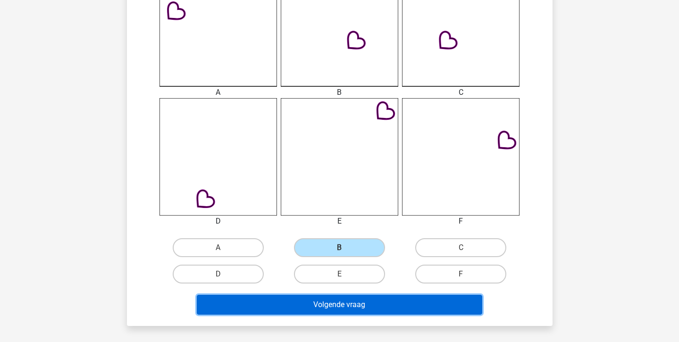
click at [354, 300] on button "Volgende vraag" at bounding box center [339, 305] width 285 height 20
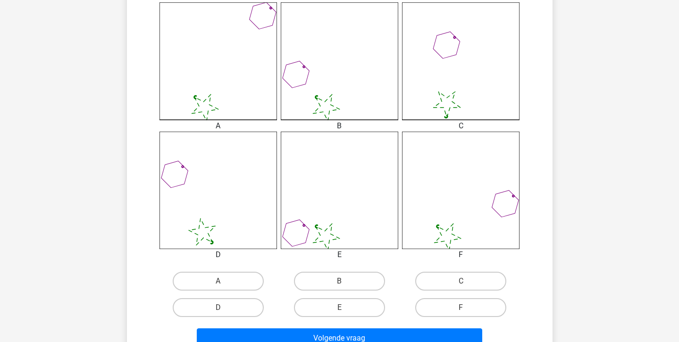
scroll to position [265, 0]
click at [352, 283] on label "B" at bounding box center [339, 280] width 91 height 19
click at [345, 283] on input "B" at bounding box center [342, 284] width 6 height 6
radio input "true"
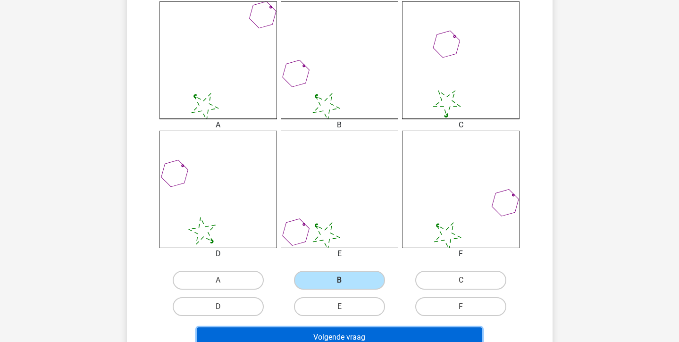
click at [345, 336] on button "Volgende vraag" at bounding box center [339, 337] width 285 height 20
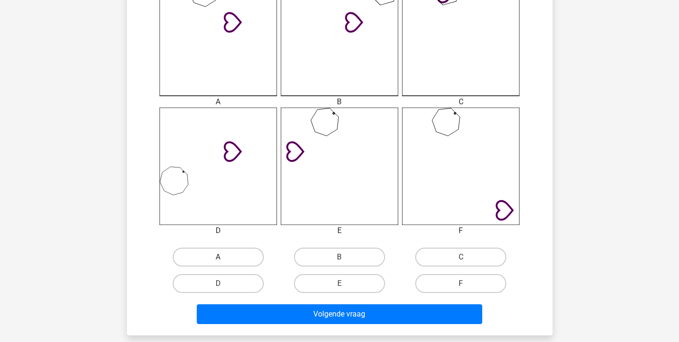
scroll to position [296, 0]
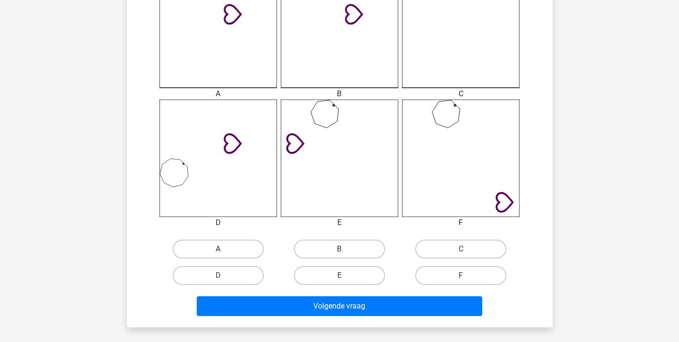
click at [236, 243] on label "A" at bounding box center [218, 249] width 91 height 19
click at [224, 249] on input "A" at bounding box center [221, 252] width 6 height 6
radio input "true"
click at [280, 295] on div "Volgende vraag" at bounding box center [339, 304] width 395 height 31
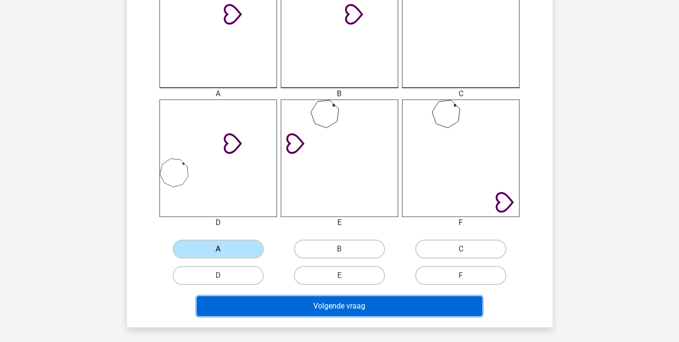
click at [279, 304] on button "Volgende vraag" at bounding box center [339, 306] width 285 height 20
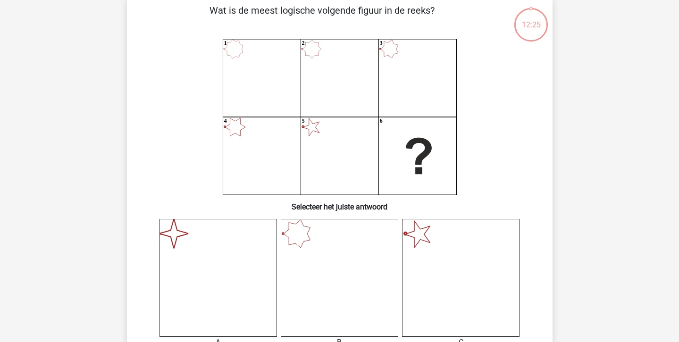
scroll to position [43, 0]
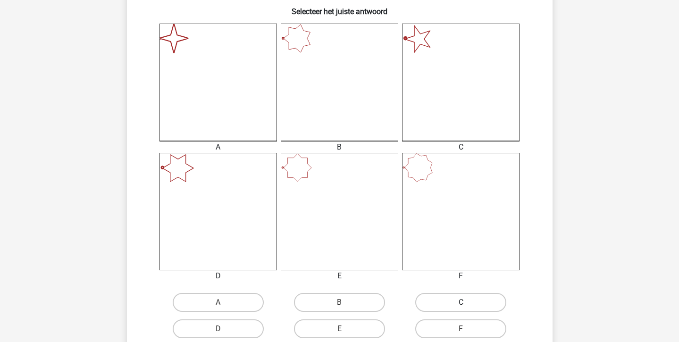
click at [457, 305] on label "C" at bounding box center [460, 302] width 91 height 19
click at [461, 305] on input "C" at bounding box center [464, 305] width 6 height 6
radio input "true"
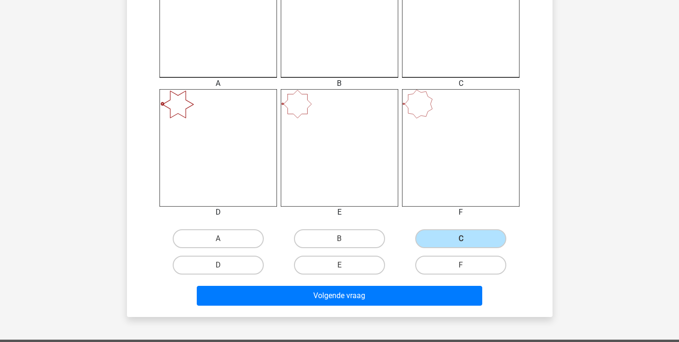
click at [449, 307] on div "Volgende vraag" at bounding box center [340, 298] width 364 height 24
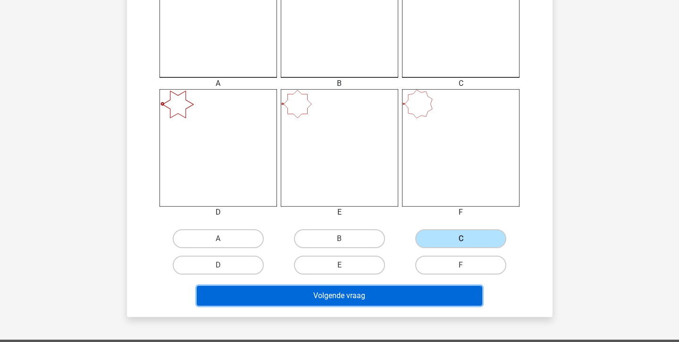
click at [449, 300] on button "Volgende vraag" at bounding box center [339, 296] width 285 height 20
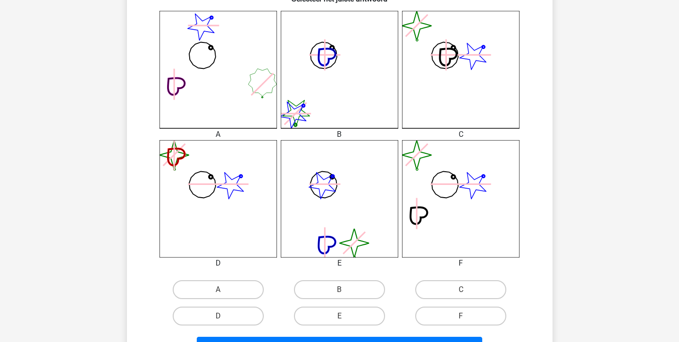
scroll to position [264, 0]
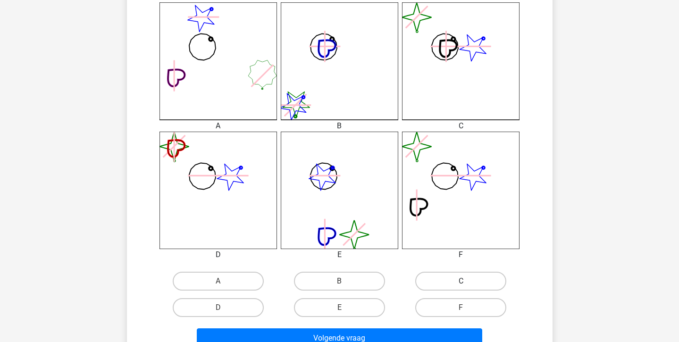
click at [448, 279] on label "C" at bounding box center [460, 281] width 91 height 19
click at [461, 281] on input "C" at bounding box center [464, 284] width 6 height 6
radio input "true"
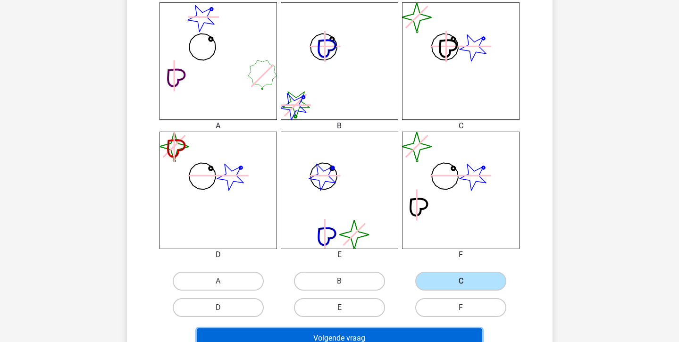
click at [414, 335] on button "Volgende vraag" at bounding box center [339, 338] width 285 height 20
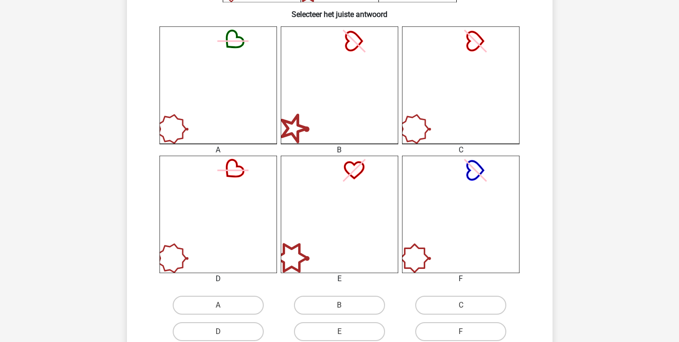
scroll to position [296, 0]
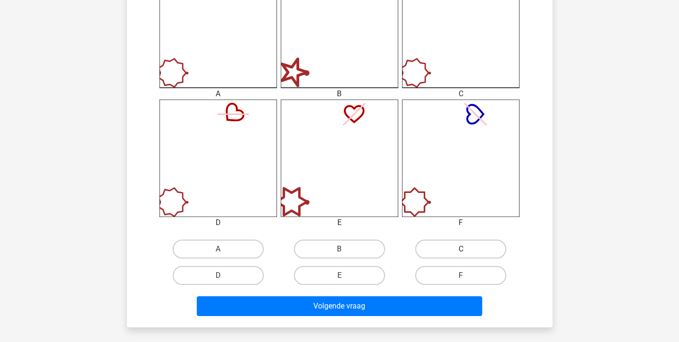
click at [448, 244] on label "C" at bounding box center [460, 249] width 91 height 19
click at [461, 249] on input "C" at bounding box center [464, 252] width 6 height 6
radio input "true"
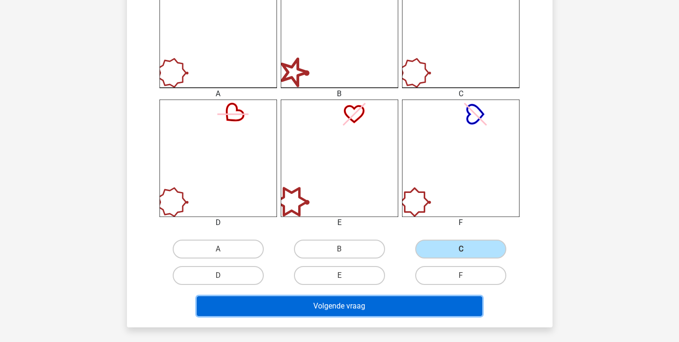
click at [431, 316] on button "Volgende vraag" at bounding box center [339, 306] width 285 height 20
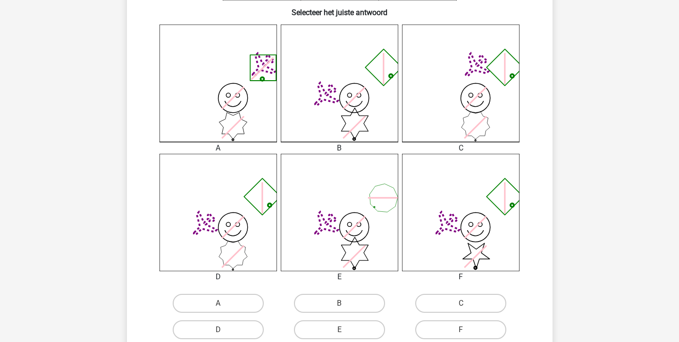
scroll to position [283, 0]
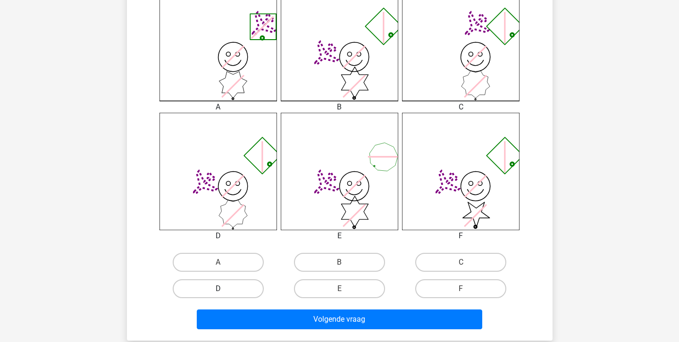
click at [244, 292] on label "D" at bounding box center [218, 288] width 91 height 19
click at [224, 292] on input "D" at bounding box center [221, 292] width 6 height 6
radio input "true"
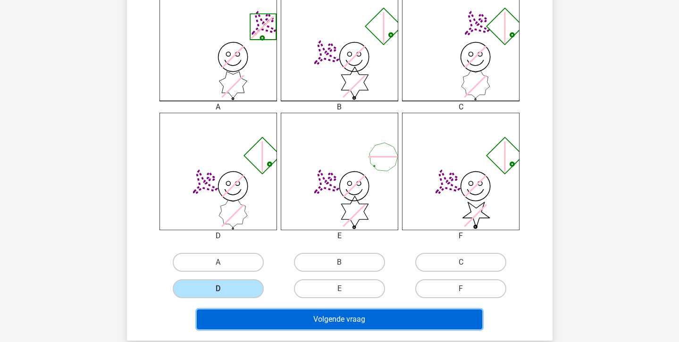
click at [279, 317] on button "Volgende vraag" at bounding box center [339, 320] width 285 height 20
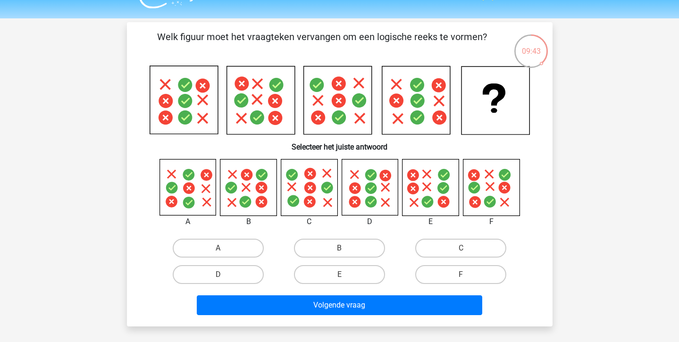
scroll to position [20, 0]
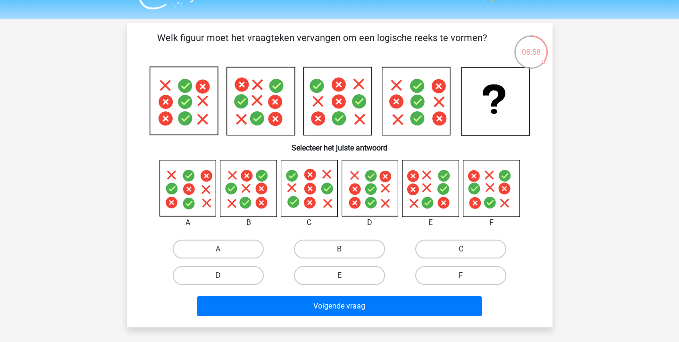
click at [466, 276] on input "F" at bounding box center [464, 279] width 6 height 6
radio input "true"
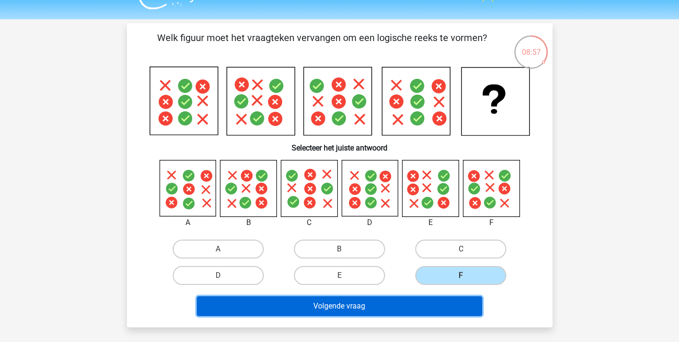
click at [466, 302] on button "Volgende vraag" at bounding box center [339, 306] width 285 height 20
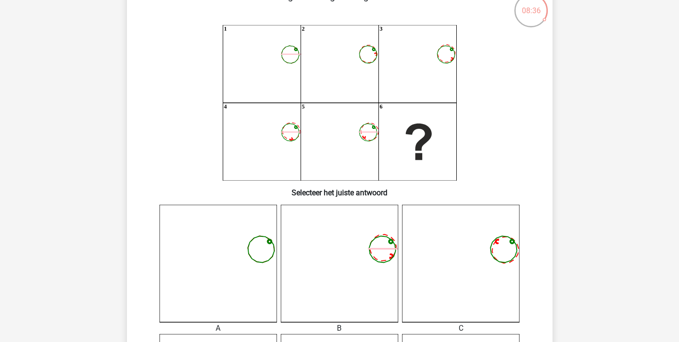
scroll to position [61, 0]
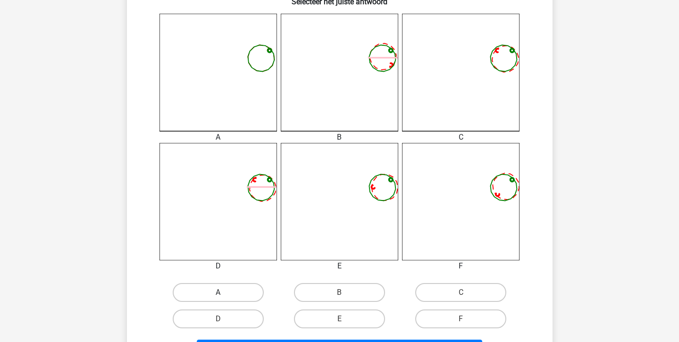
click at [232, 291] on label "A" at bounding box center [218, 292] width 91 height 19
click at [224, 293] on input "A" at bounding box center [221, 296] width 6 height 6
radio input "true"
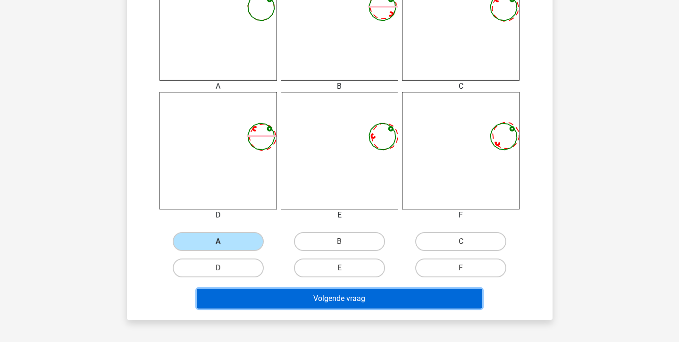
click at [246, 296] on button "Volgende vraag" at bounding box center [339, 299] width 285 height 20
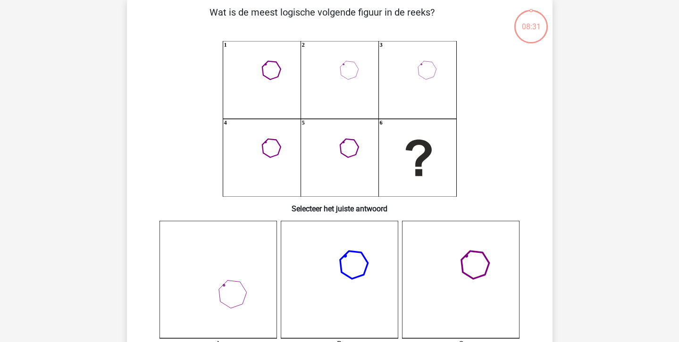
scroll to position [43, 0]
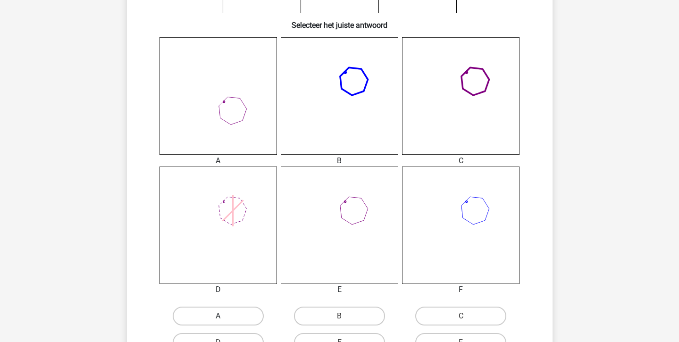
click at [238, 313] on label "A" at bounding box center [218, 316] width 91 height 19
click at [224, 316] on input "A" at bounding box center [221, 319] width 6 height 6
radio input "true"
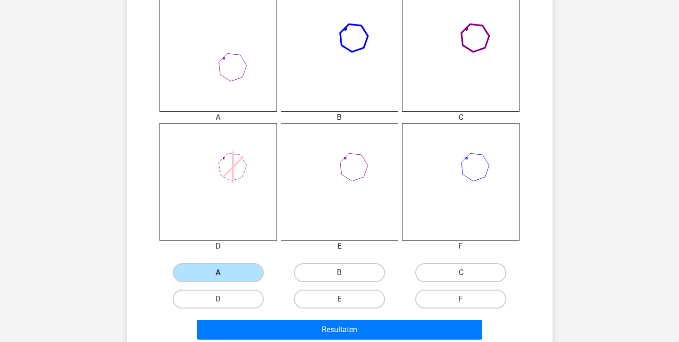
scroll to position [272, 0]
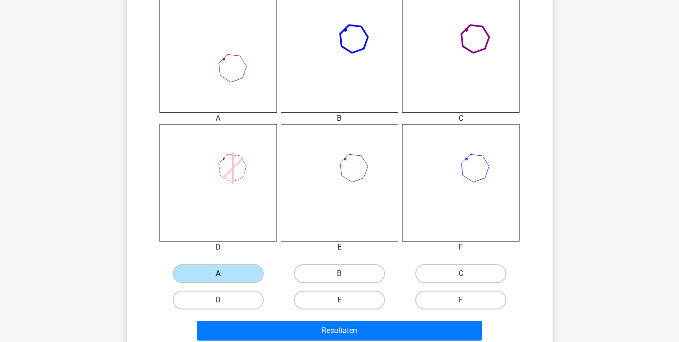
click at [322, 298] on label "E" at bounding box center [339, 300] width 91 height 19
click at [339, 300] on input "E" at bounding box center [342, 303] width 6 height 6
radio input "true"
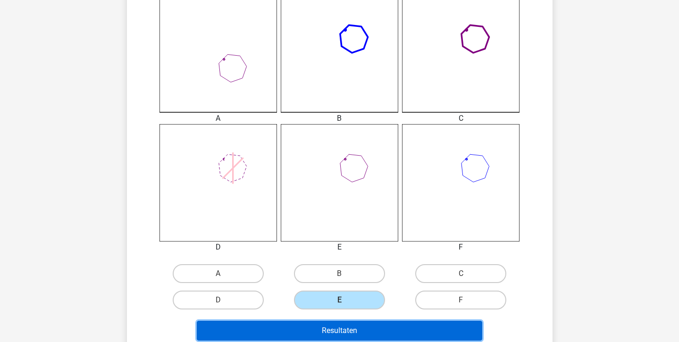
click at [322, 332] on button "Resultaten" at bounding box center [339, 331] width 285 height 20
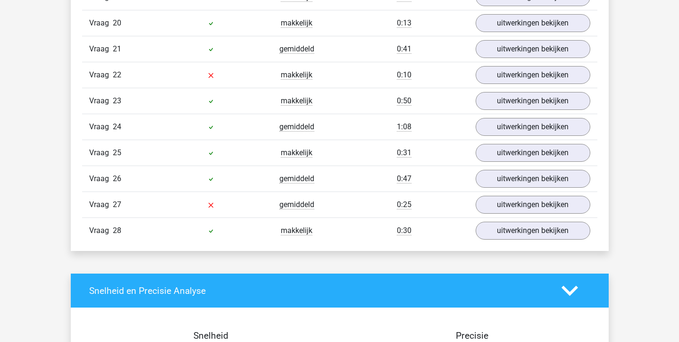
scroll to position [1132, 0]
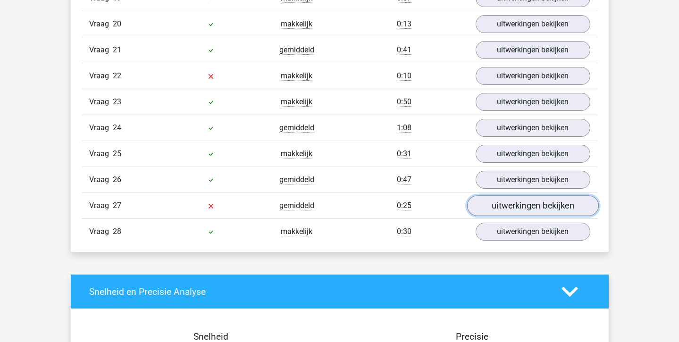
click at [503, 205] on link "uitwerkingen bekijken" at bounding box center [533, 205] width 132 height 21
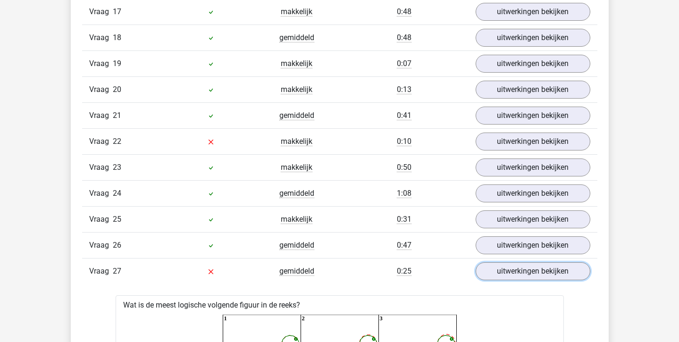
scroll to position [1064, 0]
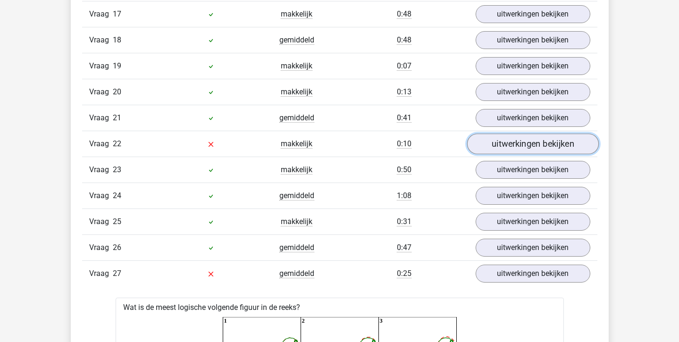
click at [484, 140] on link "uitwerkingen bekijken" at bounding box center [533, 144] width 132 height 21
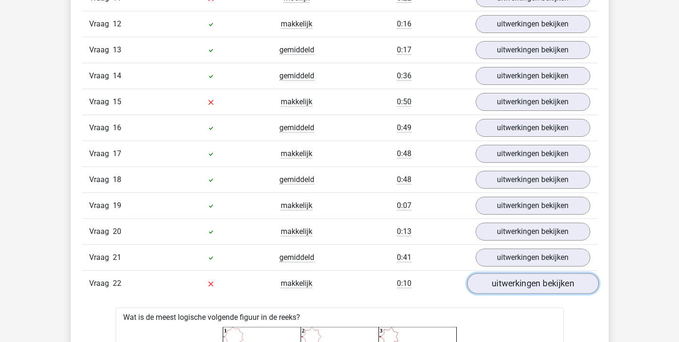
scroll to position [891, 0]
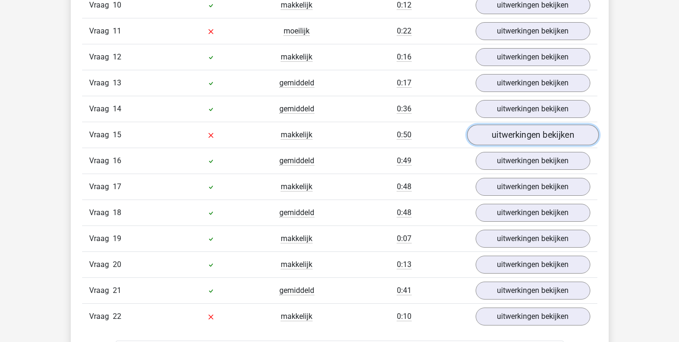
click at [489, 133] on link "uitwerkingen bekijken" at bounding box center [533, 135] width 132 height 21
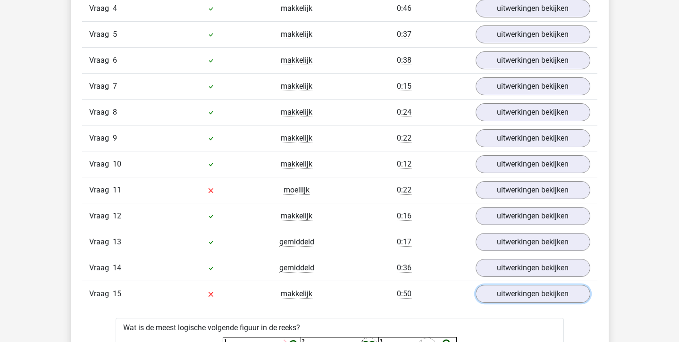
scroll to position [731, 0]
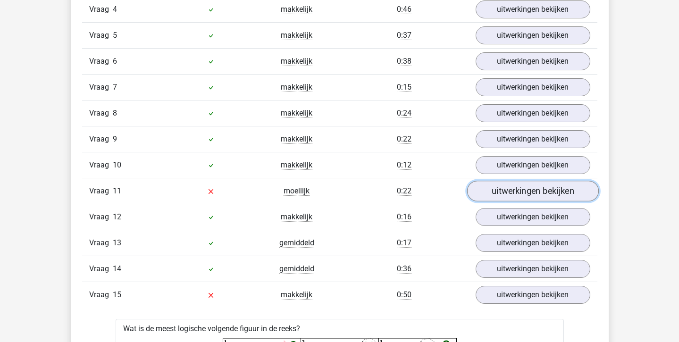
click at [492, 198] on link "uitwerkingen bekijken" at bounding box center [533, 191] width 132 height 21
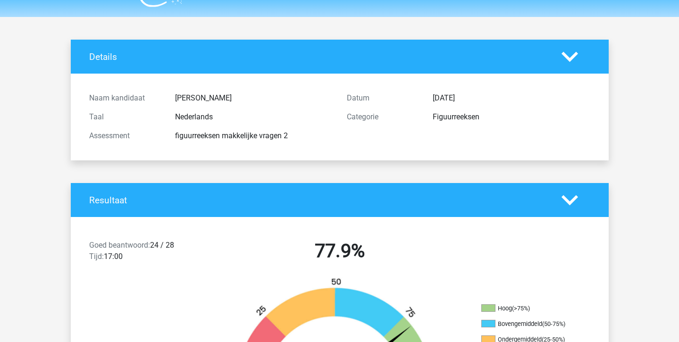
scroll to position [0, 0]
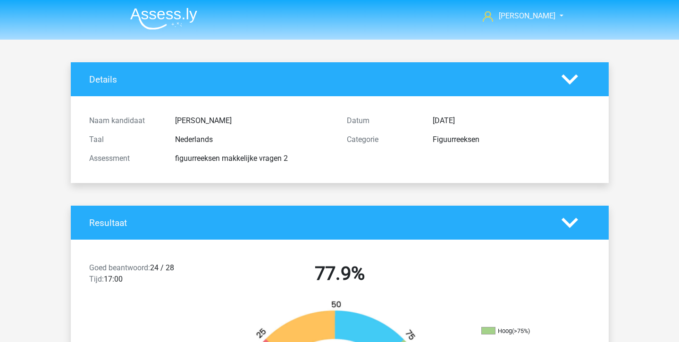
click at [169, 18] on img at bounding box center [163, 19] width 67 height 22
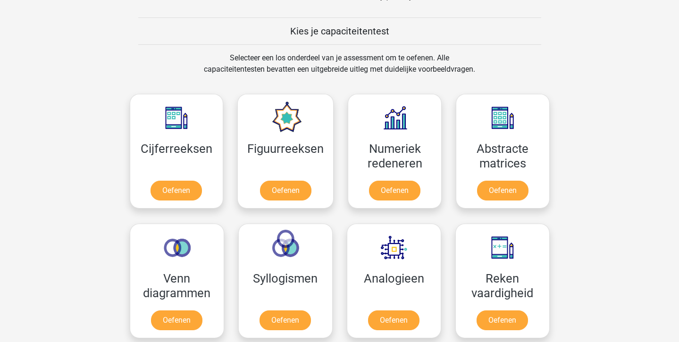
scroll to position [347, 0]
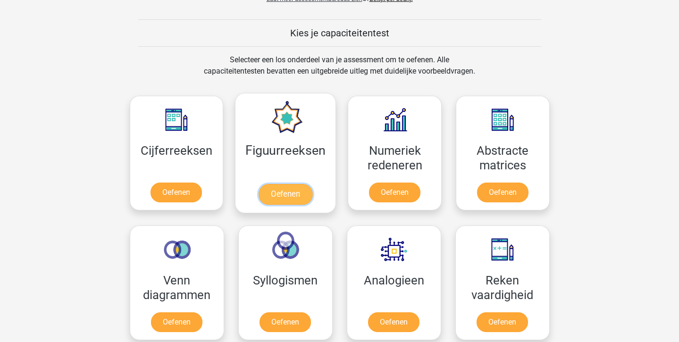
click at [292, 184] on link "Oefenen" at bounding box center [286, 194] width 54 height 21
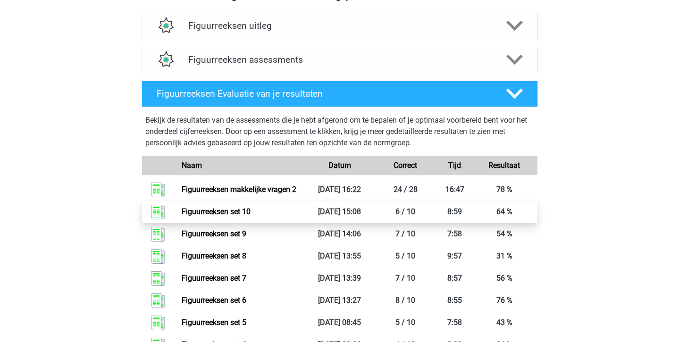
scroll to position [368, 0]
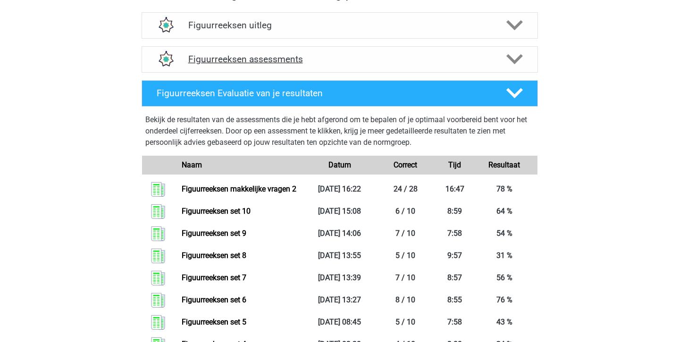
click at [349, 65] on div "Figuurreeksen assessments" at bounding box center [340, 59] width 396 height 26
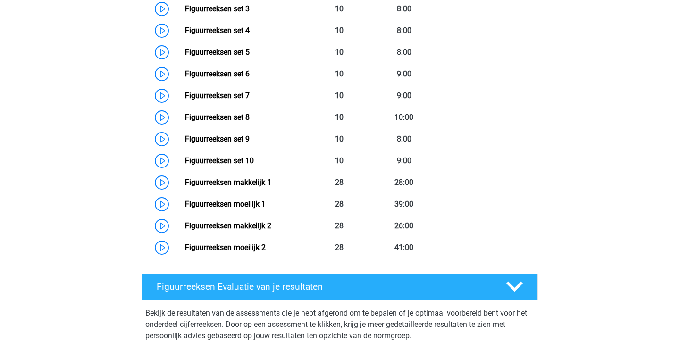
scroll to position [546, 0]
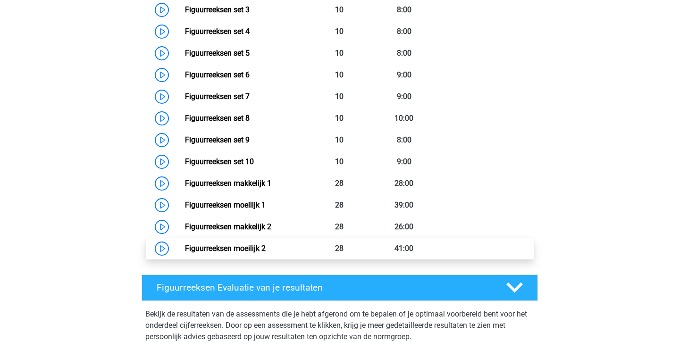
click at [253, 247] on link "Figuurreeksen moeilijk 2" at bounding box center [225, 248] width 81 height 9
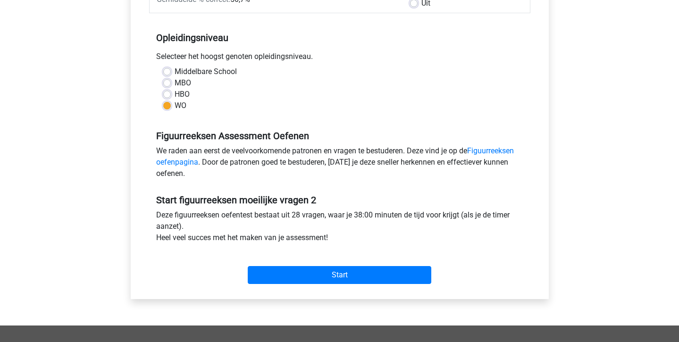
scroll to position [174, 0]
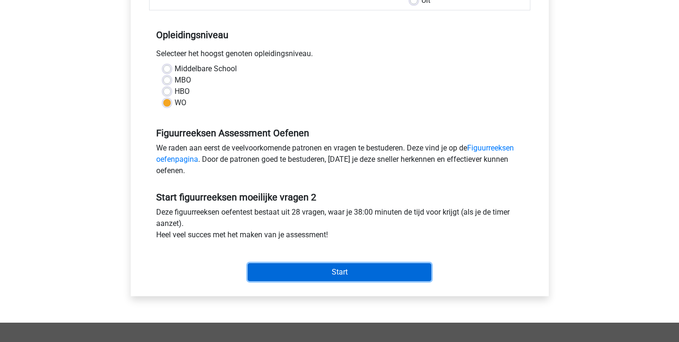
click at [258, 271] on input "Start" at bounding box center [340, 272] width 184 height 18
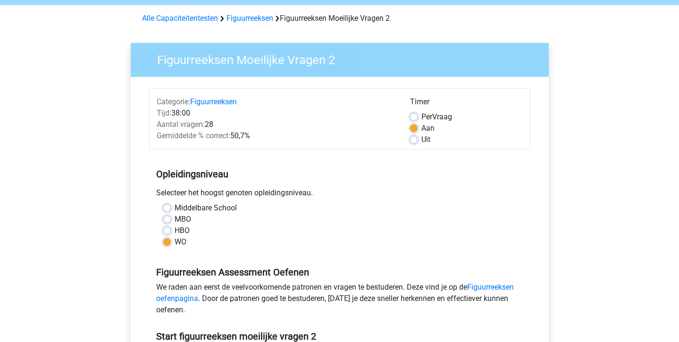
scroll to position [0, 0]
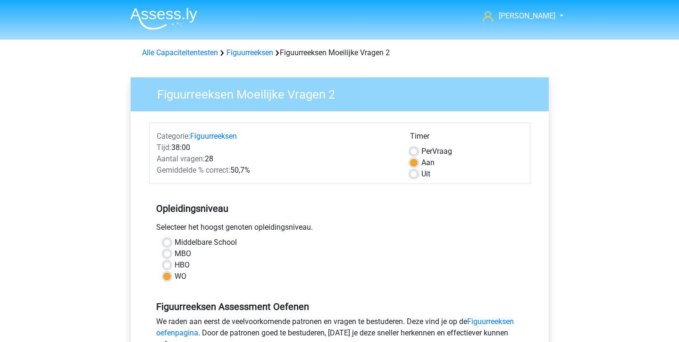
click at [159, 17] on img at bounding box center [163, 19] width 67 height 22
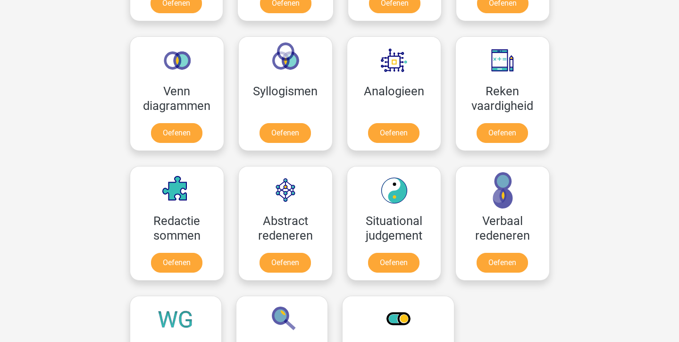
scroll to position [536, 0]
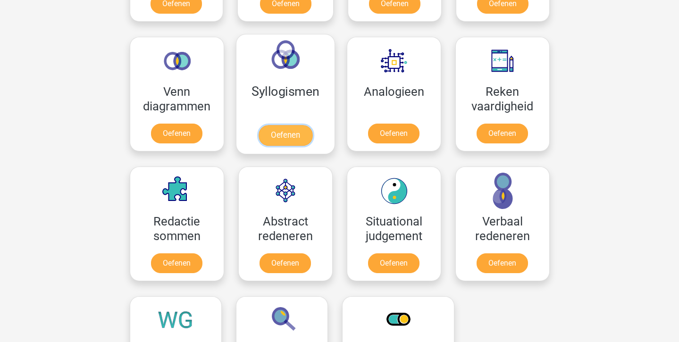
click at [286, 131] on link "Oefenen" at bounding box center [285, 135] width 54 height 21
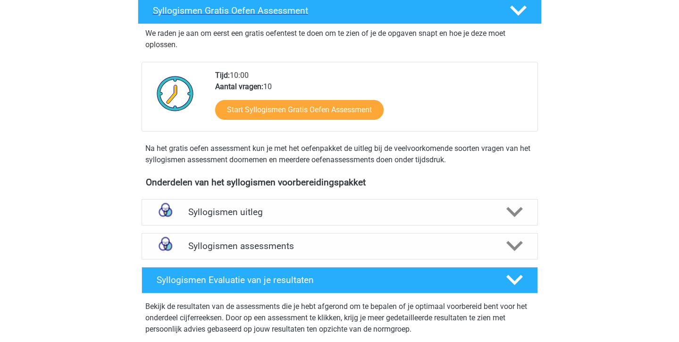
scroll to position [159, 0]
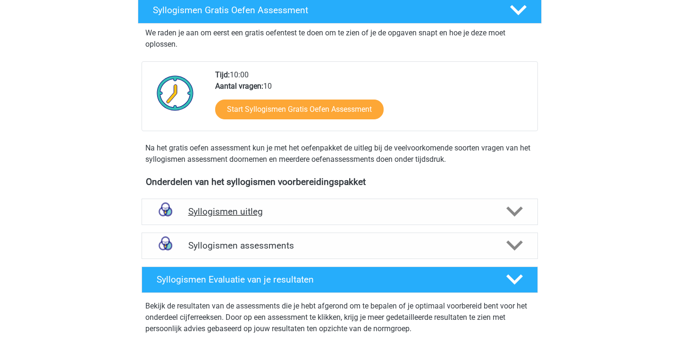
click at [315, 200] on div "Syllogismen uitleg" at bounding box center [340, 212] width 396 height 26
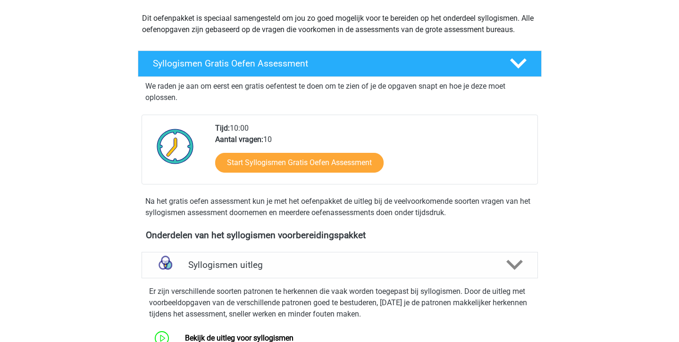
scroll to position [0, 0]
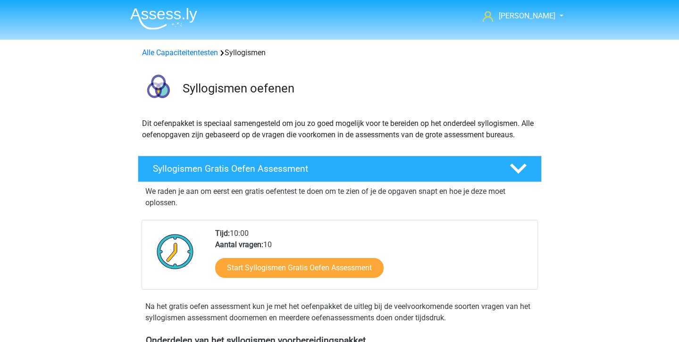
click at [146, 18] on img at bounding box center [163, 19] width 67 height 22
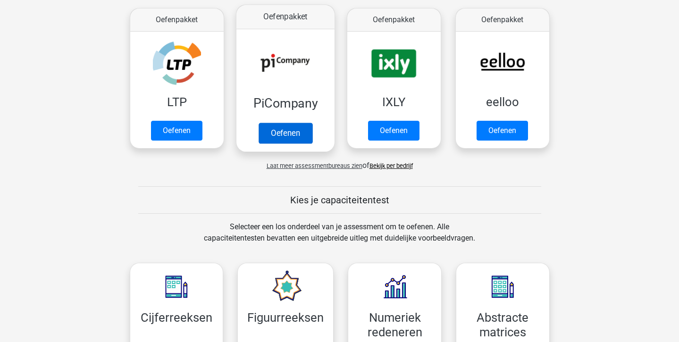
scroll to position [180, 0]
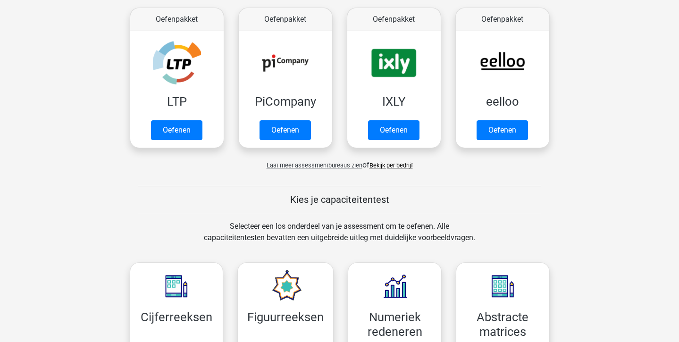
click at [382, 164] on link "Bekijk per bedrijf" at bounding box center [390, 165] width 43 height 7
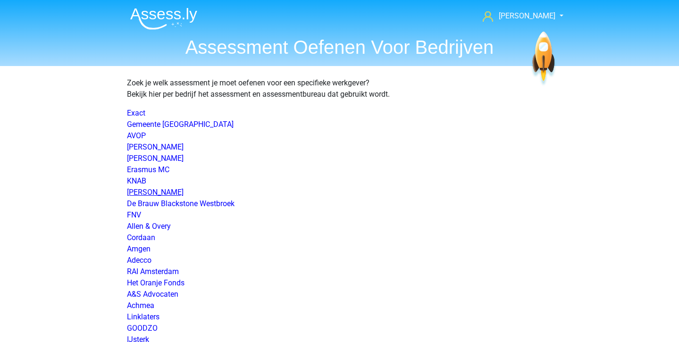
click at [171, 193] on link "[PERSON_NAME]" at bounding box center [155, 192] width 57 height 9
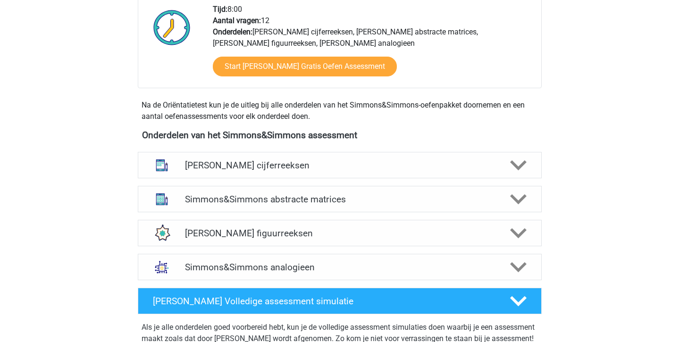
scroll to position [357, 0]
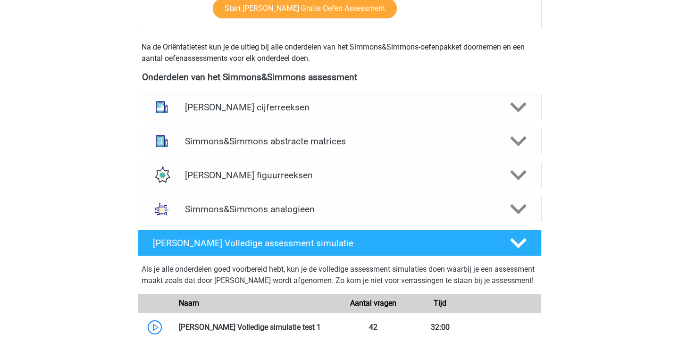
click at [326, 175] on h4 "Simmons&Simmons figuurreeksen" at bounding box center [339, 175] width 309 height 11
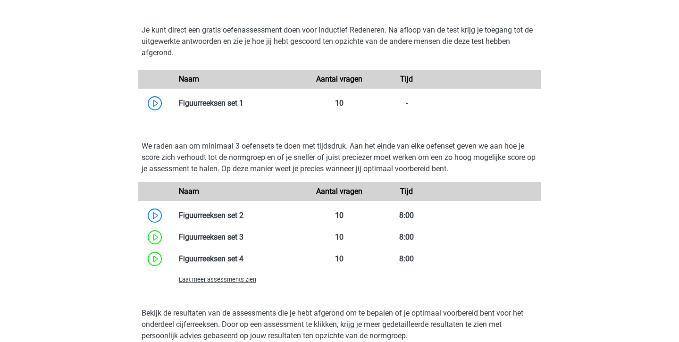
scroll to position [637, 0]
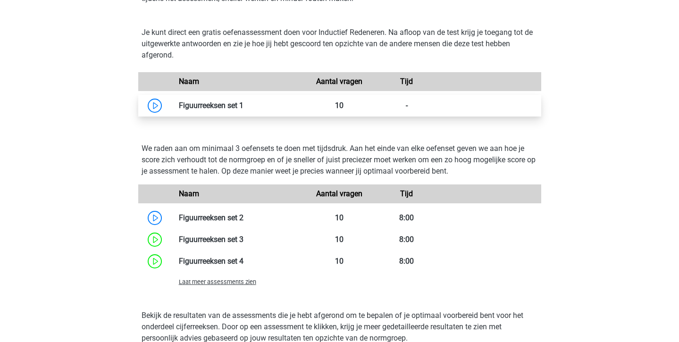
click at [243, 104] on link at bounding box center [243, 105] width 0 height 9
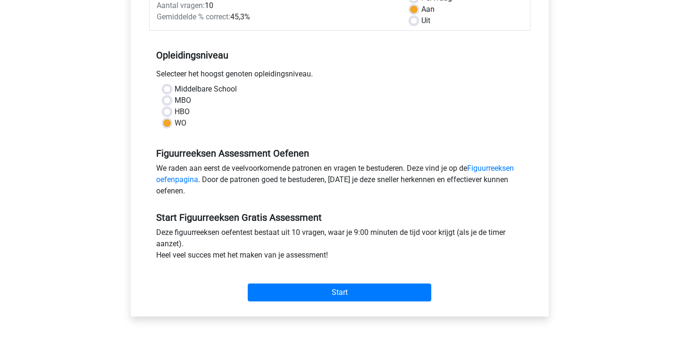
scroll to position [156, 0]
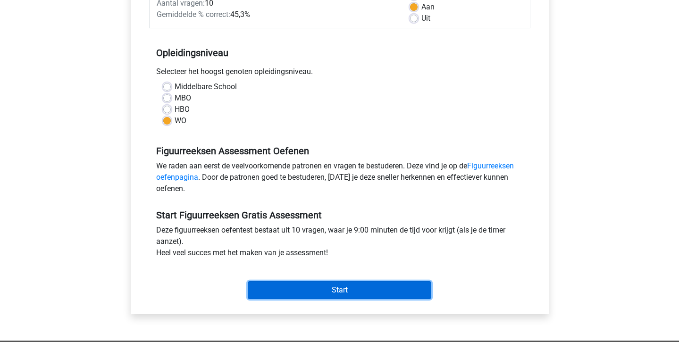
click at [264, 286] on input "Start" at bounding box center [340, 290] width 184 height 18
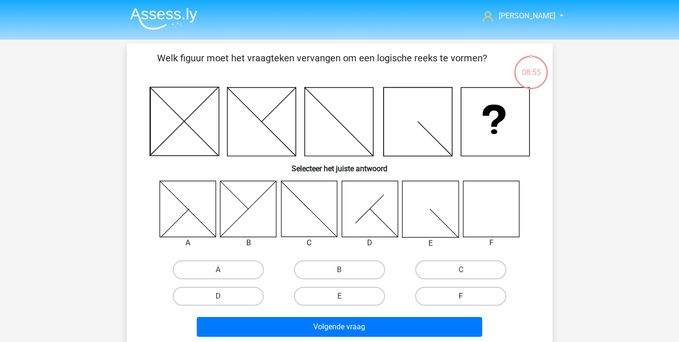
click at [469, 297] on label "F" at bounding box center [460, 296] width 91 height 19
click at [467, 297] on input "F" at bounding box center [464, 299] width 6 height 6
radio input "true"
click at [460, 317] on div "Volgende vraag" at bounding box center [339, 325] width 395 height 31
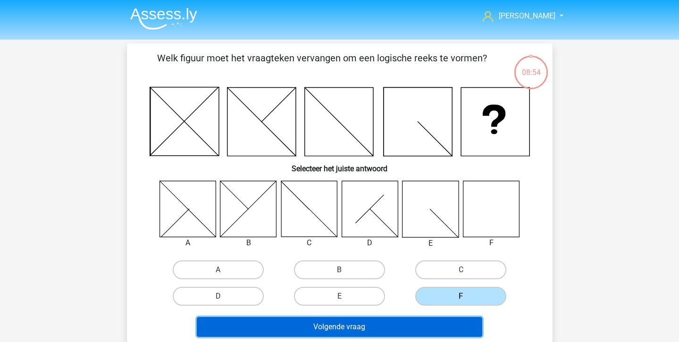
click at [451, 321] on button "Volgende vraag" at bounding box center [339, 327] width 285 height 20
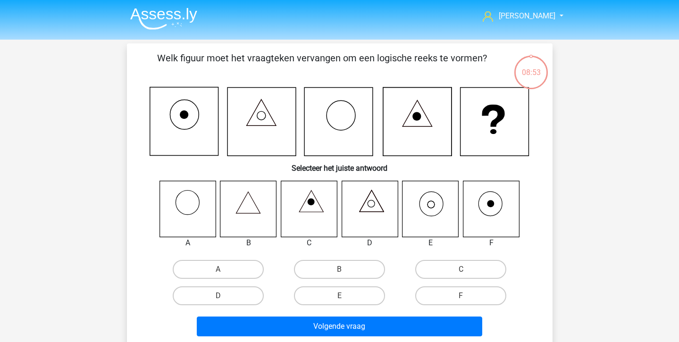
scroll to position [0, 0]
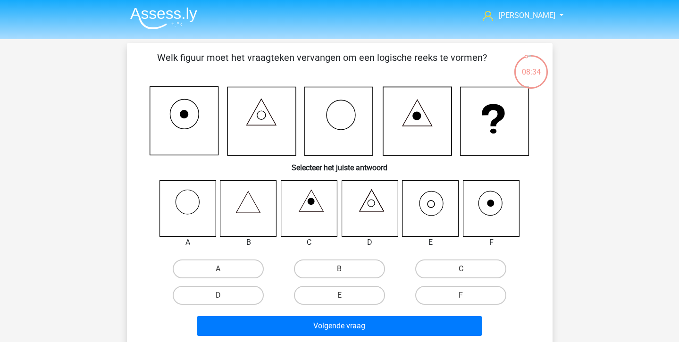
click at [349, 307] on div "E" at bounding box center [339, 295] width 121 height 26
click at [345, 296] on input "E" at bounding box center [342, 298] width 6 height 6
radio input "true"
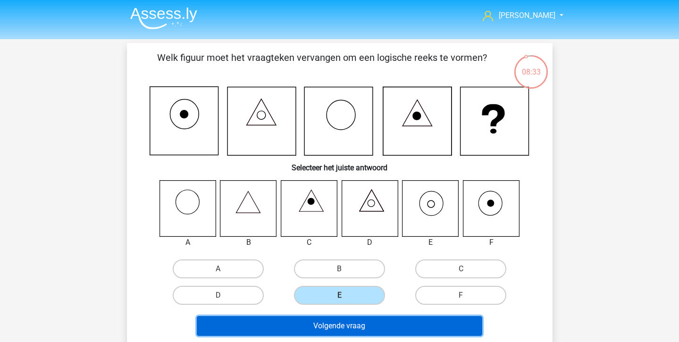
click at [351, 324] on button "Volgende vraag" at bounding box center [339, 326] width 285 height 20
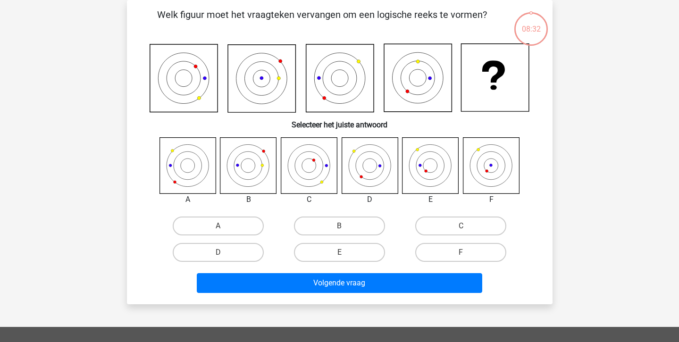
scroll to position [0, 0]
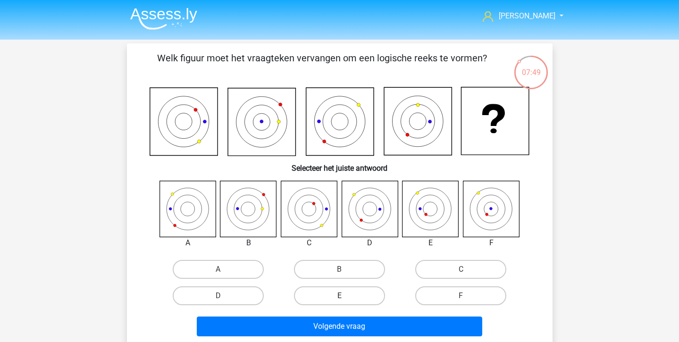
click at [349, 295] on label "E" at bounding box center [339, 295] width 91 height 19
click at [345, 296] on input "E" at bounding box center [342, 299] width 6 height 6
radio input "true"
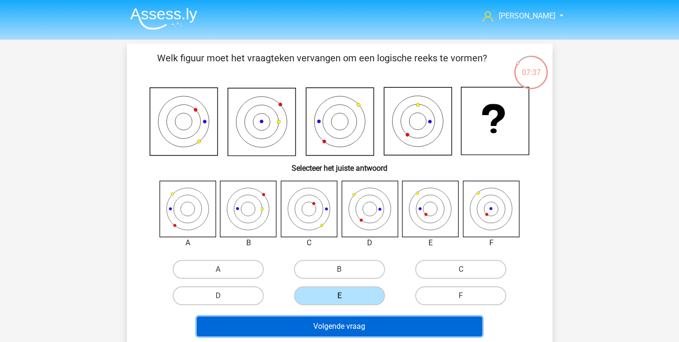
click at [387, 333] on button "Volgende vraag" at bounding box center [339, 327] width 285 height 20
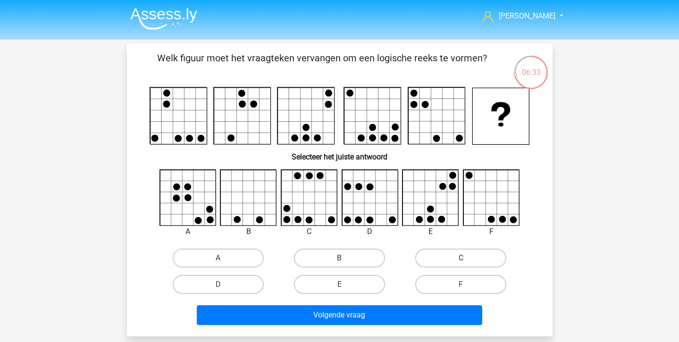
click at [482, 254] on label "C" at bounding box center [460, 258] width 91 height 19
click at [467, 258] on input "C" at bounding box center [464, 261] width 6 height 6
radio input "true"
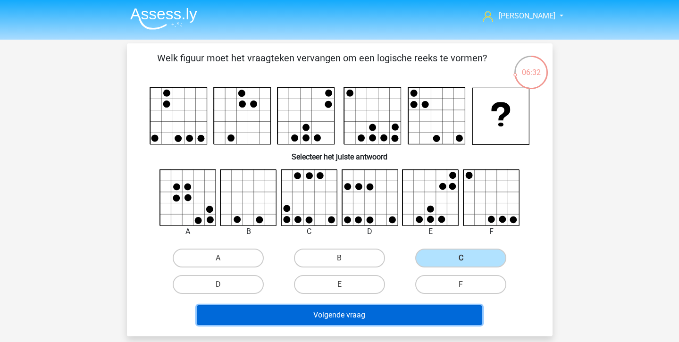
click at [414, 310] on button "Volgende vraag" at bounding box center [339, 315] width 285 height 20
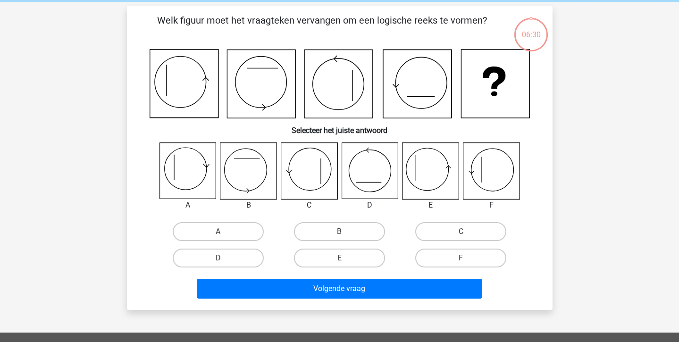
scroll to position [43, 0]
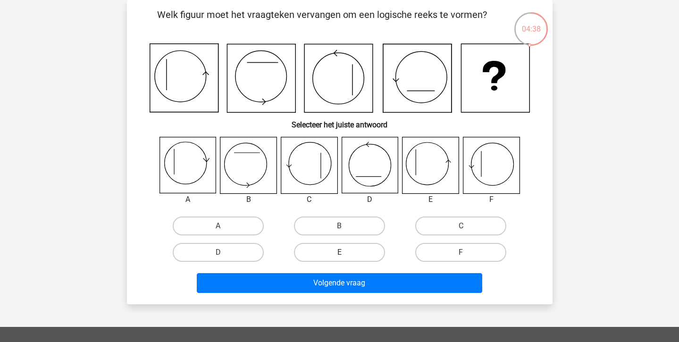
click at [319, 251] on label "E" at bounding box center [339, 252] width 91 height 19
click at [339, 252] on input "E" at bounding box center [342, 255] width 6 height 6
radio input "true"
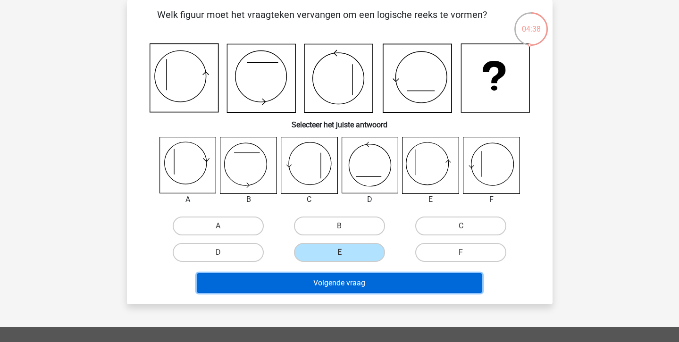
click at [319, 285] on button "Volgende vraag" at bounding box center [339, 283] width 285 height 20
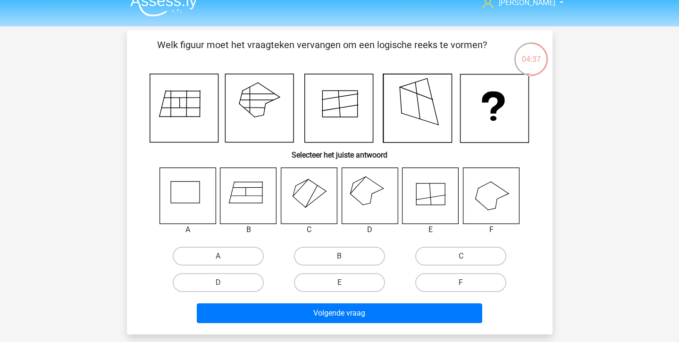
scroll to position [15, 0]
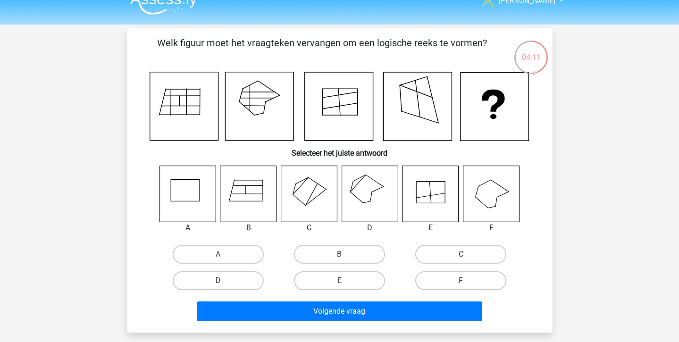
click at [206, 280] on label "D" at bounding box center [218, 280] width 91 height 19
click at [218, 281] on input "D" at bounding box center [221, 284] width 6 height 6
radio input "true"
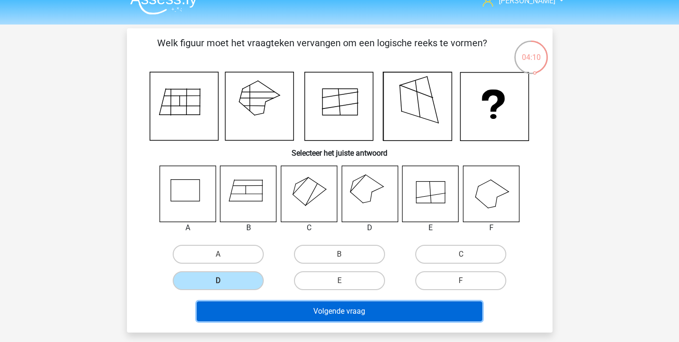
click at [239, 320] on button "Volgende vraag" at bounding box center [339, 312] width 285 height 20
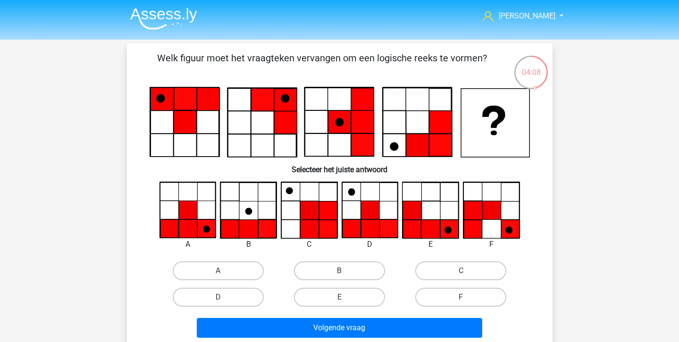
scroll to position [0, 0]
click at [252, 265] on label "A" at bounding box center [218, 270] width 91 height 19
click at [224, 271] on input "A" at bounding box center [221, 274] width 6 height 6
radio input "true"
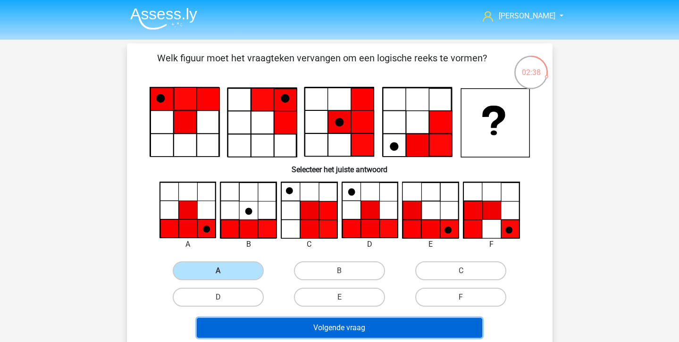
click at [274, 325] on button "Volgende vraag" at bounding box center [339, 328] width 285 height 20
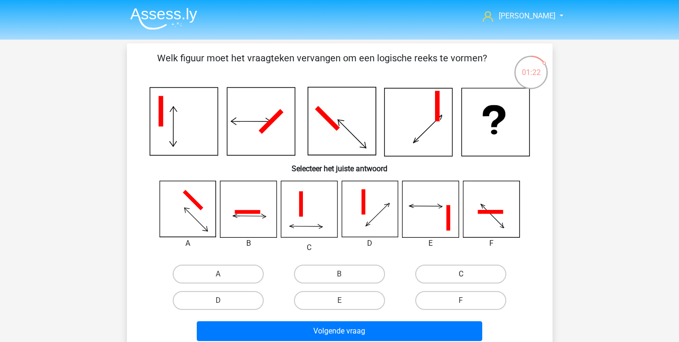
click at [442, 269] on label "C" at bounding box center [460, 274] width 91 height 19
click at [461, 274] on input "C" at bounding box center [464, 277] width 6 height 6
radio input "true"
click at [409, 318] on div "Volgende vraag" at bounding box center [339, 329] width 395 height 31
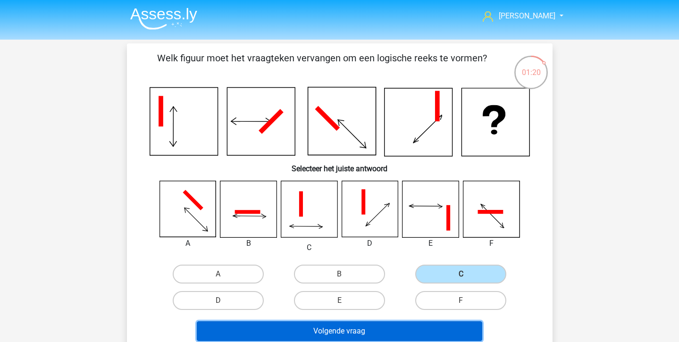
click at [388, 325] on button "Volgende vraag" at bounding box center [339, 331] width 285 height 20
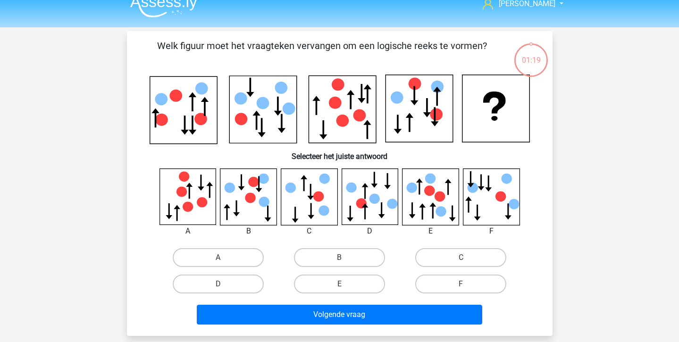
scroll to position [15, 0]
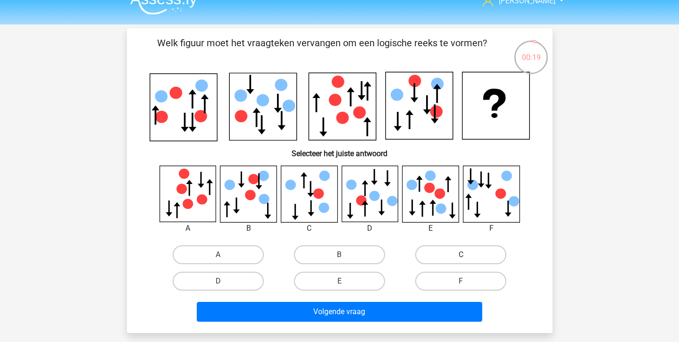
click at [436, 254] on label "C" at bounding box center [460, 254] width 91 height 19
click at [461, 255] on input "C" at bounding box center [464, 258] width 6 height 6
radio input "true"
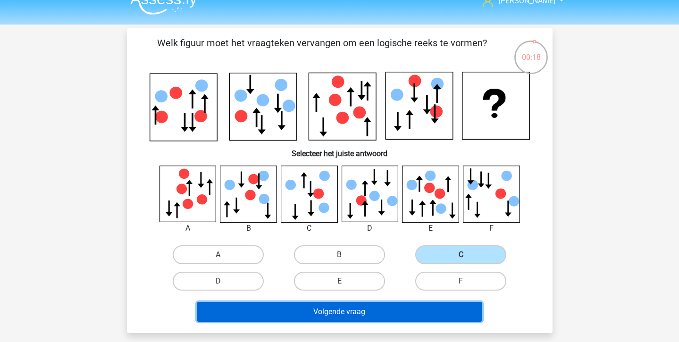
click at [401, 312] on button "Volgende vraag" at bounding box center [339, 312] width 285 height 20
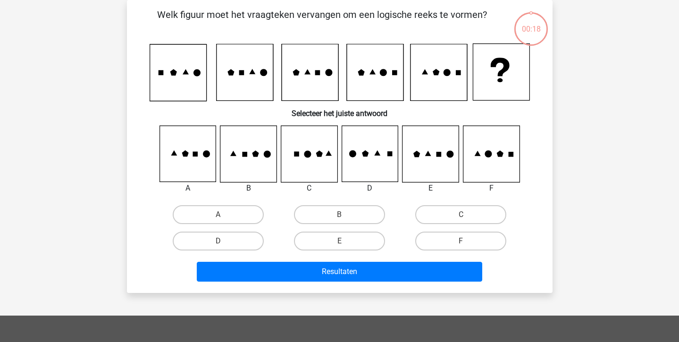
scroll to position [0, 0]
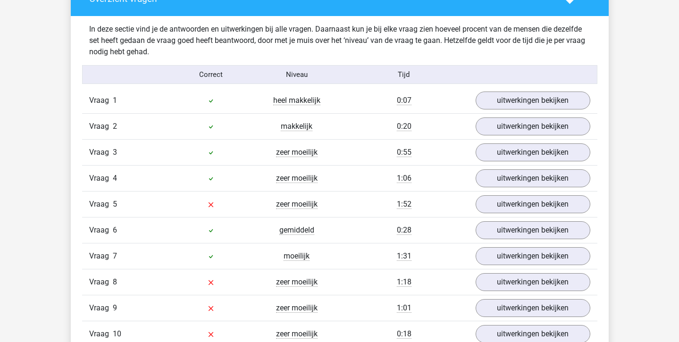
scroll to position [596, 0]
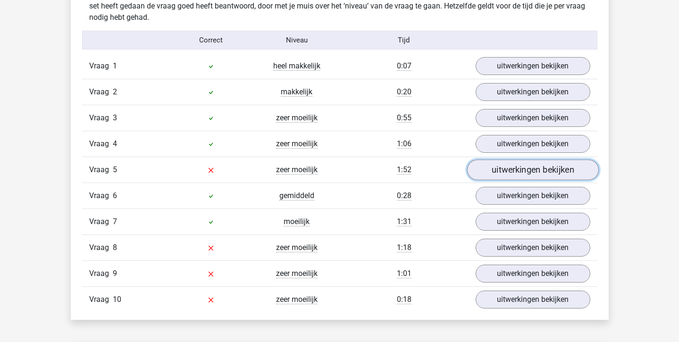
click at [489, 174] on link "uitwerkingen bekijken" at bounding box center [533, 169] width 132 height 21
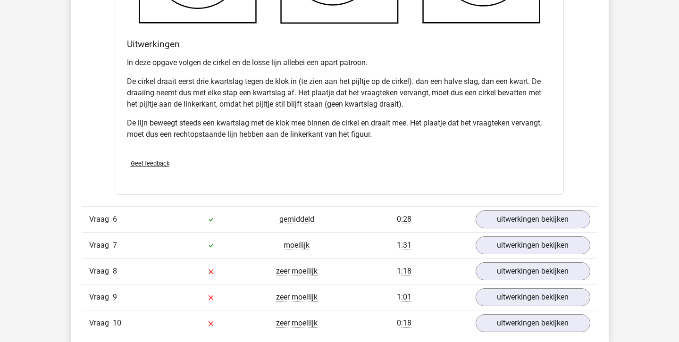
scroll to position [1194, 0]
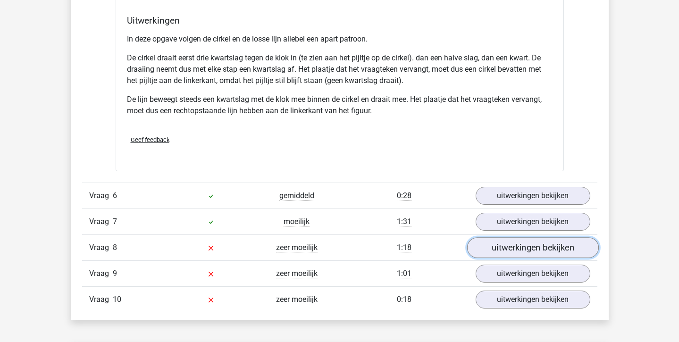
click at [477, 250] on link "uitwerkingen bekijken" at bounding box center [533, 247] width 132 height 21
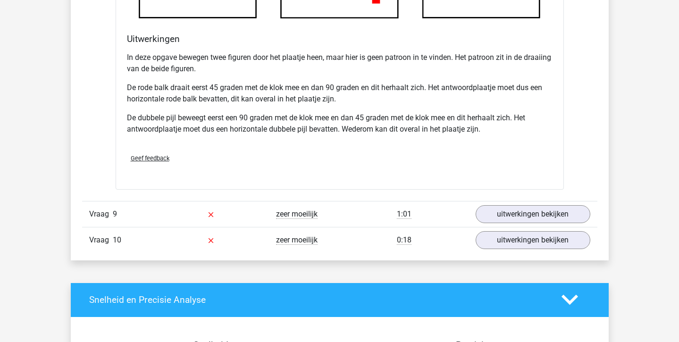
scroll to position [1850, 0]
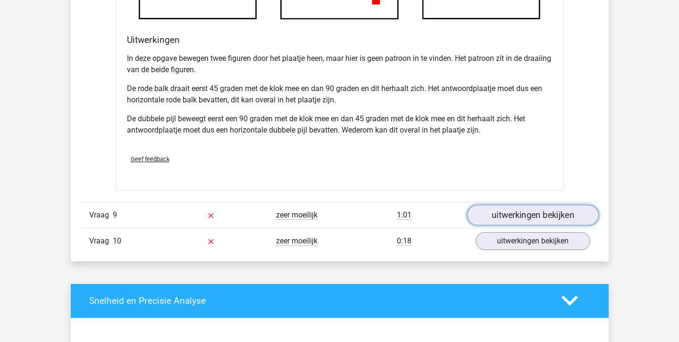
click at [493, 211] on link "uitwerkingen bekijken" at bounding box center [533, 215] width 132 height 21
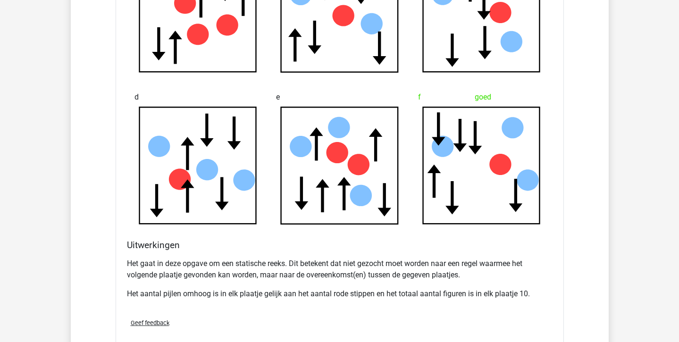
scroll to position [2286, 0]
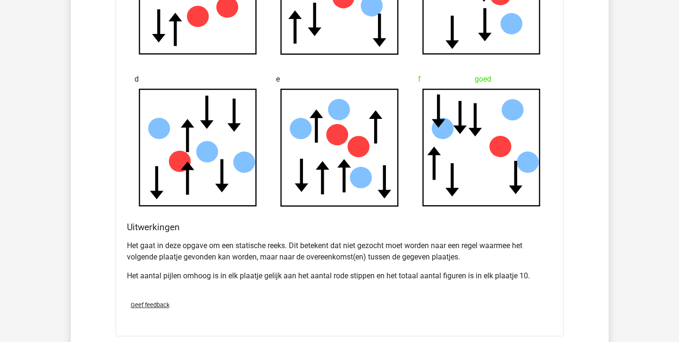
click at [433, 157] on icon at bounding box center [435, 164] width 14 height 34
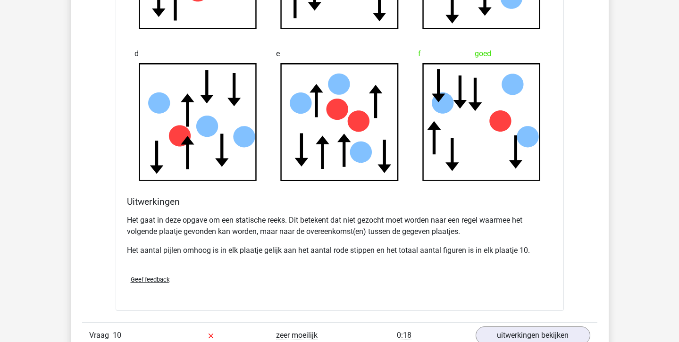
scroll to position [2311, 0]
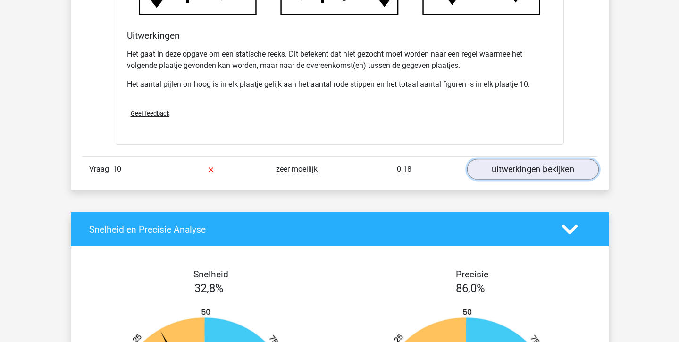
click at [487, 173] on link "uitwerkingen bekijken" at bounding box center [533, 169] width 132 height 21
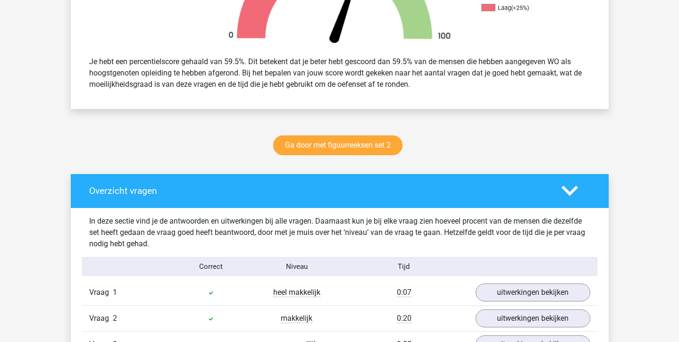
scroll to position [0, 0]
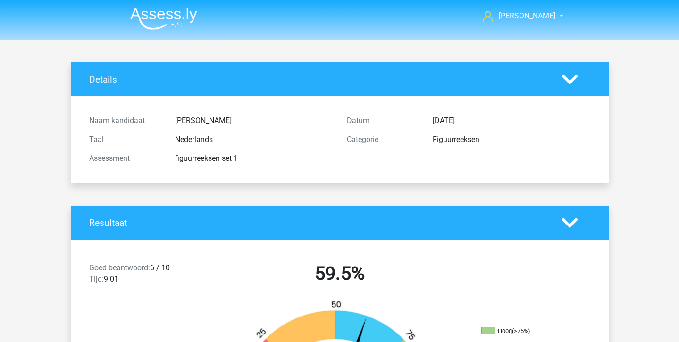
click at [160, 16] on img at bounding box center [163, 19] width 67 height 22
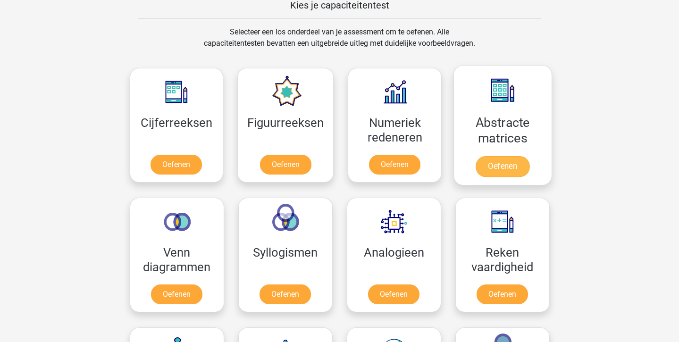
scroll to position [409, 0]
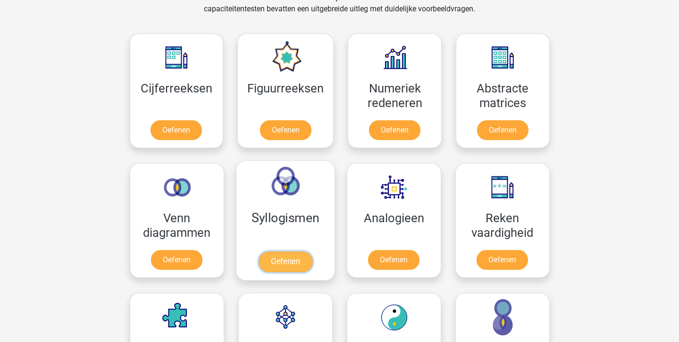
click at [280, 265] on link "Oefenen" at bounding box center [285, 262] width 54 height 21
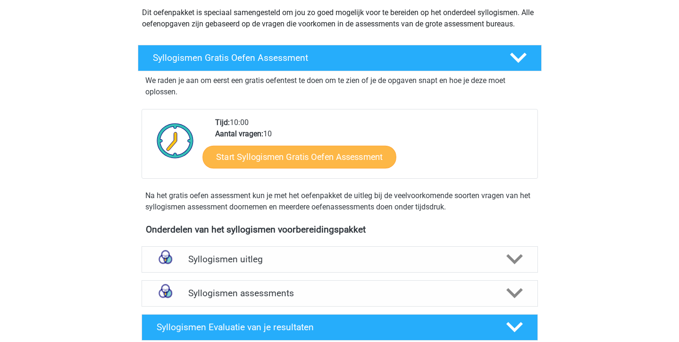
scroll to position [158, 0]
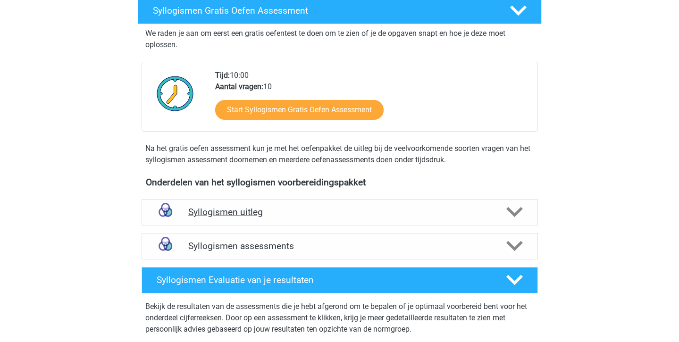
click at [293, 208] on h4 "Syllogismen uitleg" at bounding box center [339, 212] width 303 height 11
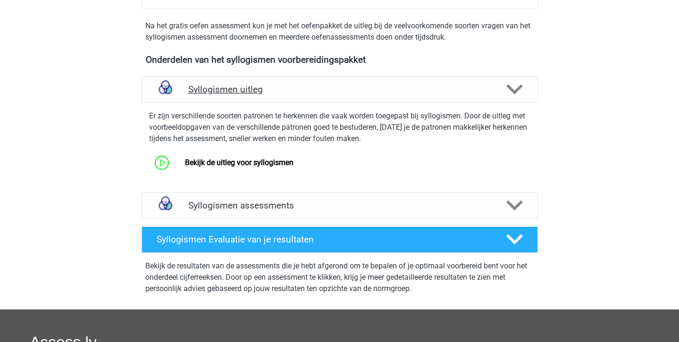
scroll to position [280, 0]
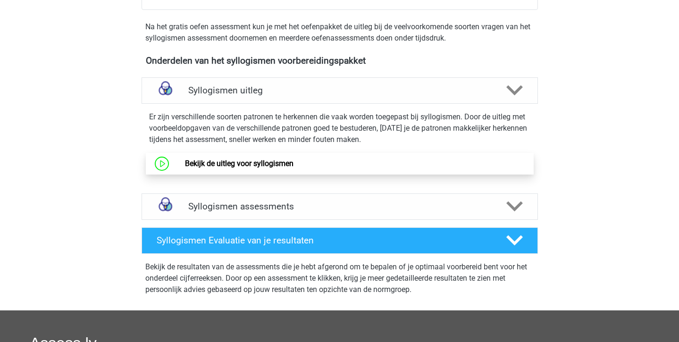
click at [274, 168] on link "Bekijk de uitleg voor syllogismen" at bounding box center [239, 163] width 109 height 9
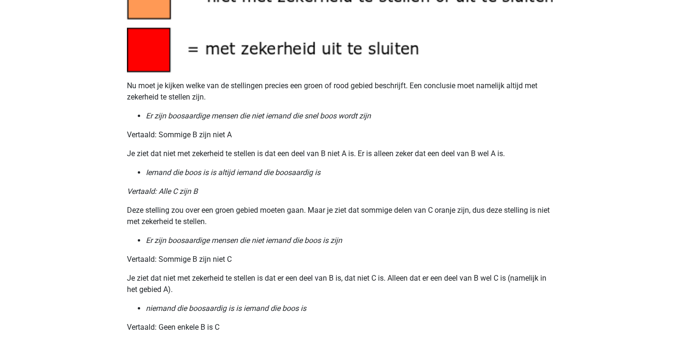
scroll to position [983, 0]
